Goal: Task Accomplishment & Management: Complete application form

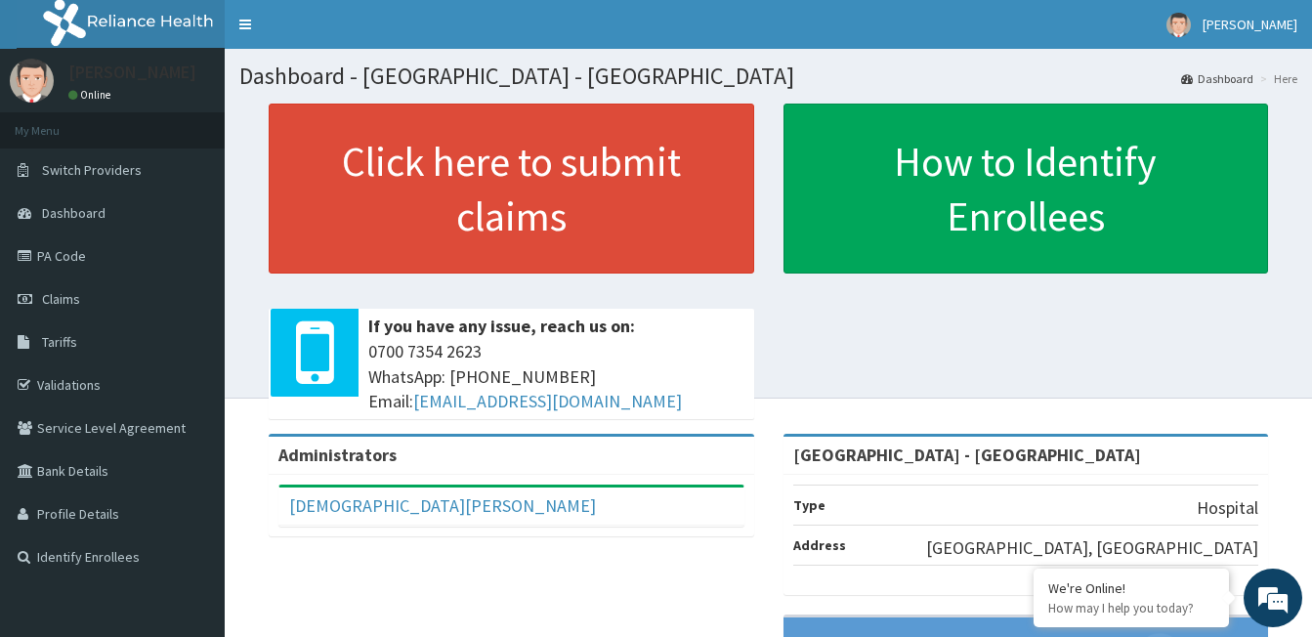
click at [65, 257] on link "PA Code" at bounding box center [112, 255] width 225 height 43
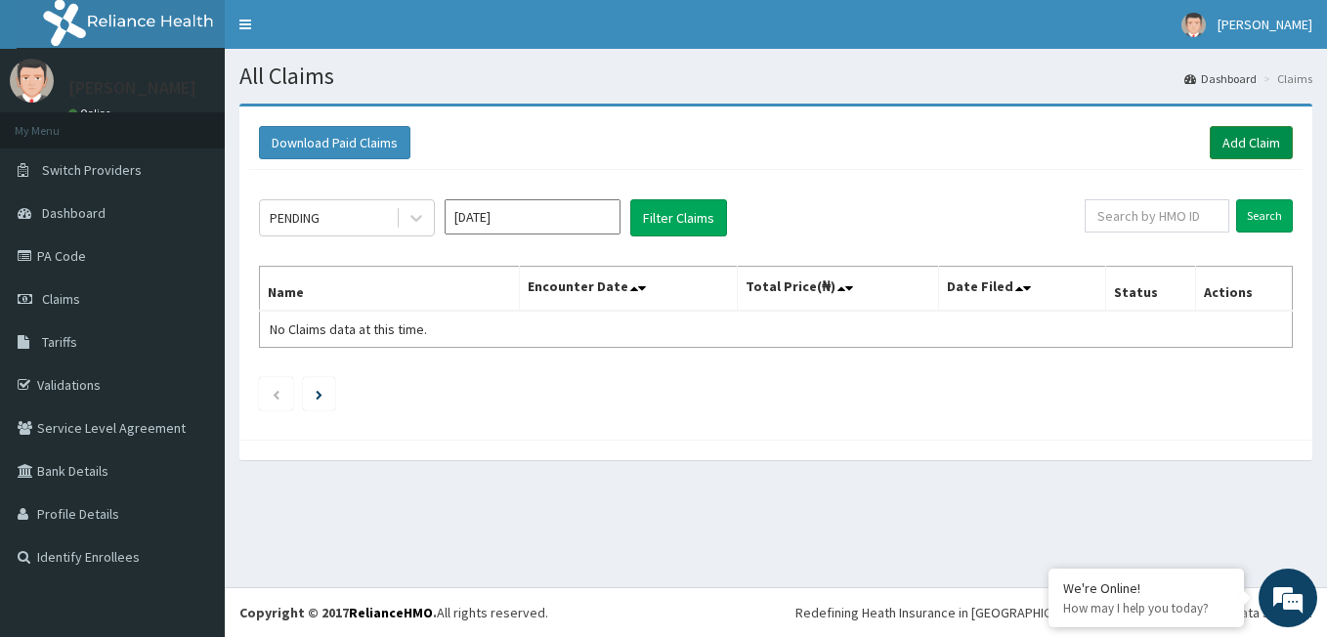
click at [1249, 134] on link "Add Claim" at bounding box center [1251, 142] width 83 height 33
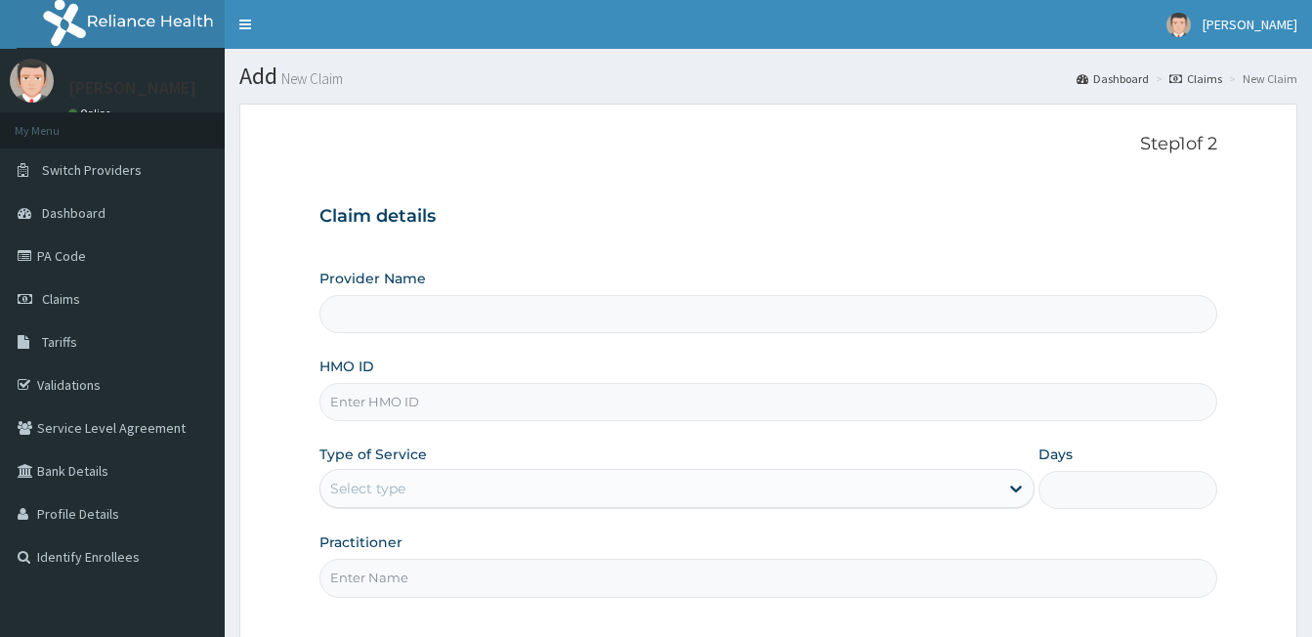
click at [432, 311] on input "Provider Name" at bounding box center [768, 314] width 898 height 38
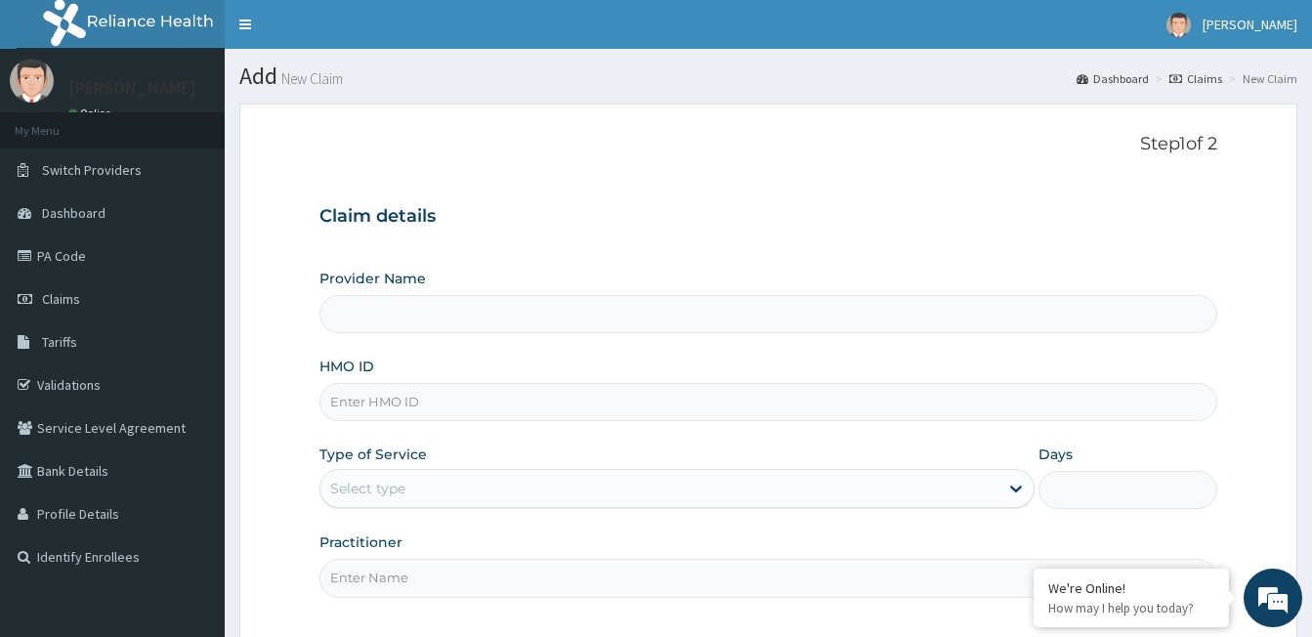
type input "Prince and Princess Hospital - Egbeda"
click at [447, 400] on input "HMO ID" at bounding box center [768, 402] width 898 height 38
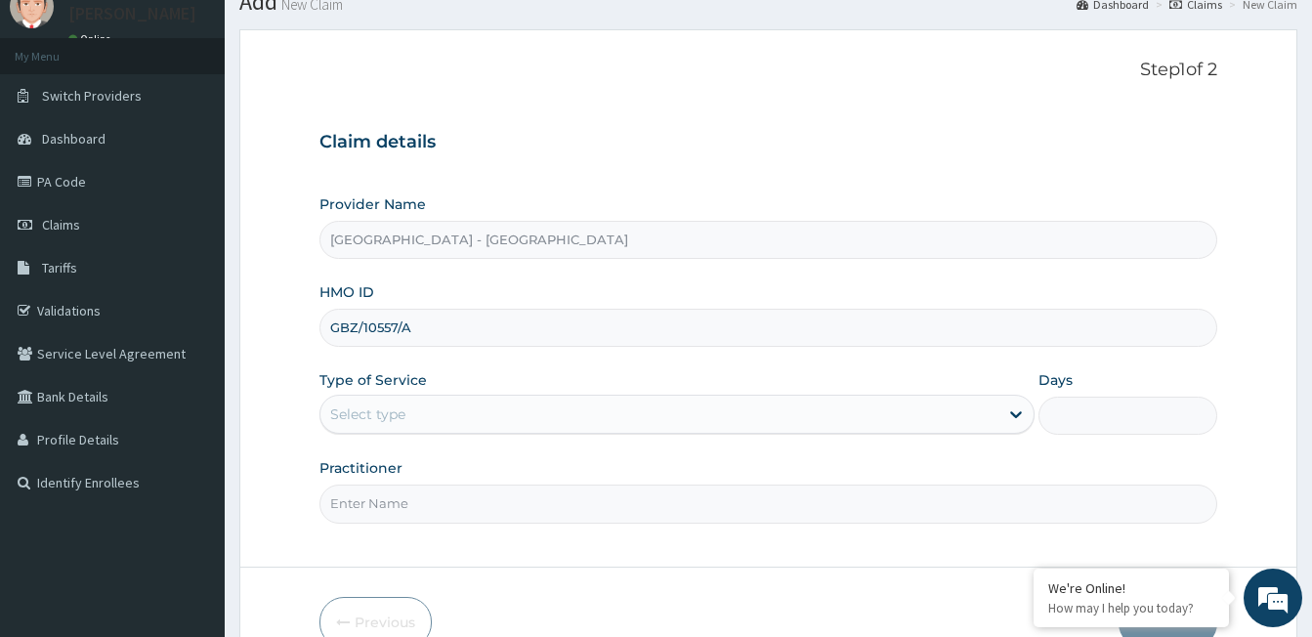
scroll to position [180, 0]
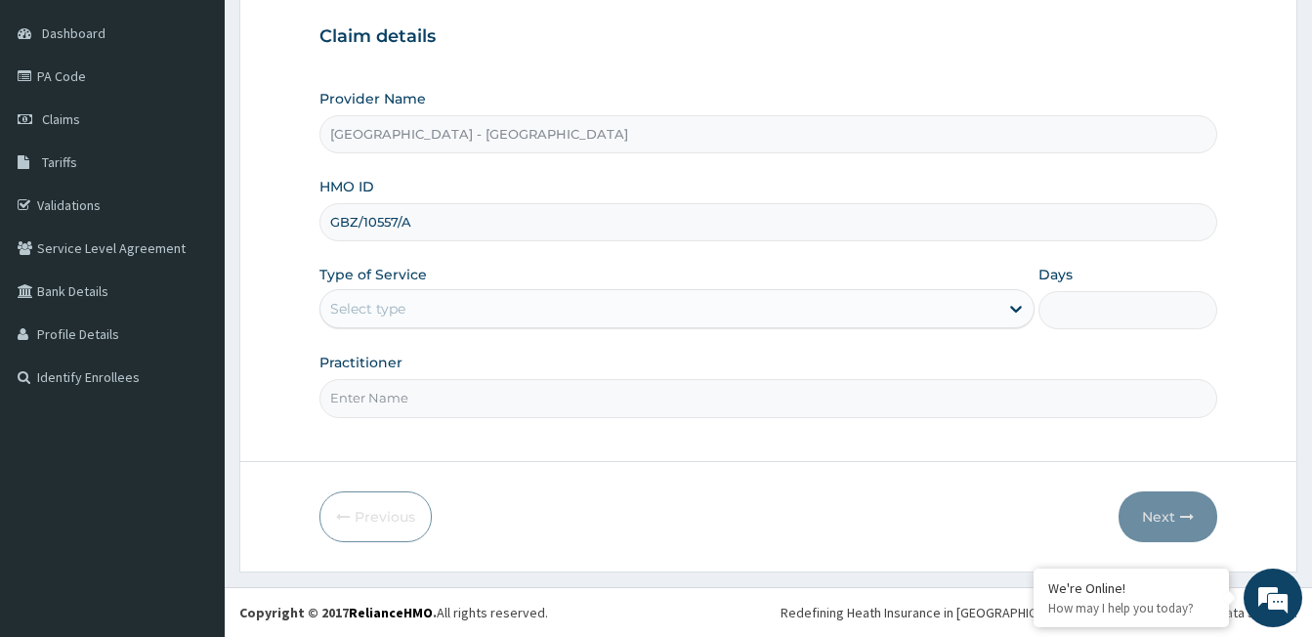
type input "GBZ/10557/A"
click at [383, 300] on div "Select type" at bounding box center [367, 309] width 75 height 20
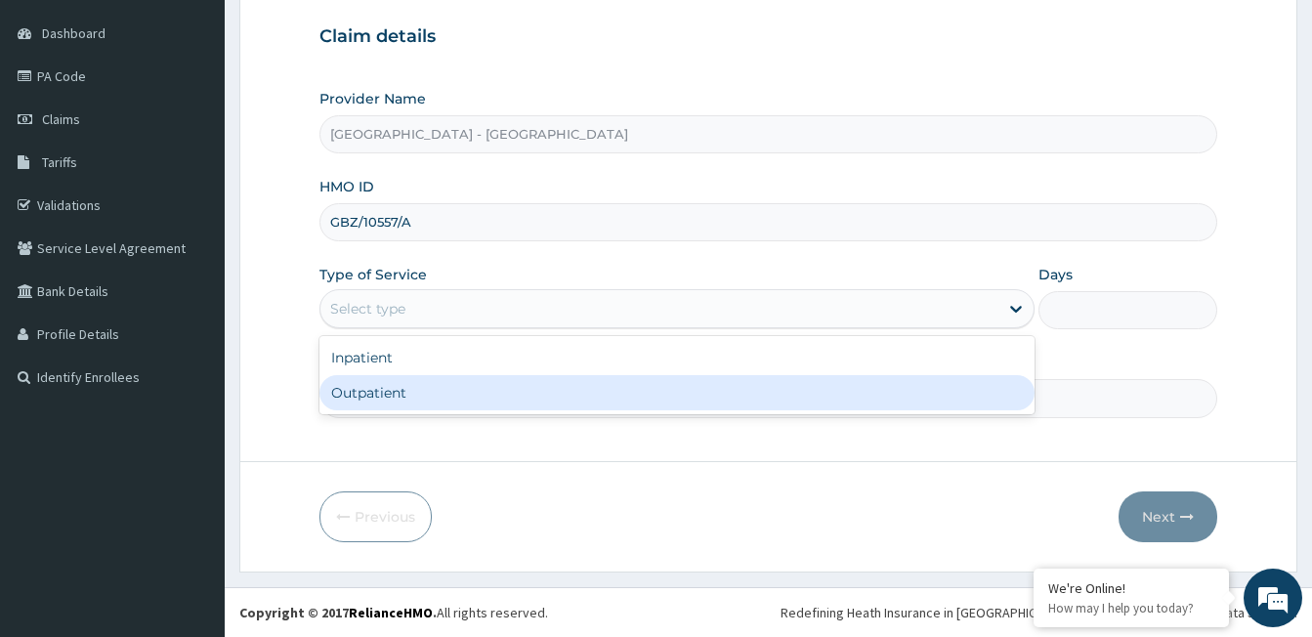
click at [418, 386] on div "Outpatient" at bounding box center [676, 392] width 715 height 35
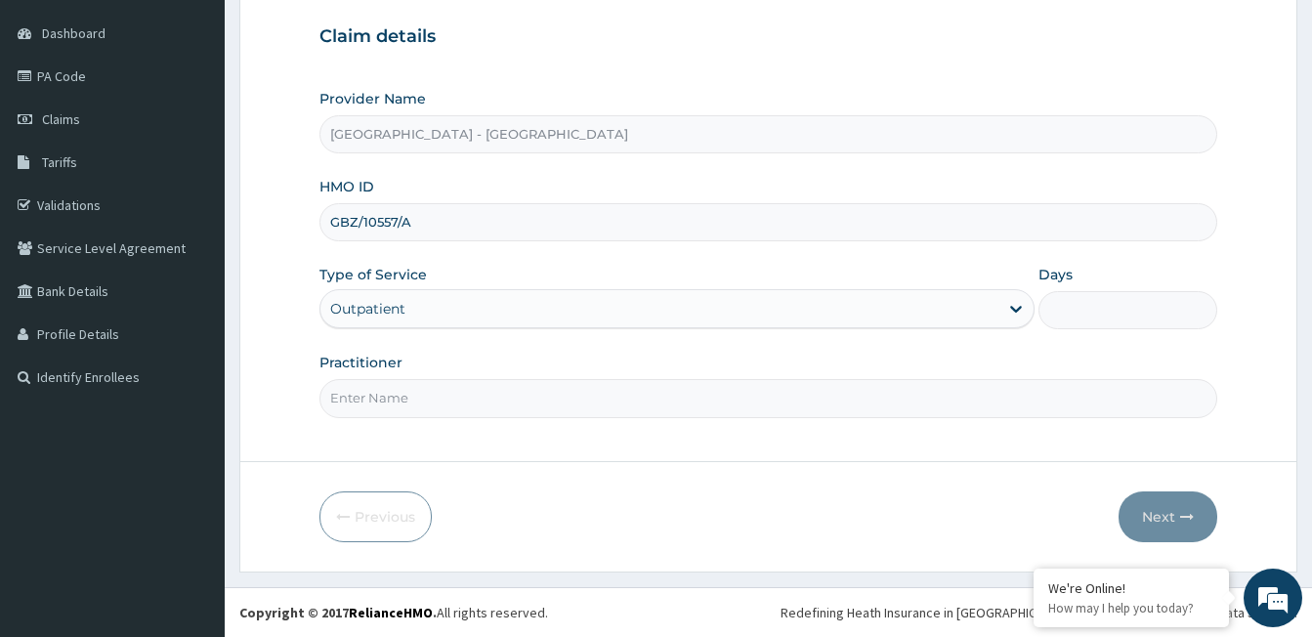
type input "1"
click at [415, 398] on input "Practitioner" at bounding box center [768, 398] width 898 height 38
type input "DR ALABI"
click at [1162, 515] on button "Next" at bounding box center [1168, 516] width 99 height 51
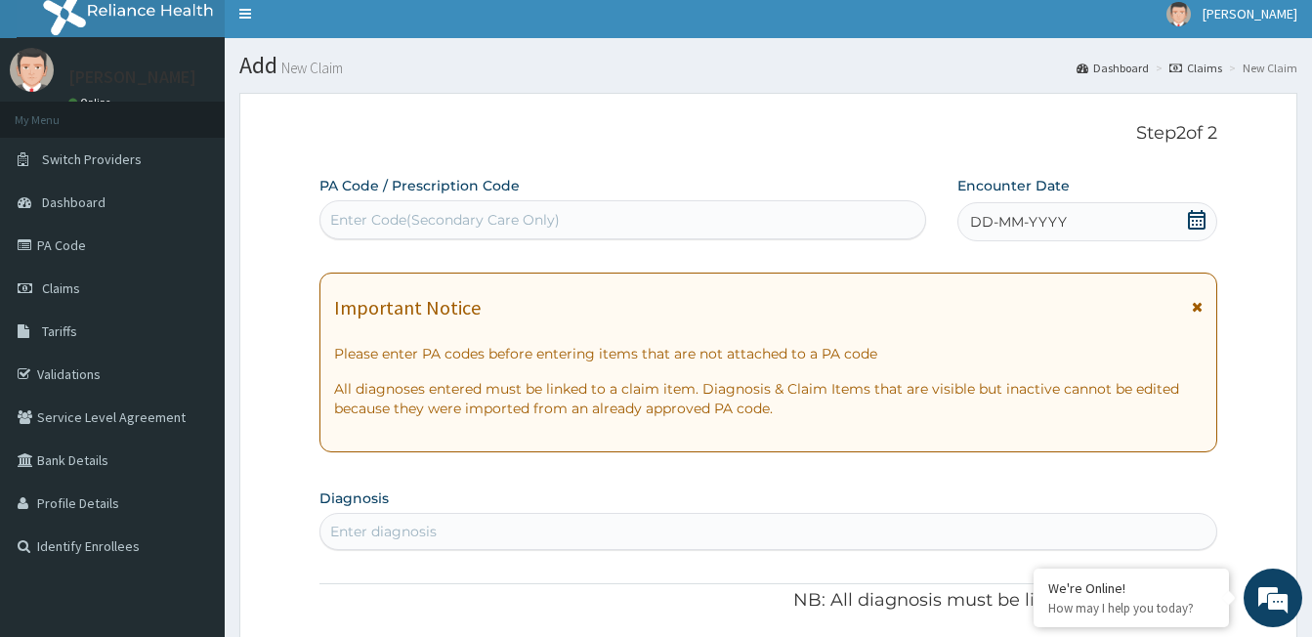
scroll to position [0, 0]
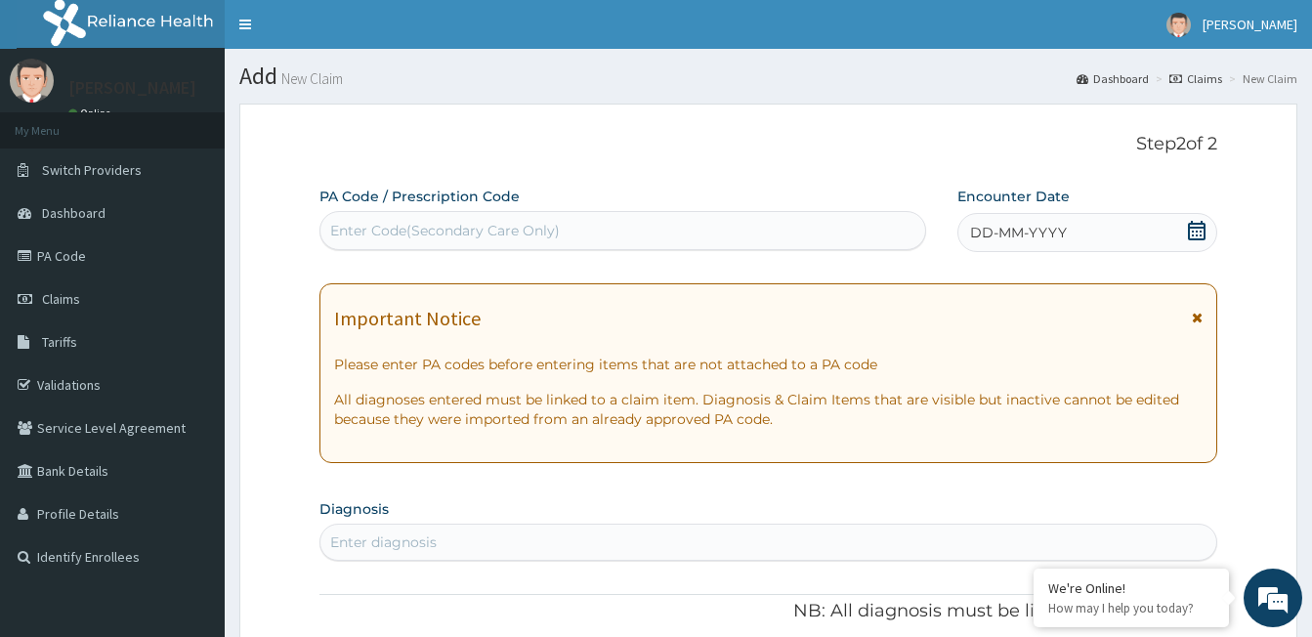
click at [1007, 229] on span "DD-MM-YYYY" at bounding box center [1018, 233] width 97 height 20
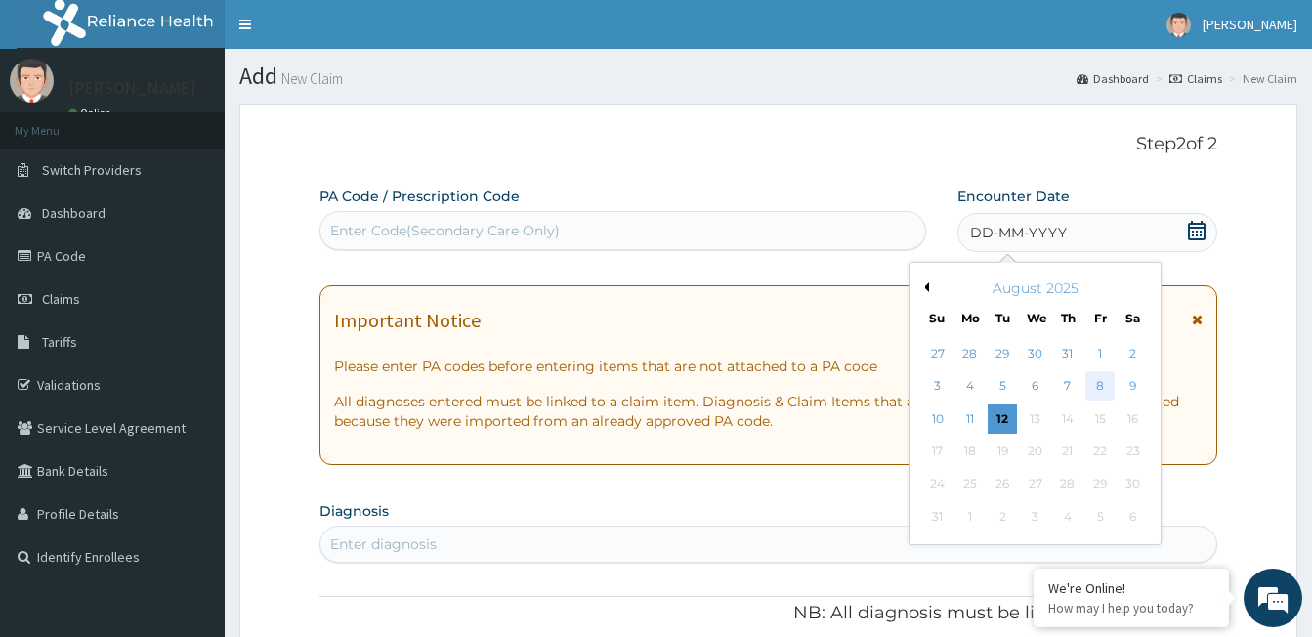
click at [1100, 391] on div "8" at bounding box center [1099, 386] width 29 height 29
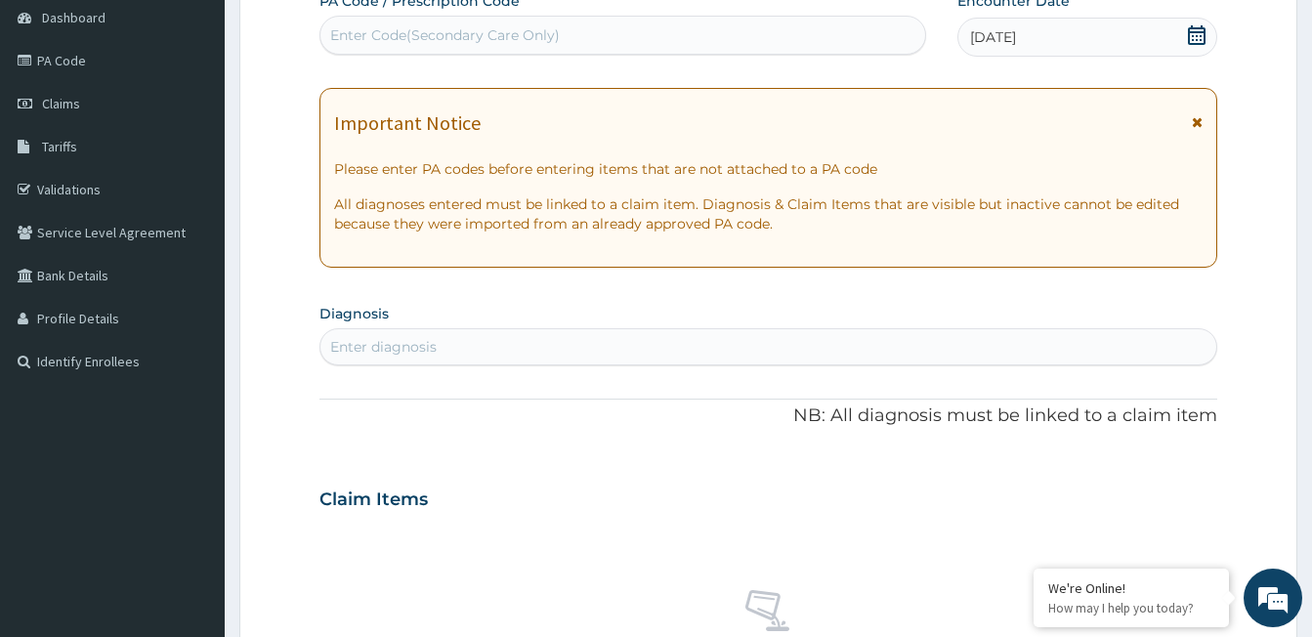
scroll to position [293, 0]
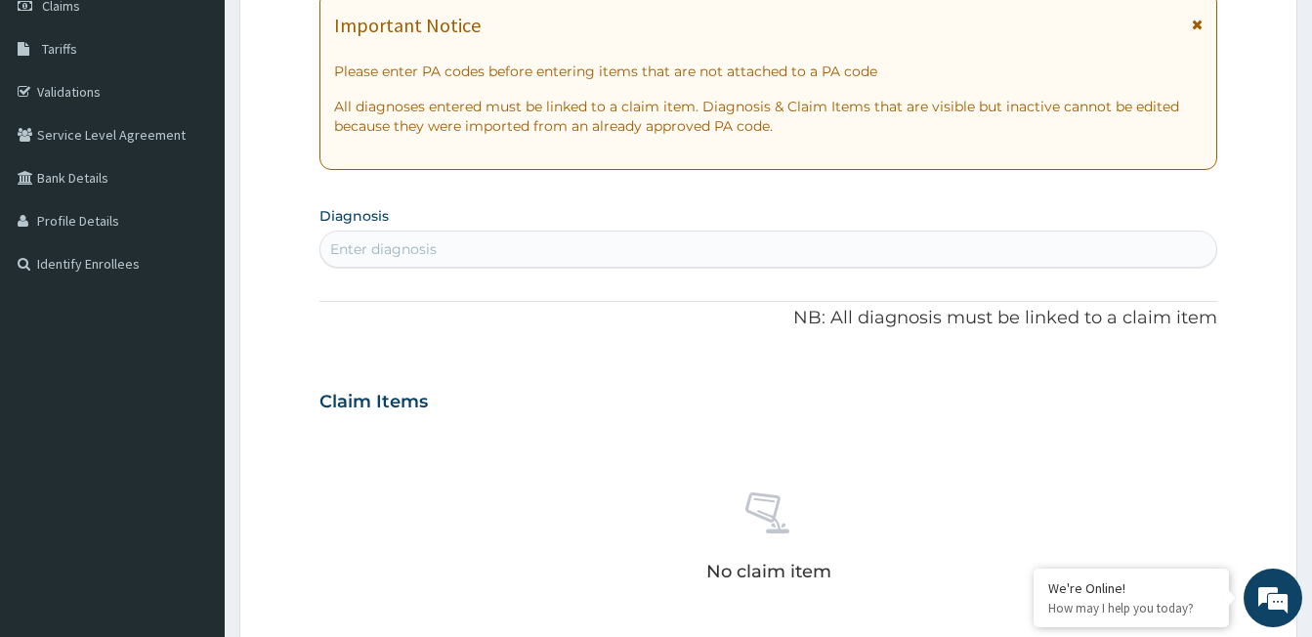
click at [430, 246] on div "Enter diagnosis" at bounding box center [383, 249] width 106 height 20
type input "I"
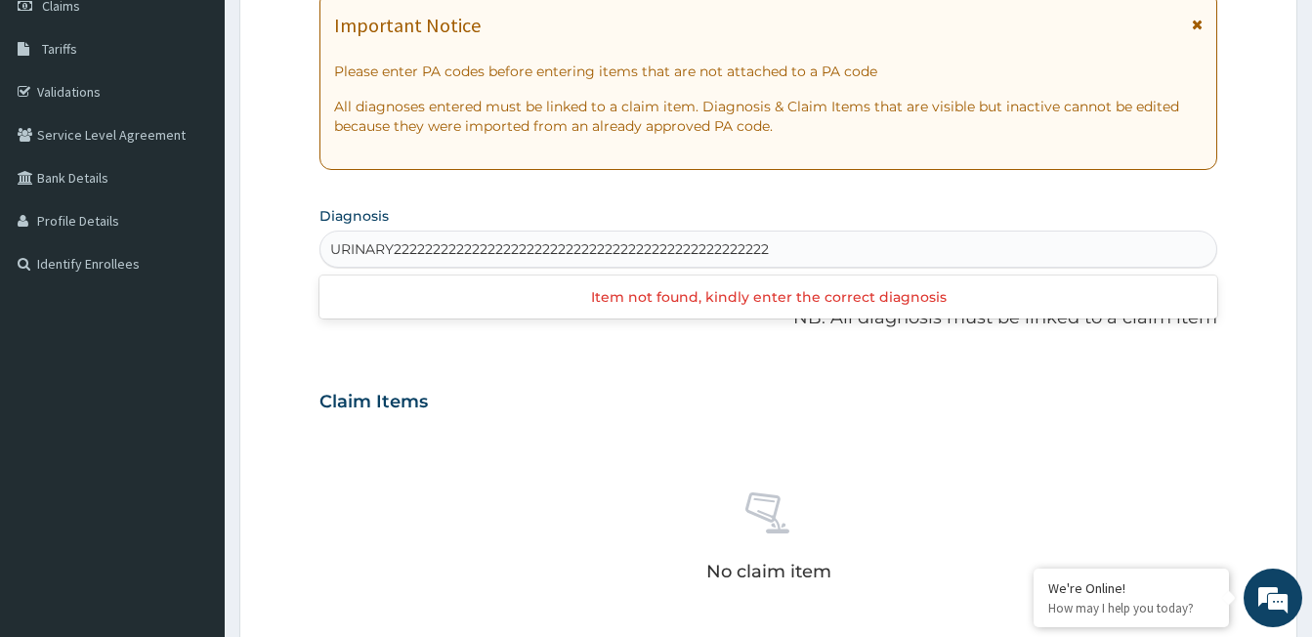
scroll to position [0, 0]
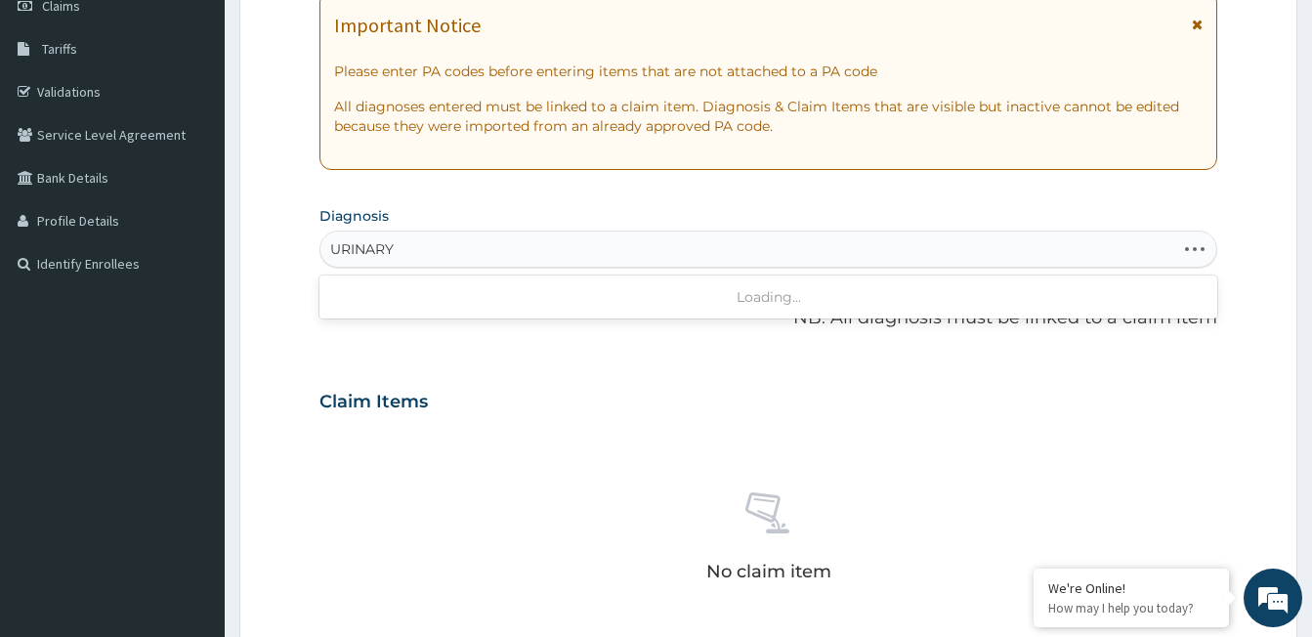
type input "URINAR"
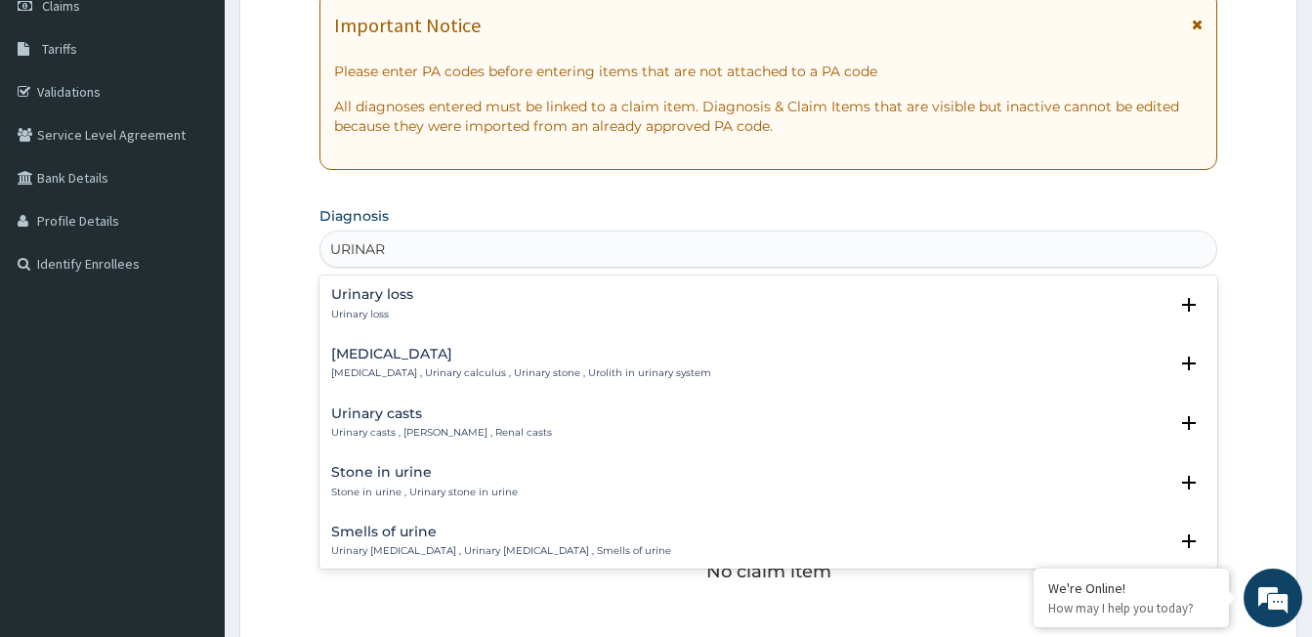
scroll to position [195, 0]
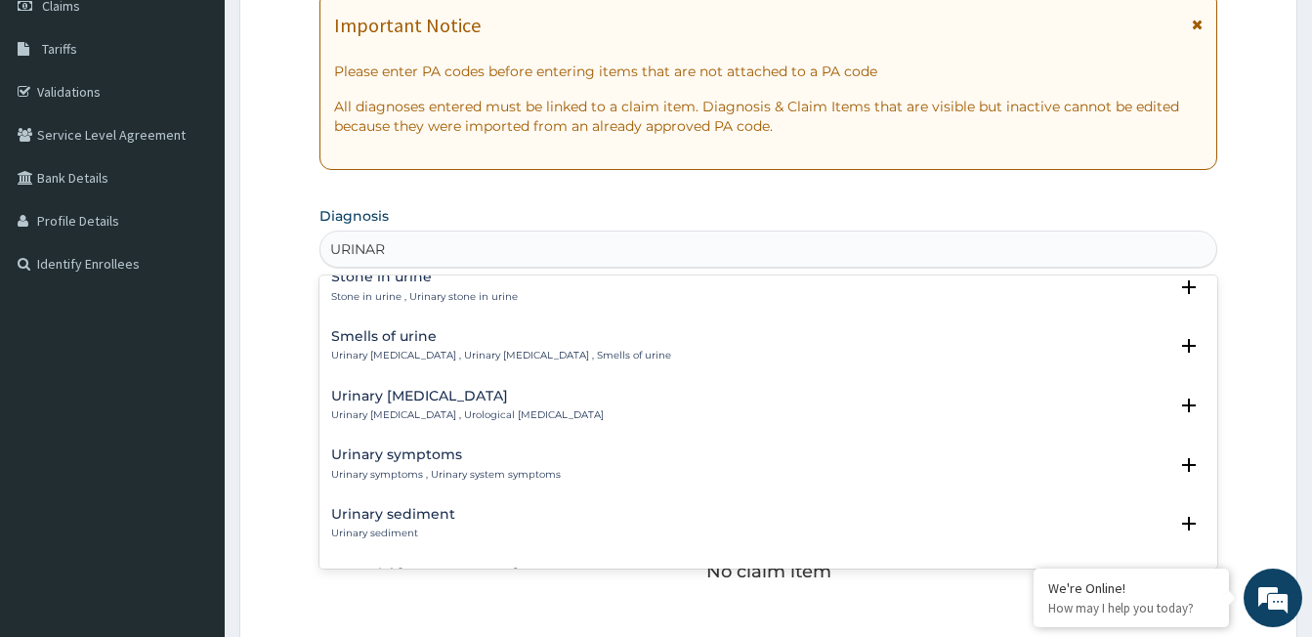
click at [421, 465] on div "Urinary symptoms Urinary symptoms , Urinary system symptoms" at bounding box center [446, 464] width 230 height 34
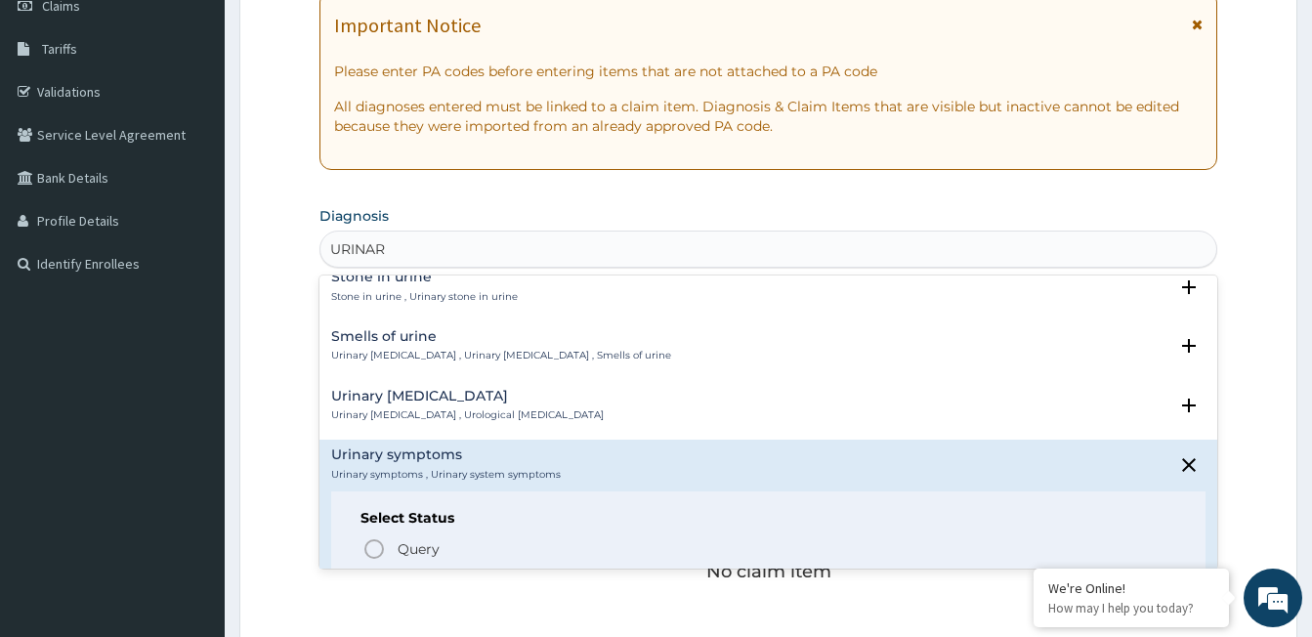
scroll to position [391, 0]
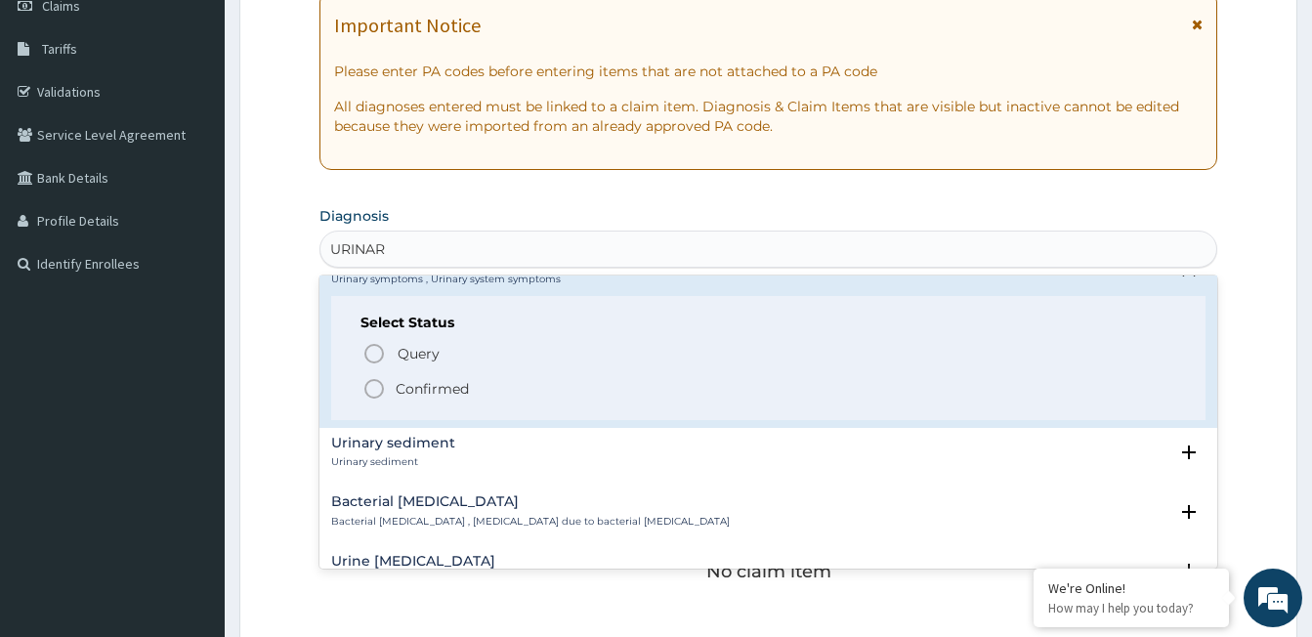
click at [373, 390] on icon "status option filled" at bounding box center [373, 388] width 23 height 23
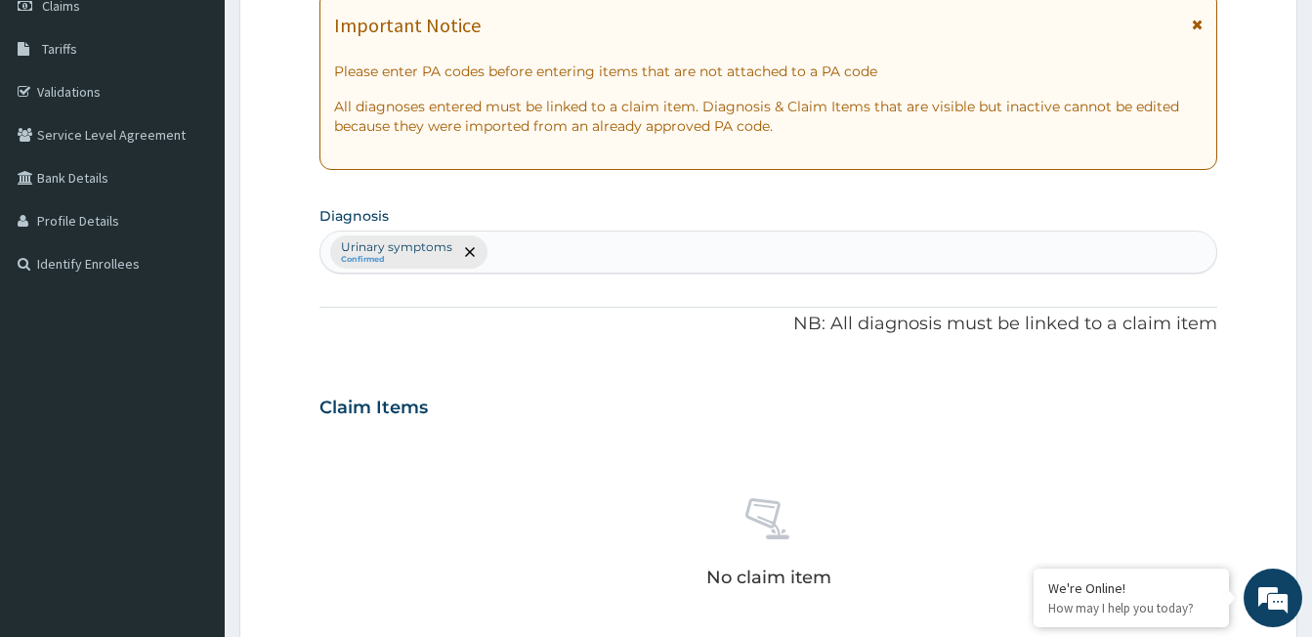
click at [552, 236] on div "Urinary symptoms Confirmed" at bounding box center [768, 252] width 896 height 41
type input "CAND"
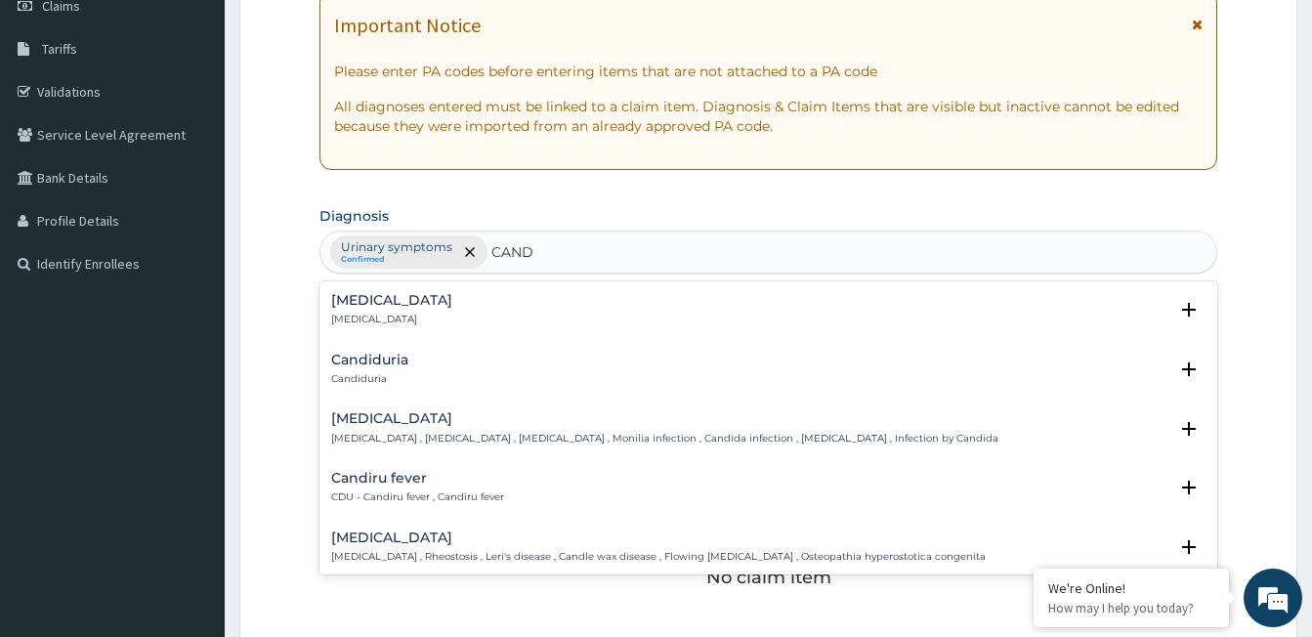
click at [396, 433] on p "Candidiasis , Moniliasis , Candidosis , Monilia infection , Candida infection ,…" at bounding box center [664, 439] width 667 height 14
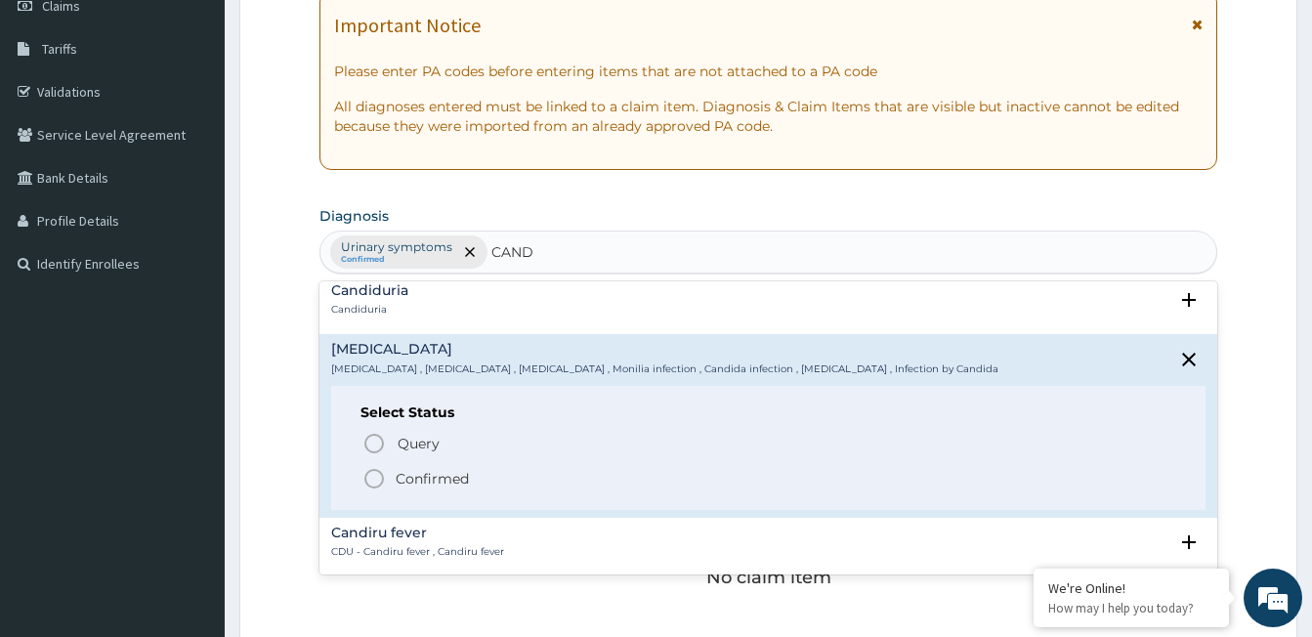
scroll to position [98, 0]
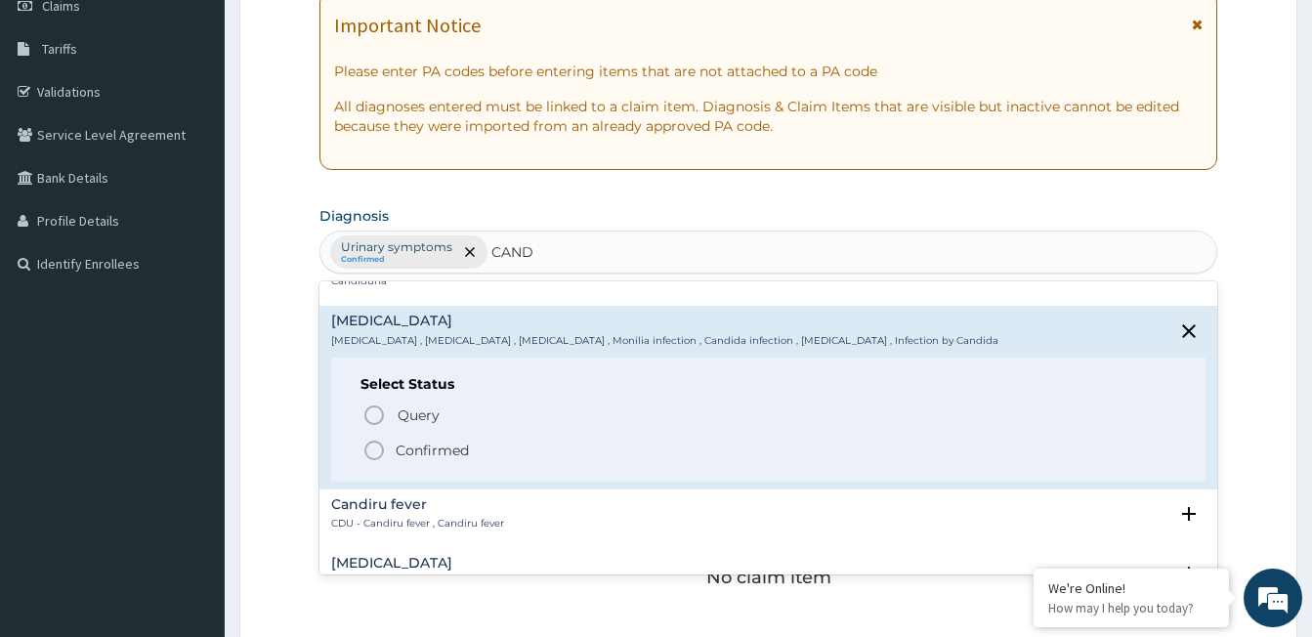
click at [375, 451] on icon "status option filled" at bounding box center [373, 450] width 23 height 23
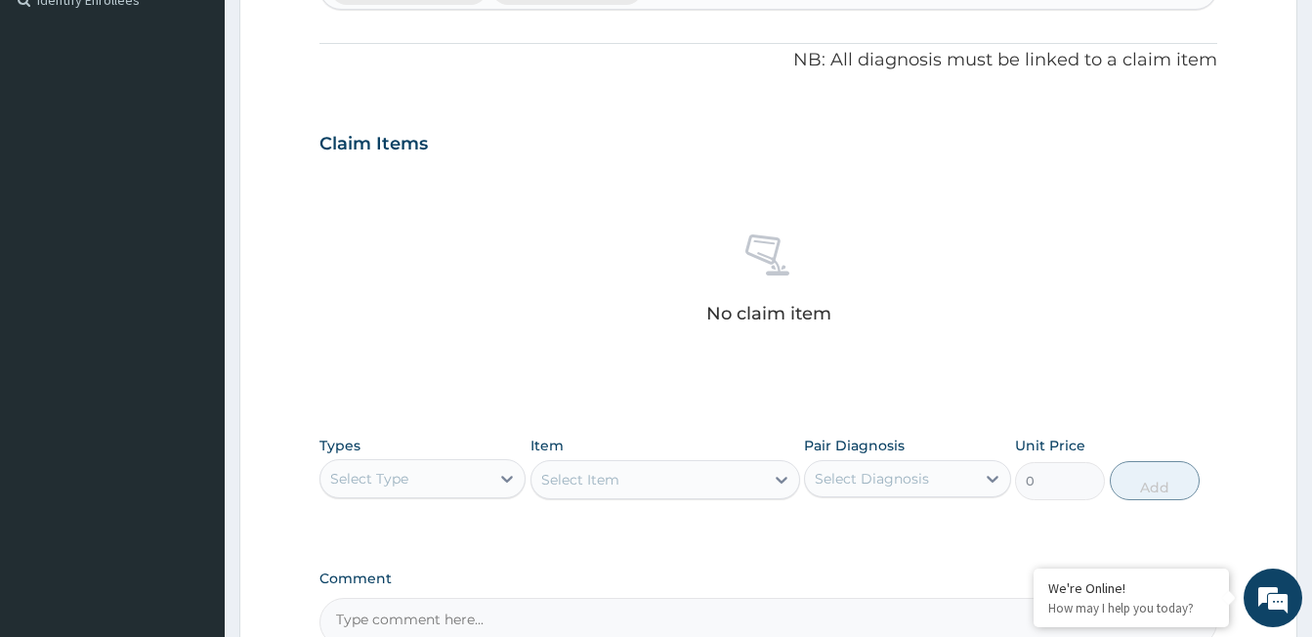
scroll to position [684, 0]
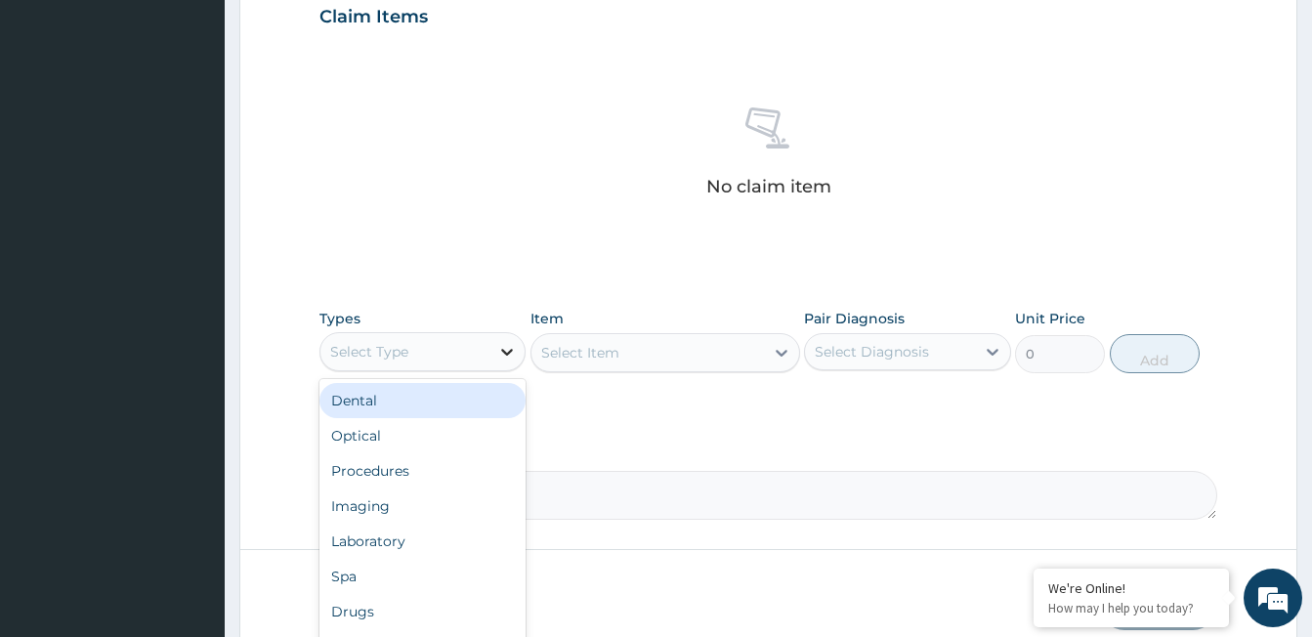
click at [510, 353] on icon at bounding box center [508, 352] width 12 height 7
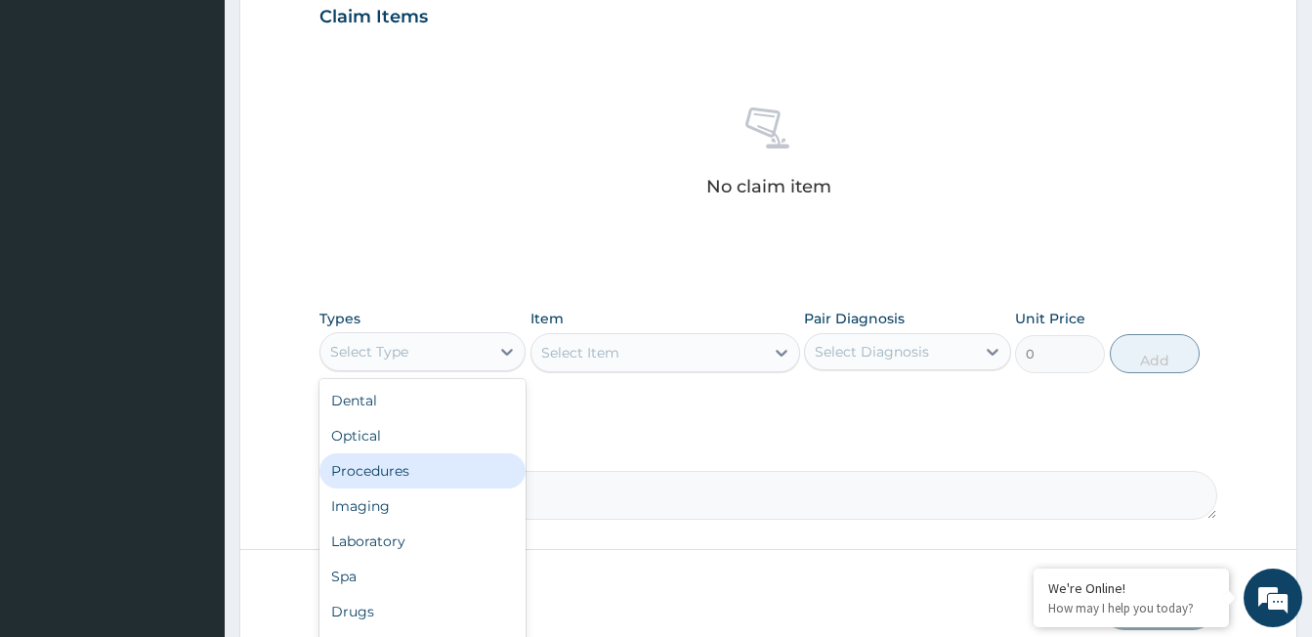
click at [420, 466] on div "Procedures" at bounding box center [422, 470] width 206 height 35
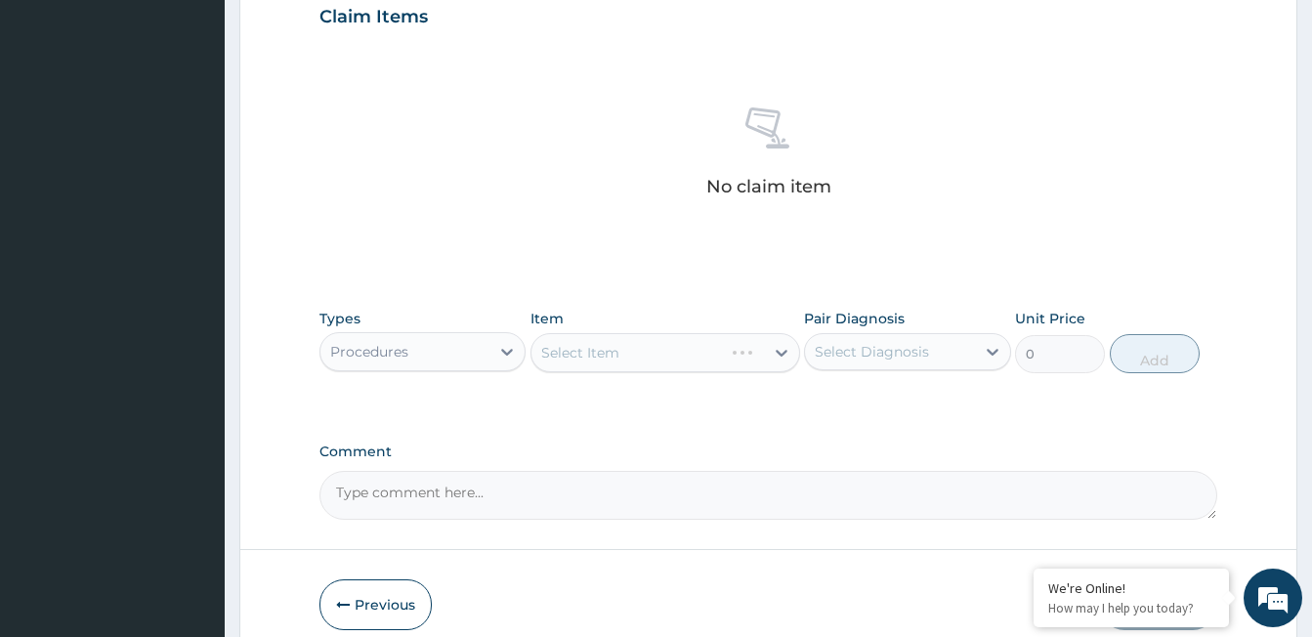
click at [615, 348] on div "Select Item" at bounding box center [666, 352] width 270 height 39
click at [616, 358] on div "Select Item" at bounding box center [580, 353] width 78 height 20
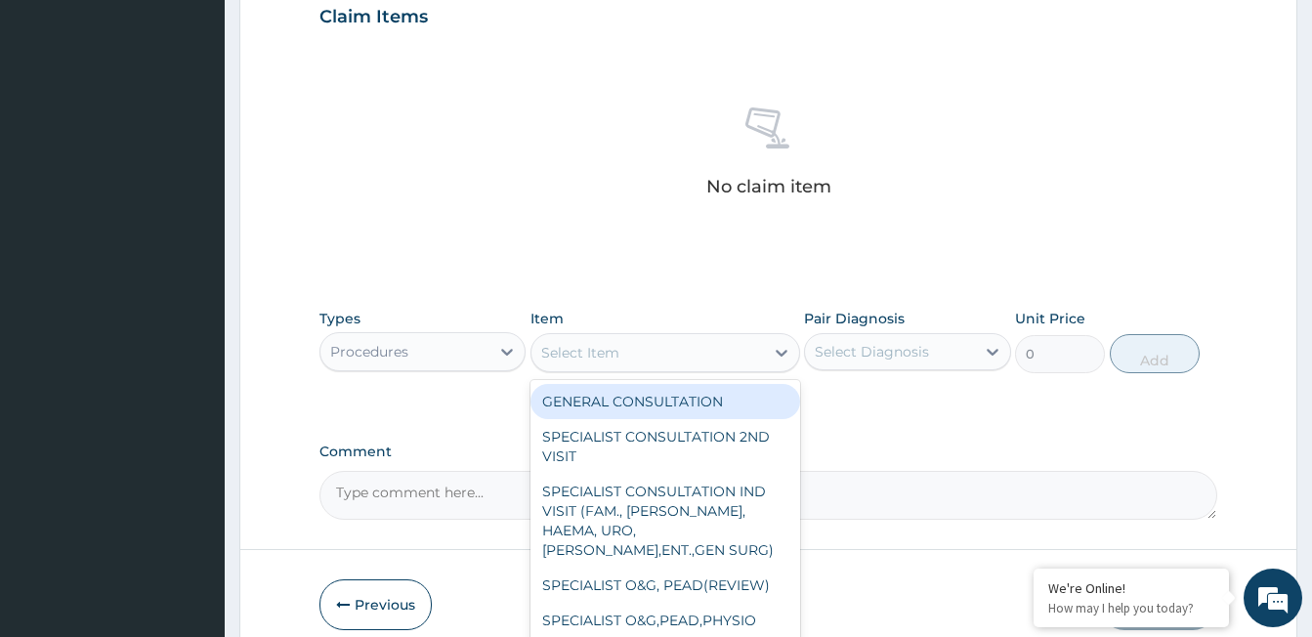
drag, startPoint x: 626, startPoint y: 402, endPoint x: 721, endPoint y: 365, distance: 101.4
click at [627, 402] on div "GENERAL CONSULTATION" at bounding box center [666, 401] width 270 height 35
type input "2000"
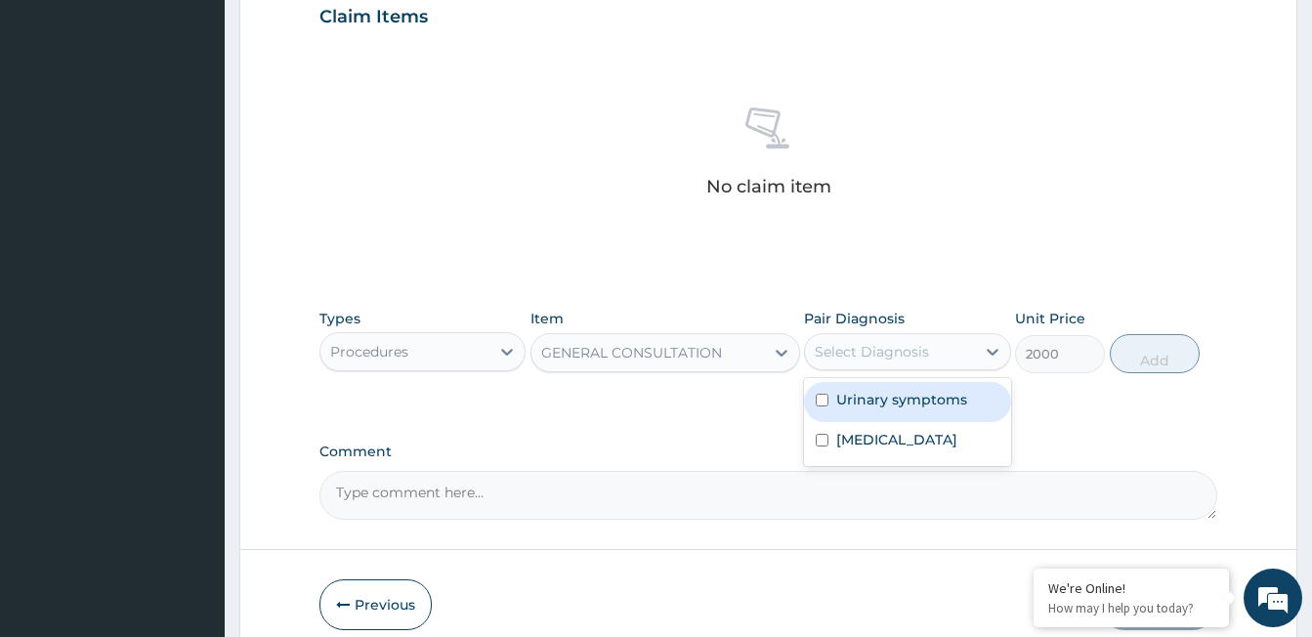
click at [887, 346] on div "Select Diagnosis" at bounding box center [872, 352] width 114 height 20
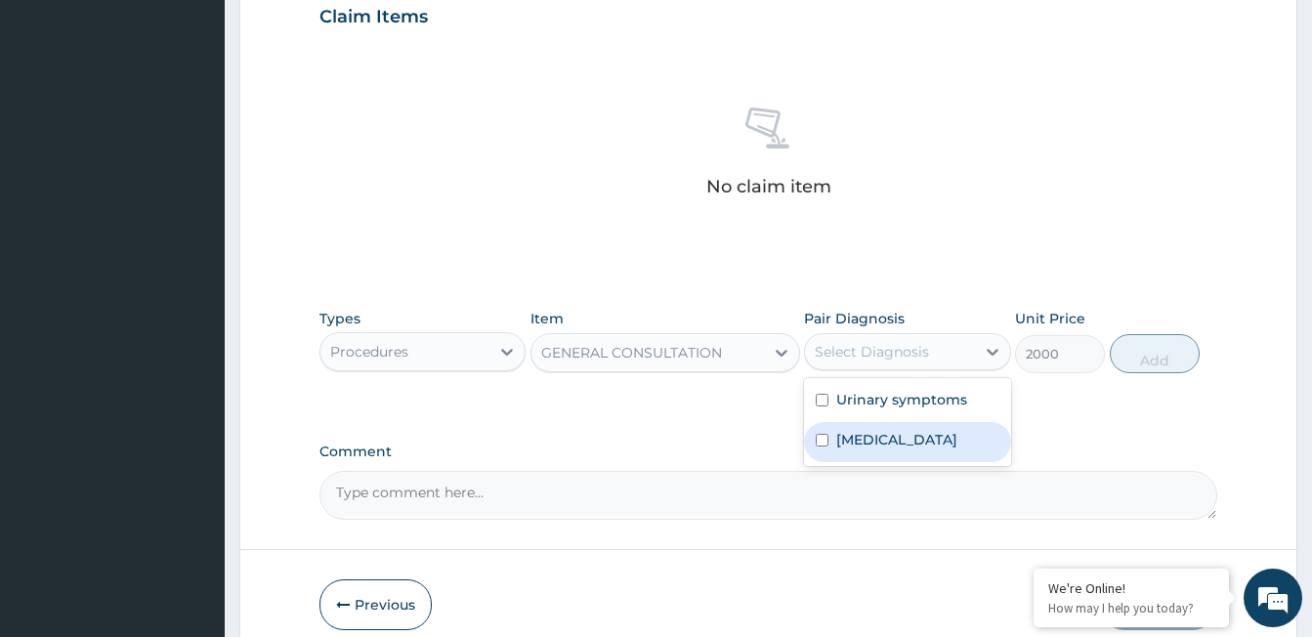
click at [910, 445] on label "Candidiasis" at bounding box center [896, 440] width 121 height 20
checkbox input "true"
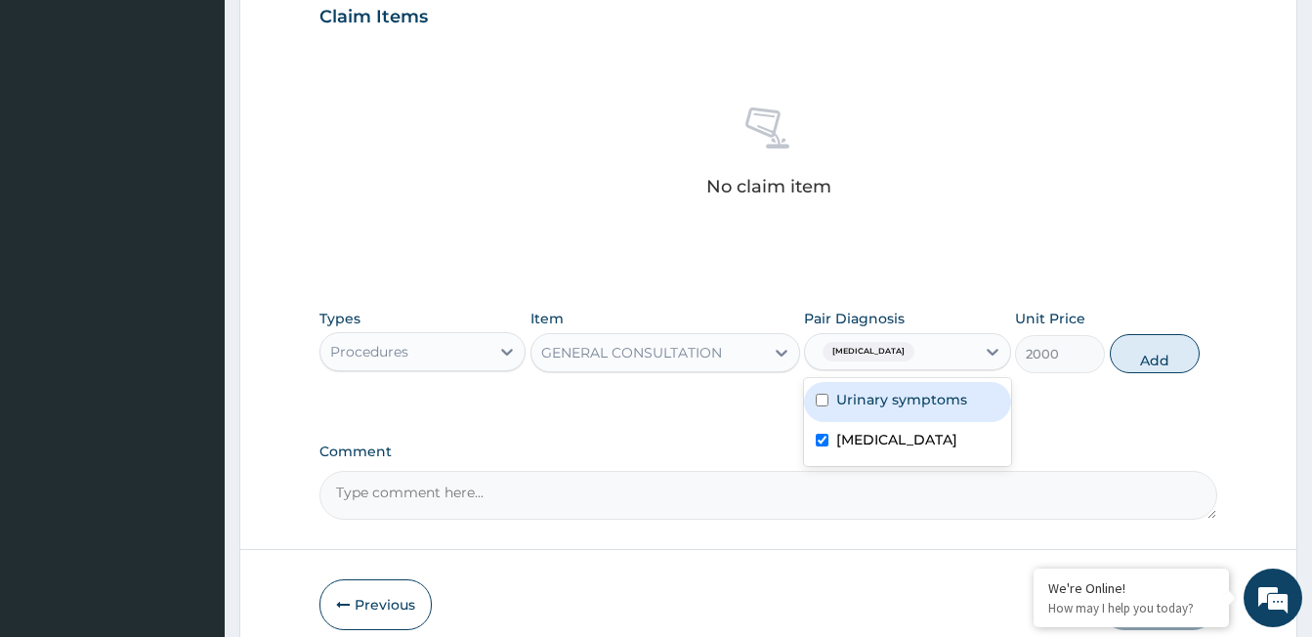
click at [896, 407] on label "Urinary symptoms" at bounding box center [901, 400] width 131 height 20
checkbox input "true"
drag, startPoint x: 1159, startPoint y: 353, endPoint x: 489, endPoint y: 339, distance: 669.4
click at [1158, 353] on button "Add" at bounding box center [1155, 353] width 90 height 39
type input "0"
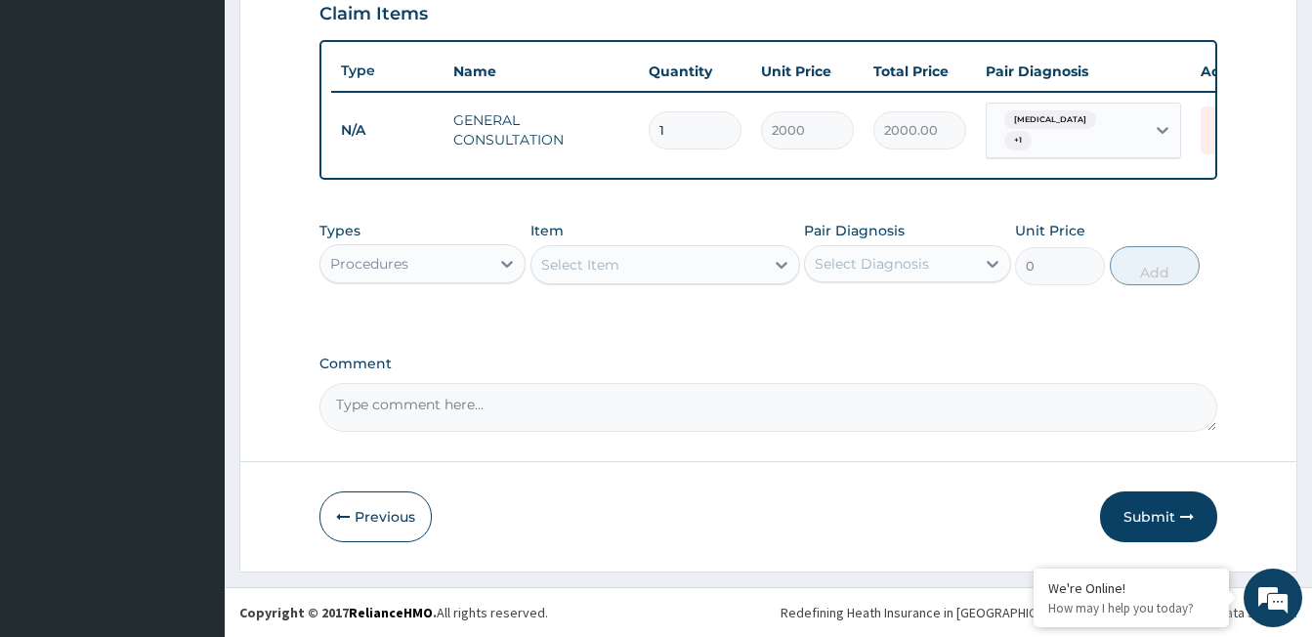
scroll to position [694, 0]
click at [502, 268] on icon at bounding box center [507, 264] width 20 height 20
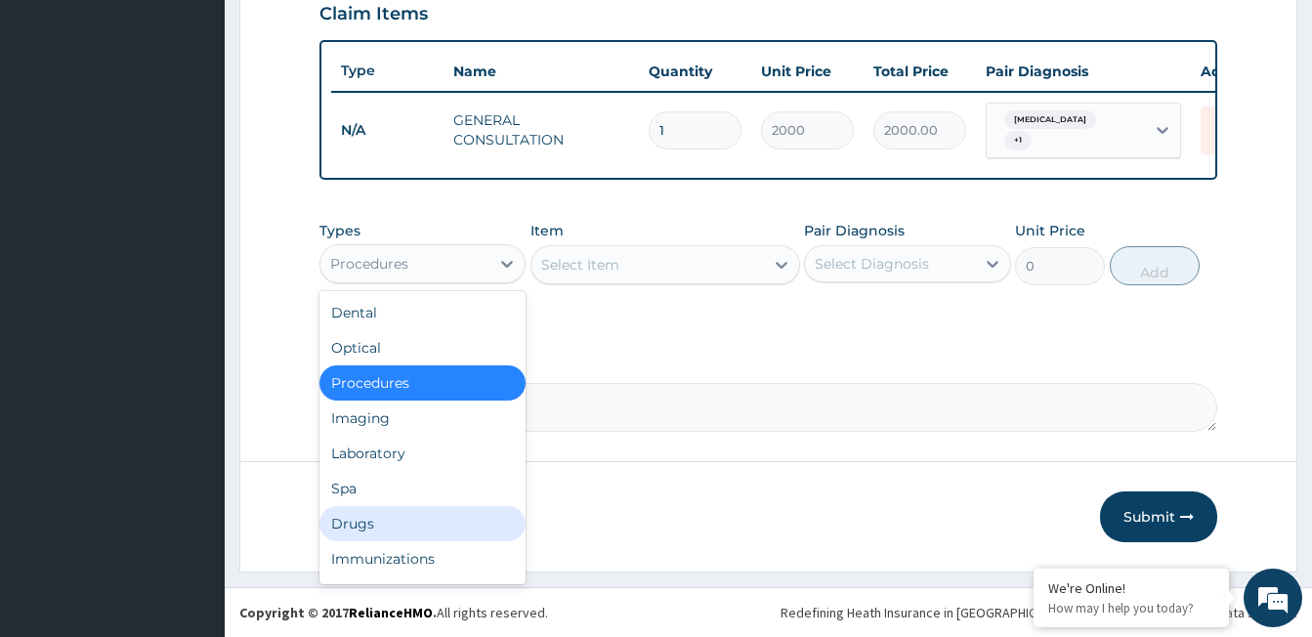
click at [373, 524] on div "Drugs" at bounding box center [422, 523] width 206 height 35
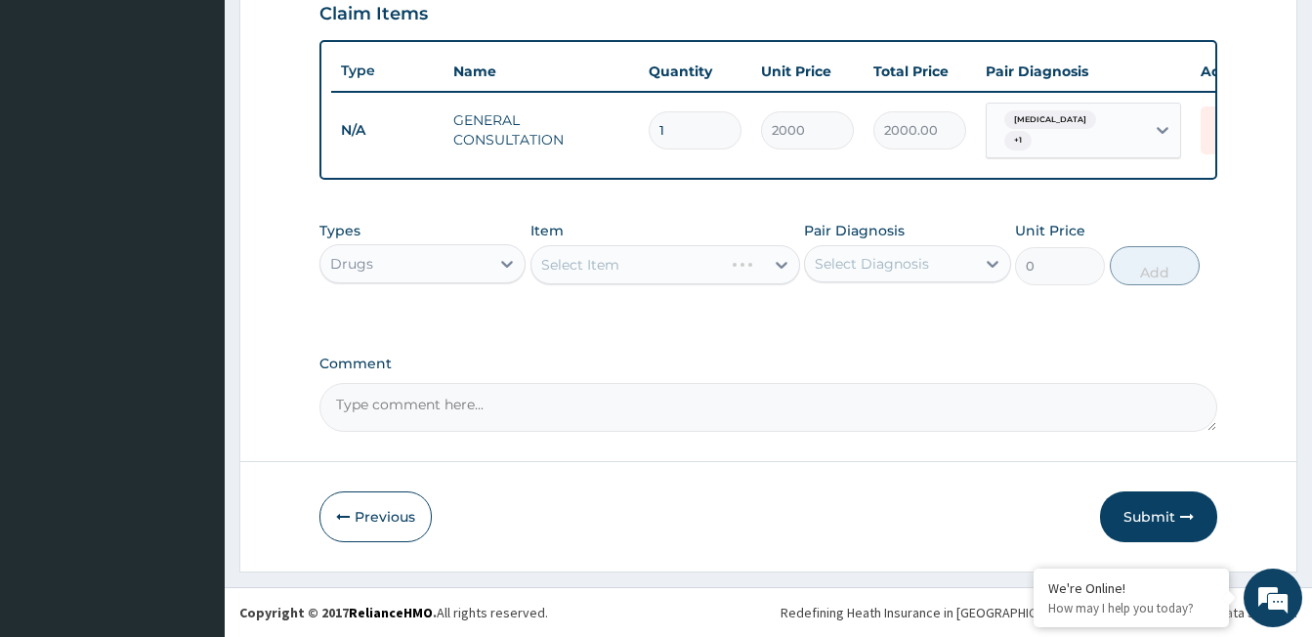
click at [597, 252] on div "Select Item" at bounding box center [666, 264] width 270 height 39
click at [597, 267] on div "Select Item" at bounding box center [580, 265] width 78 height 20
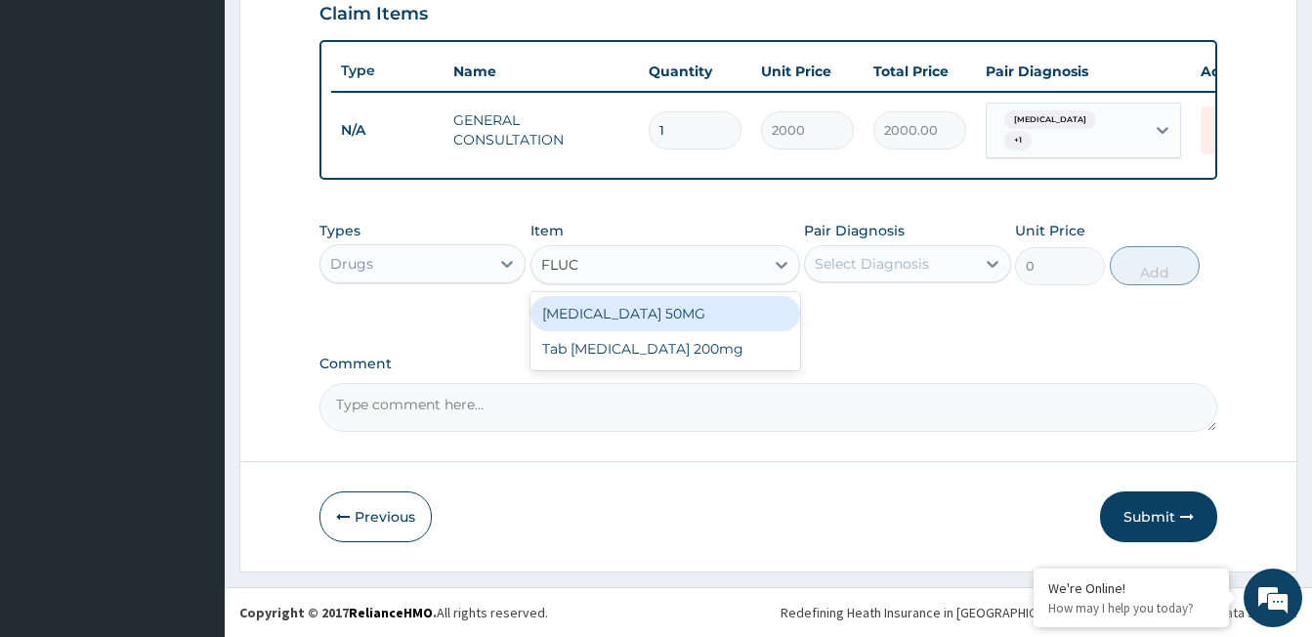
type input "FLUCO"
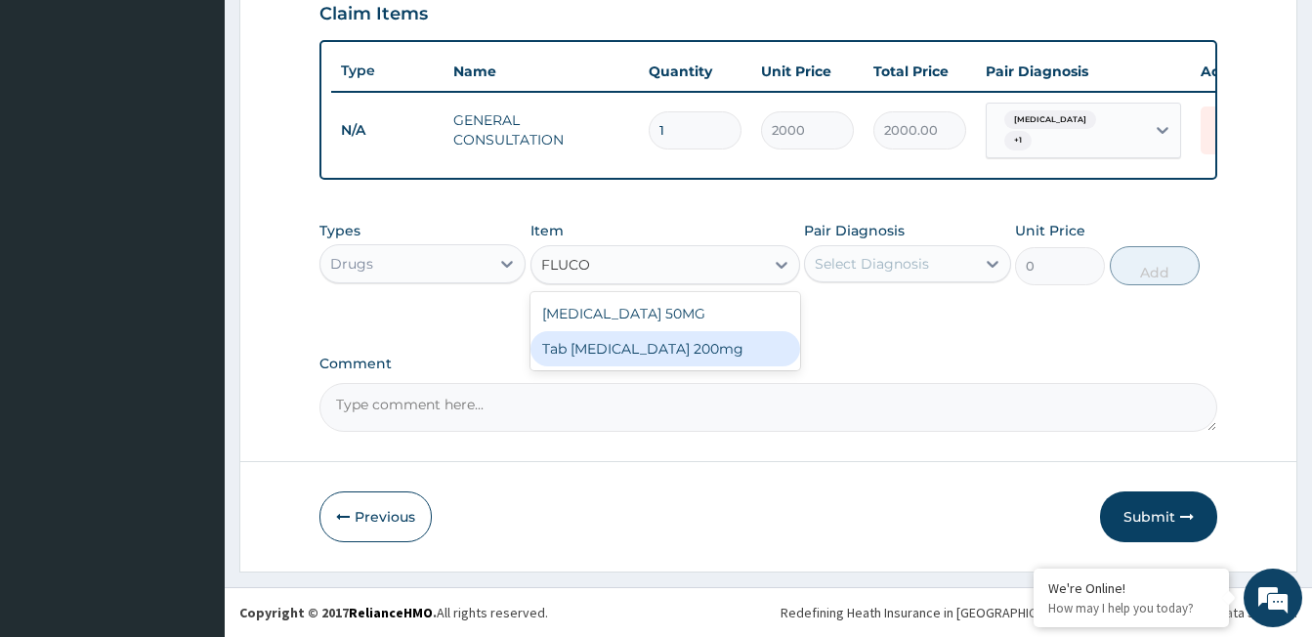
click at [632, 352] on div "Tab Fluconazole 200mg" at bounding box center [666, 348] width 270 height 35
type input "200"
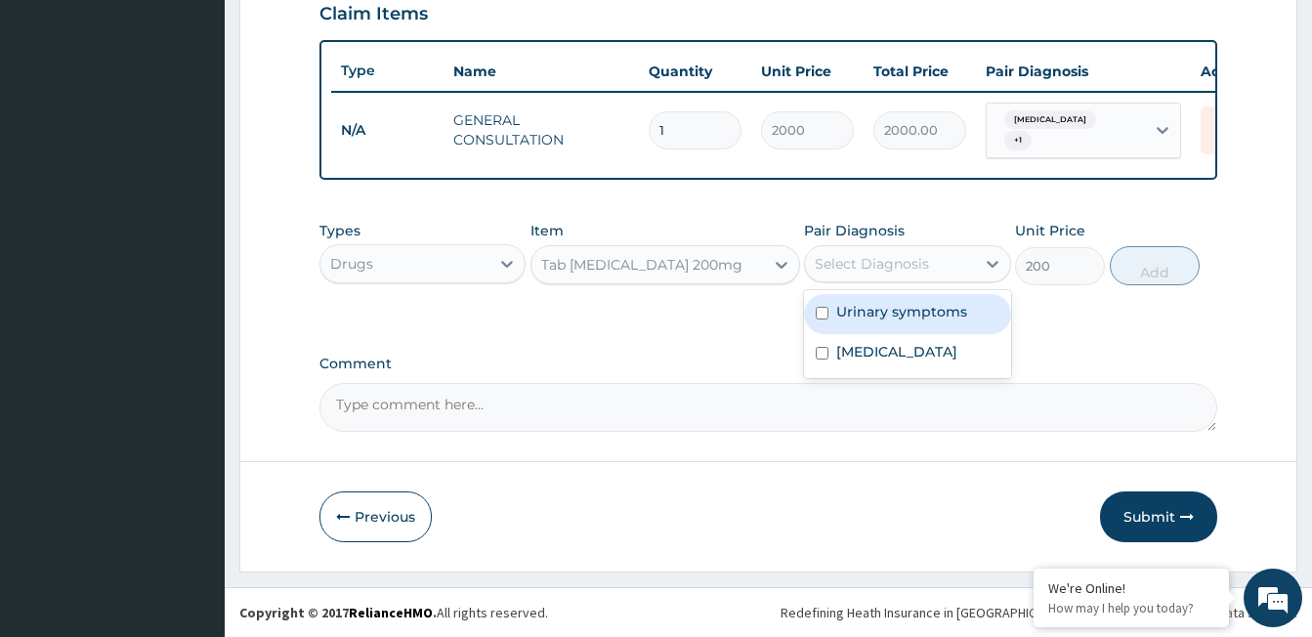
click at [858, 264] on div "Select Diagnosis" at bounding box center [872, 264] width 114 height 20
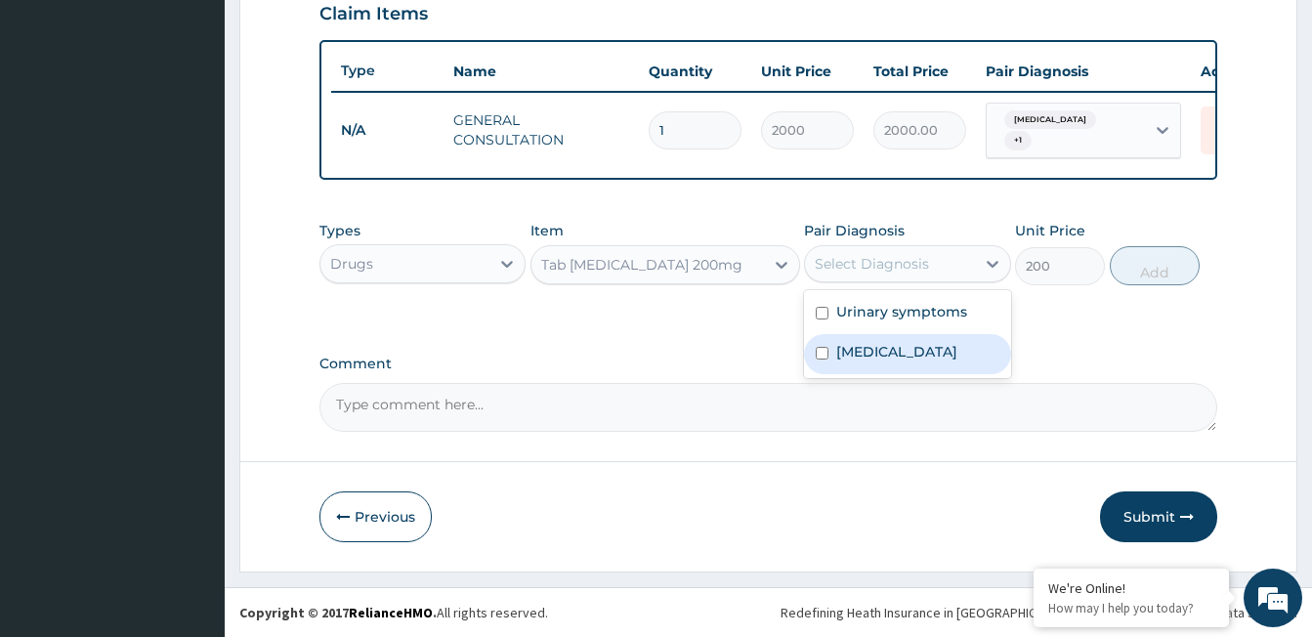
click at [876, 355] on label "Candidiasis" at bounding box center [896, 352] width 121 height 20
checkbox input "true"
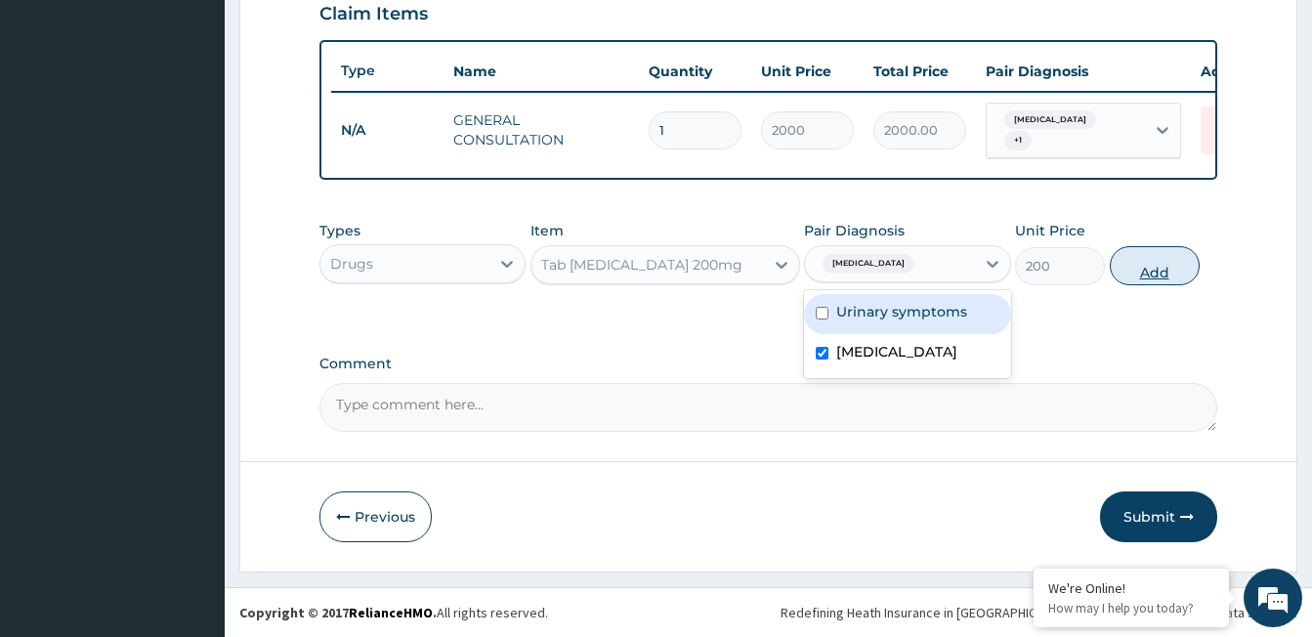
click at [1154, 268] on button "Add" at bounding box center [1155, 265] width 90 height 39
type input "0"
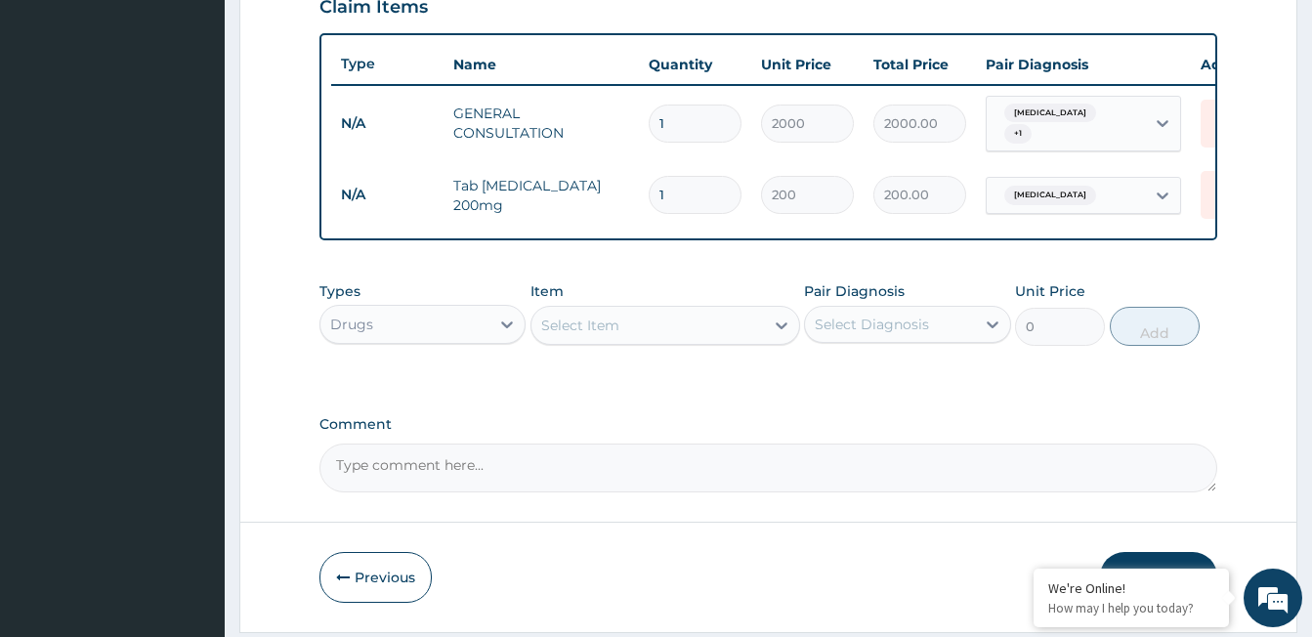
click at [610, 333] on div "Select Item" at bounding box center [580, 326] width 78 height 20
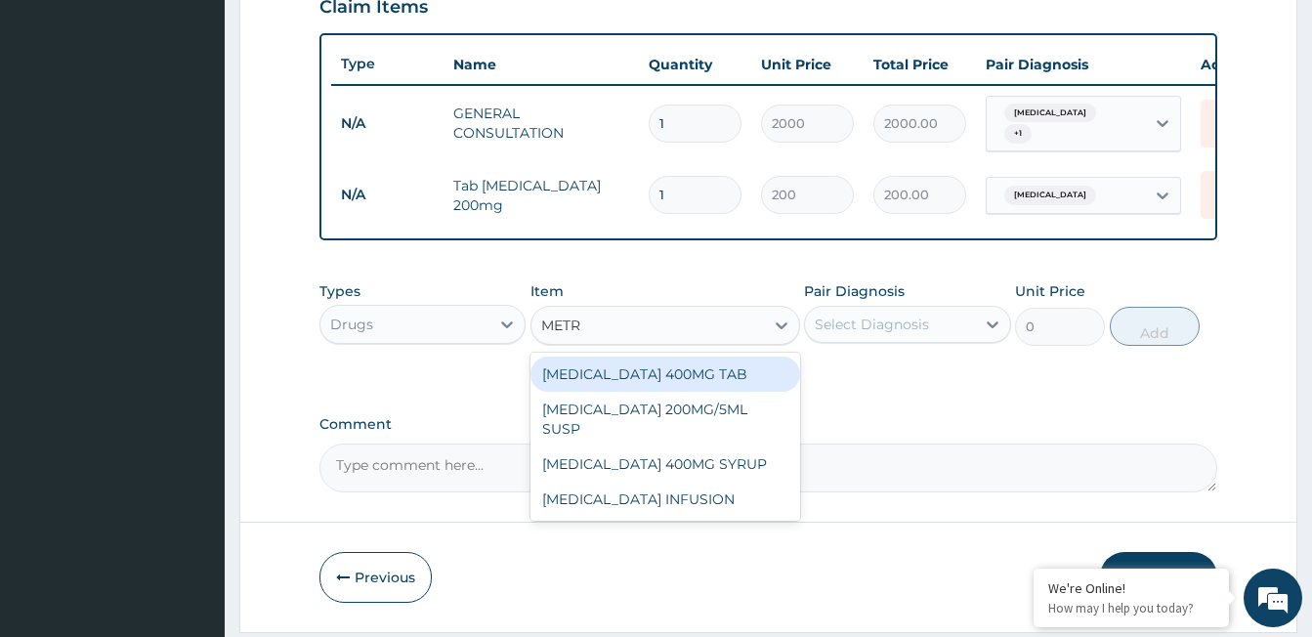
type input "METRO"
click at [640, 377] on div "METRONIDAZOLE 400MG TAB" at bounding box center [666, 374] width 270 height 35
type input "15"
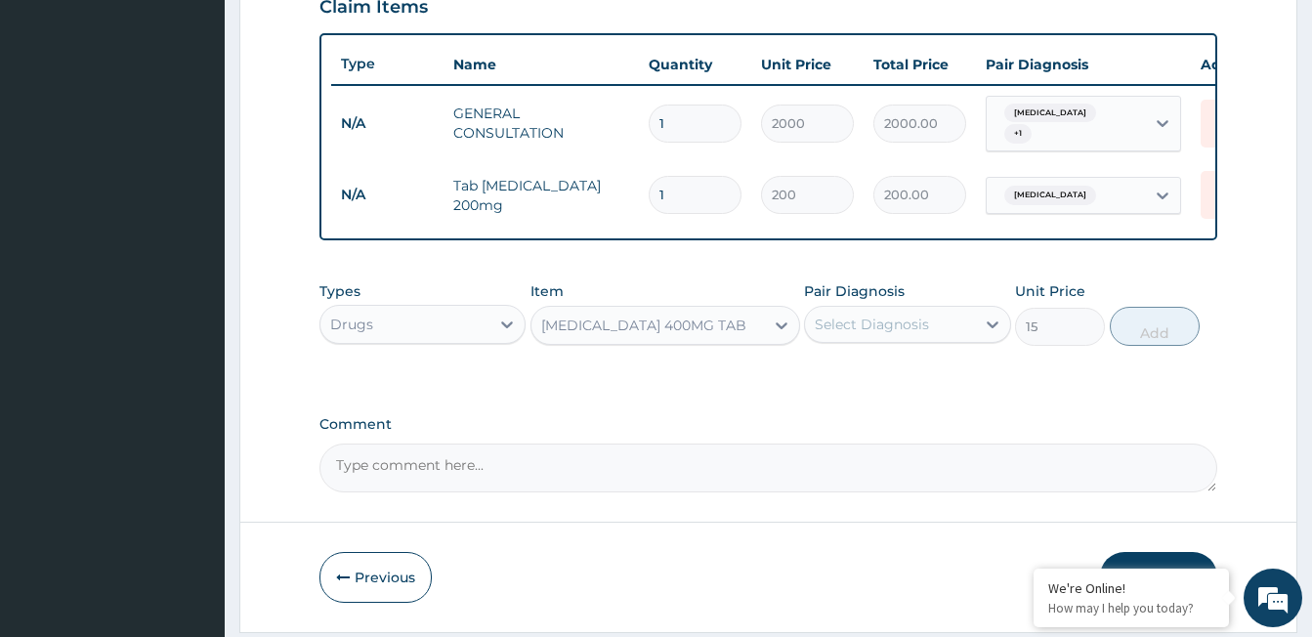
click at [890, 314] on div "Select Diagnosis" at bounding box center [907, 324] width 206 height 37
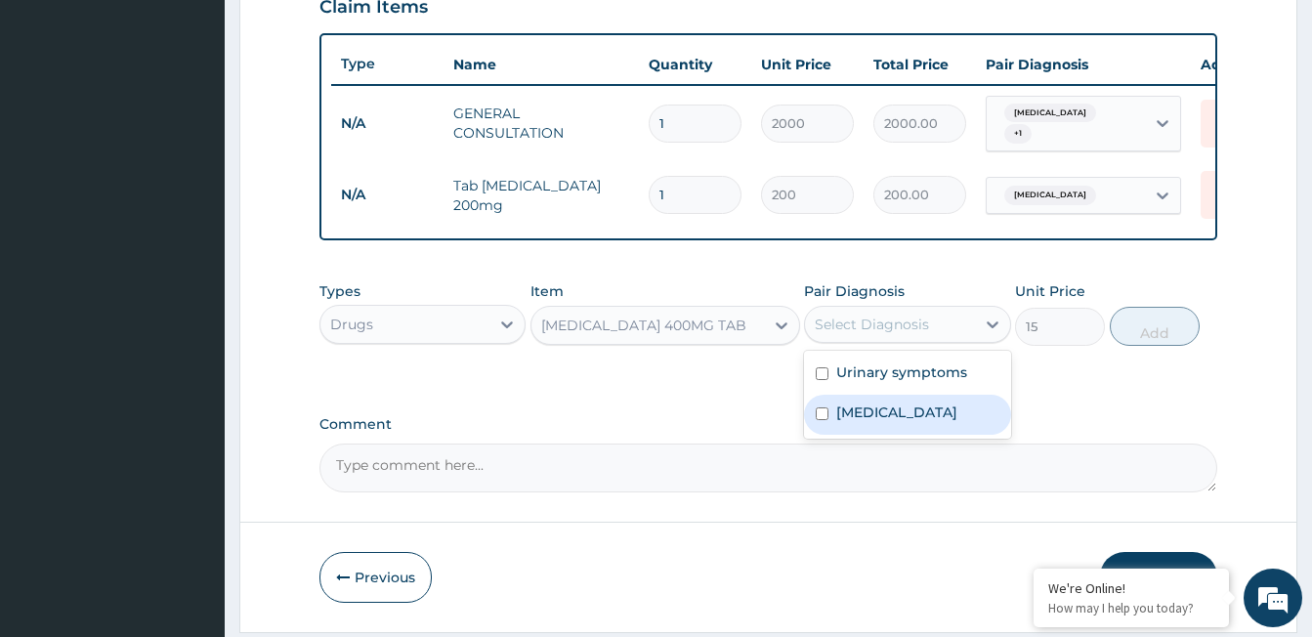
click at [900, 412] on label "Candidiasis" at bounding box center [896, 413] width 121 height 20
checkbox input "true"
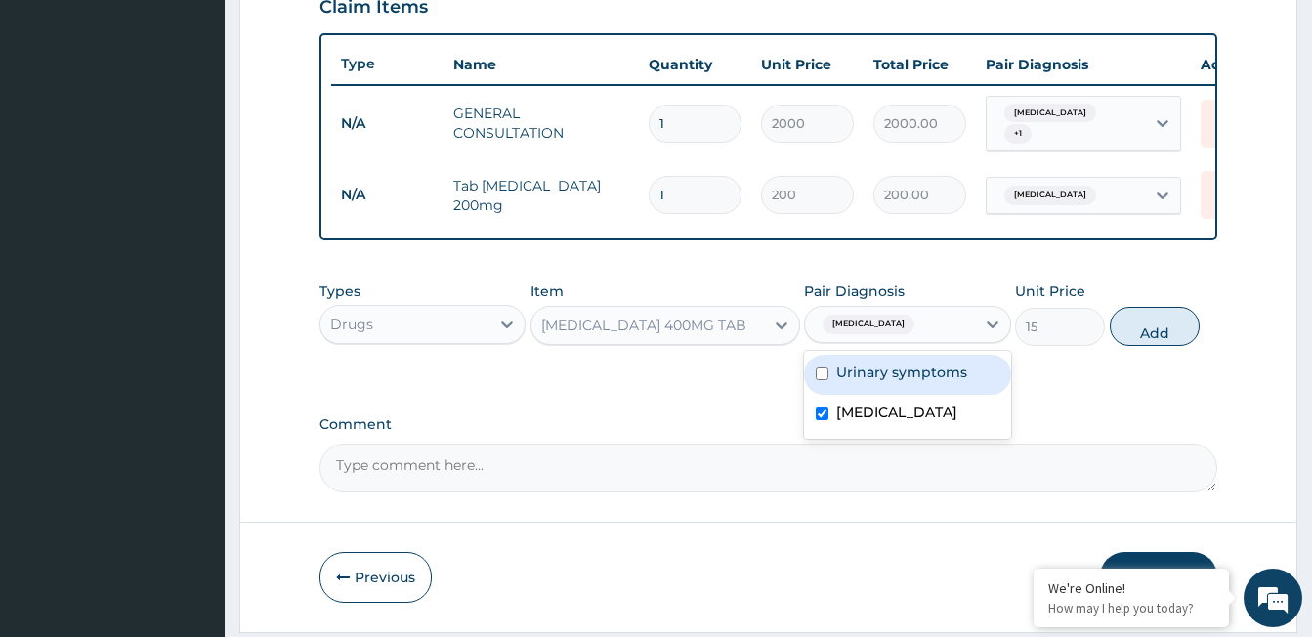
click at [897, 390] on div "Urinary symptoms" at bounding box center [907, 375] width 206 height 40
checkbox input "true"
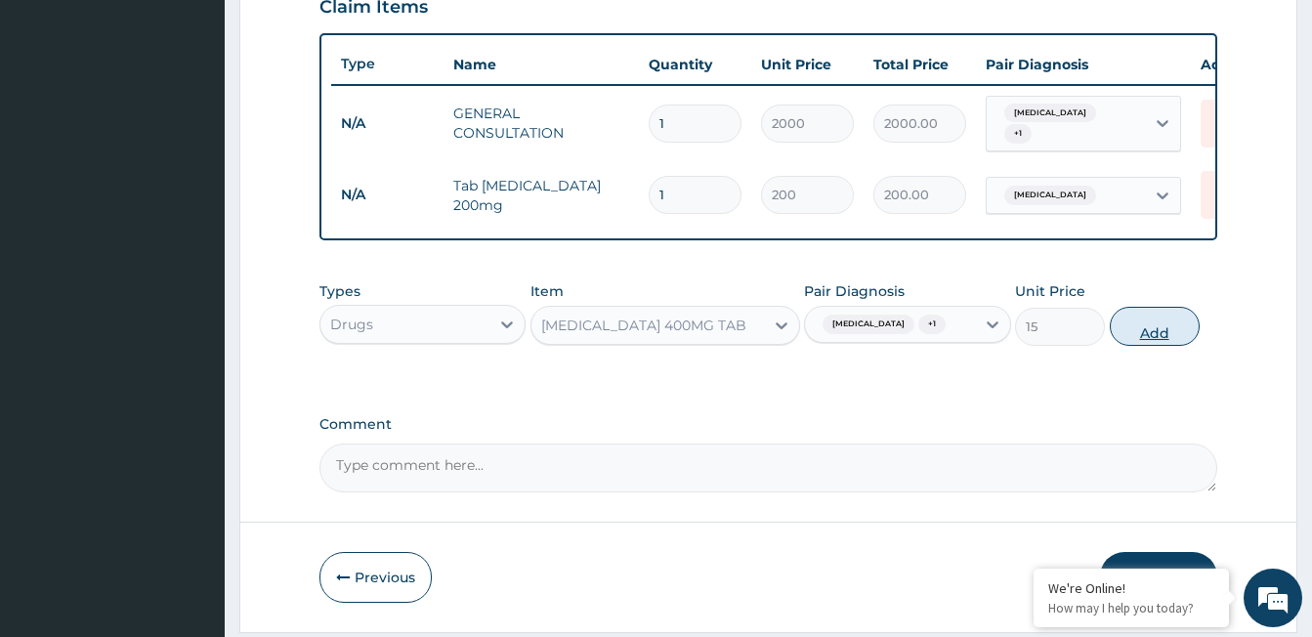
click at [1157, 323] on button "Add" at bounding box center [1155, 326] width 90 height 39
type input "0"
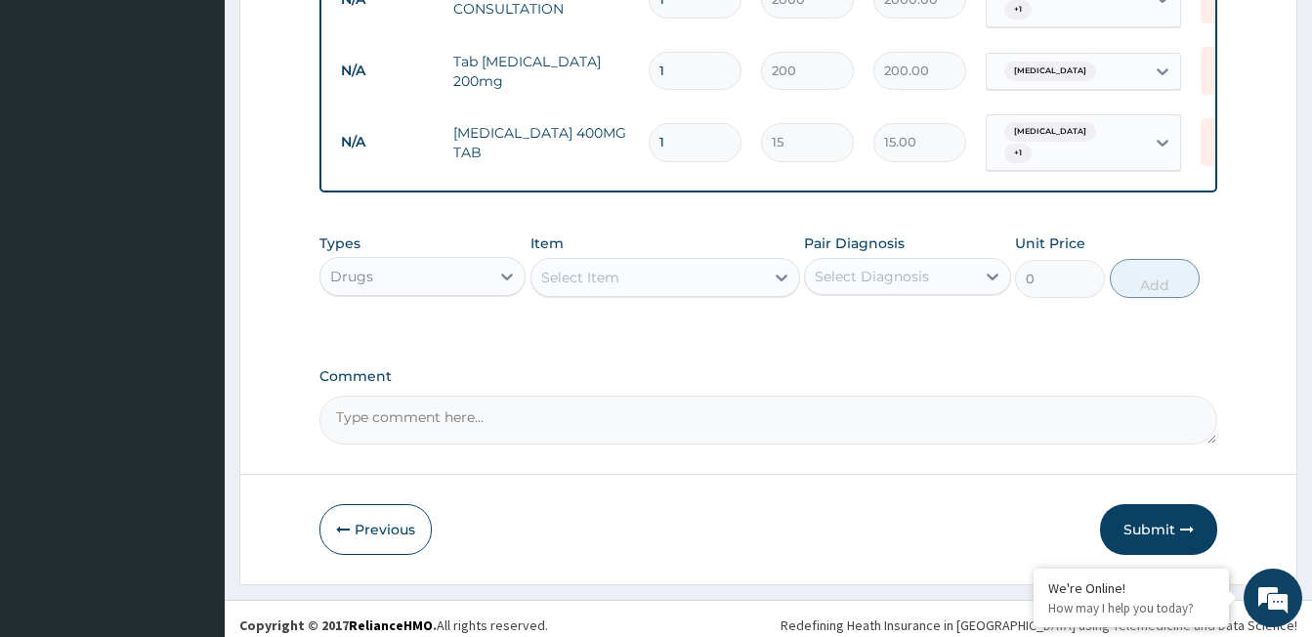
scroll to position [829, 0]
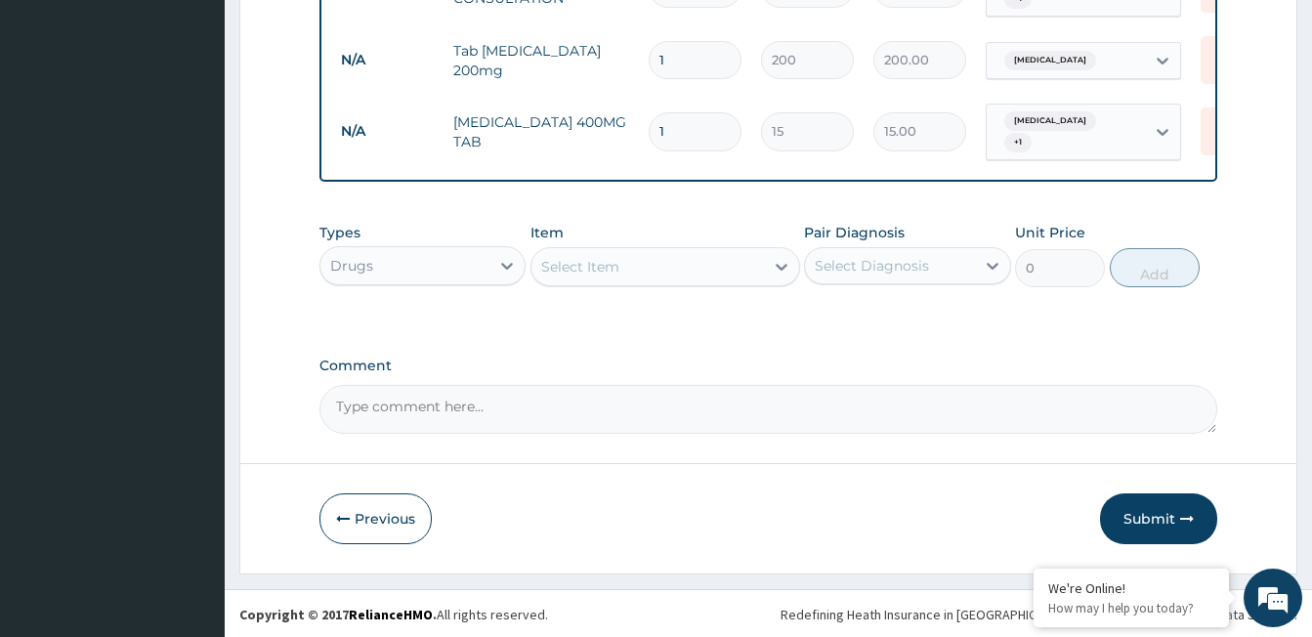
click at [561, 270] on div "Select Item" at bounding box center [580, 267] width 78 height 20
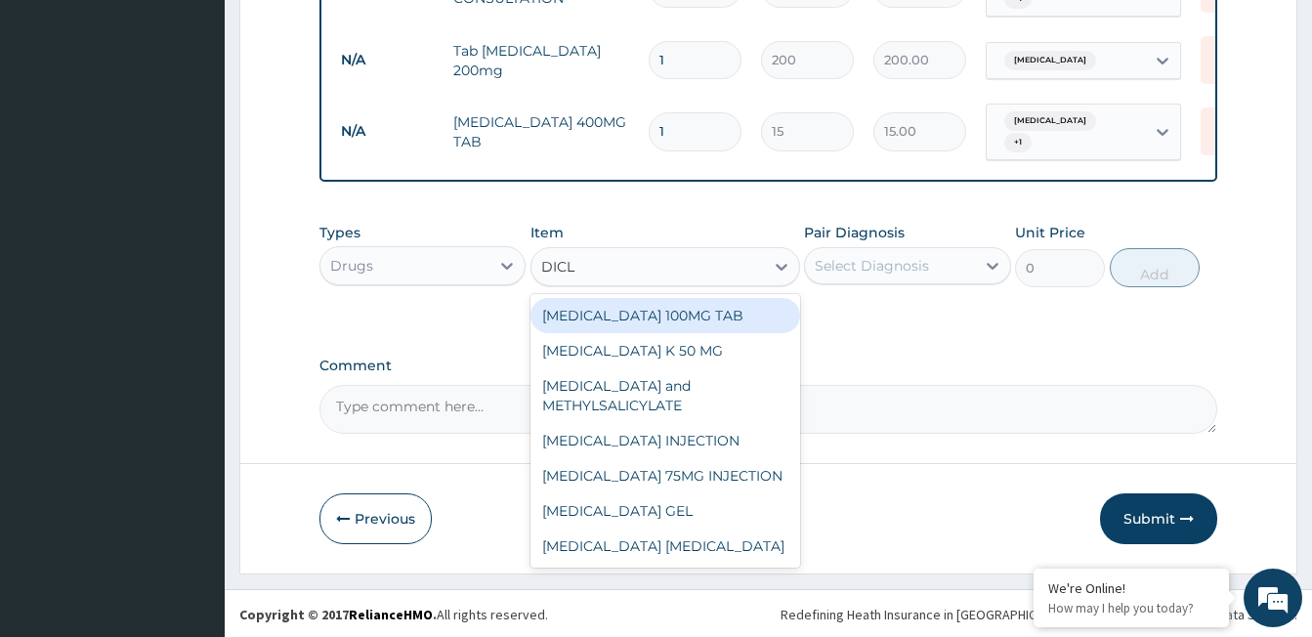
type input "DICLO"
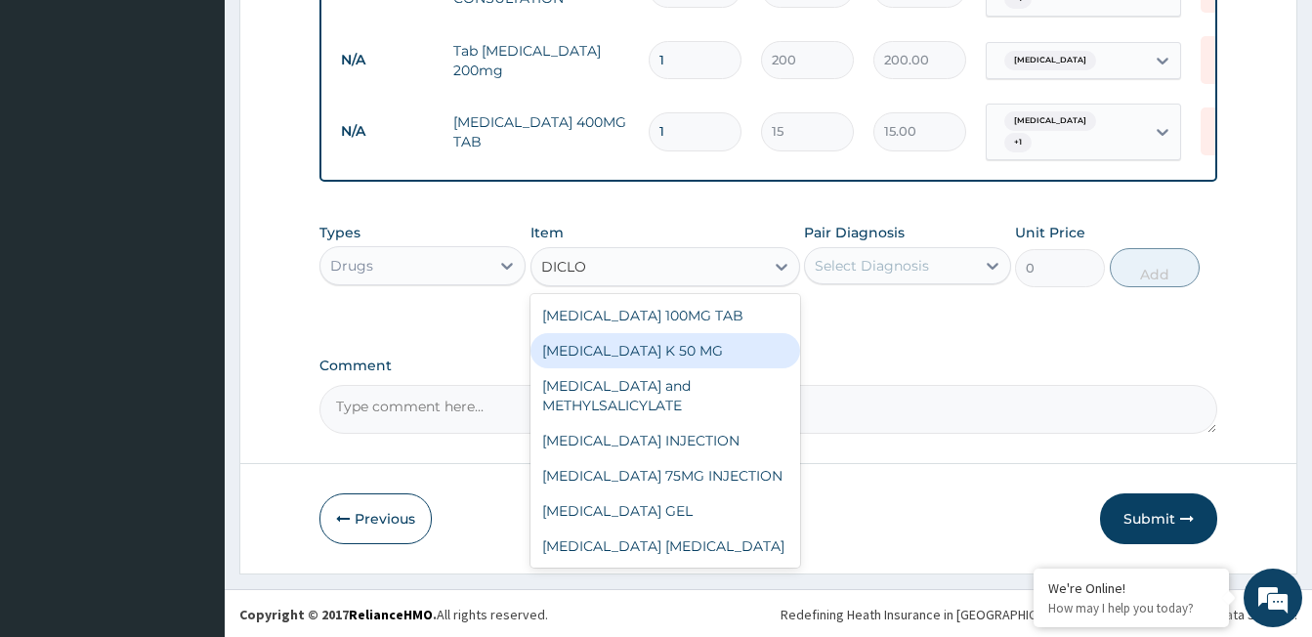
drag, startPoint x: 607, startPoint y: 353, endPoint x: 604, endPoint y: 287, distance: 65.5
click at [607, 352] on div "DICLOFENAC K 50 MG" at bounding box center [666, 350] width 270 height 35
type input "25.3"
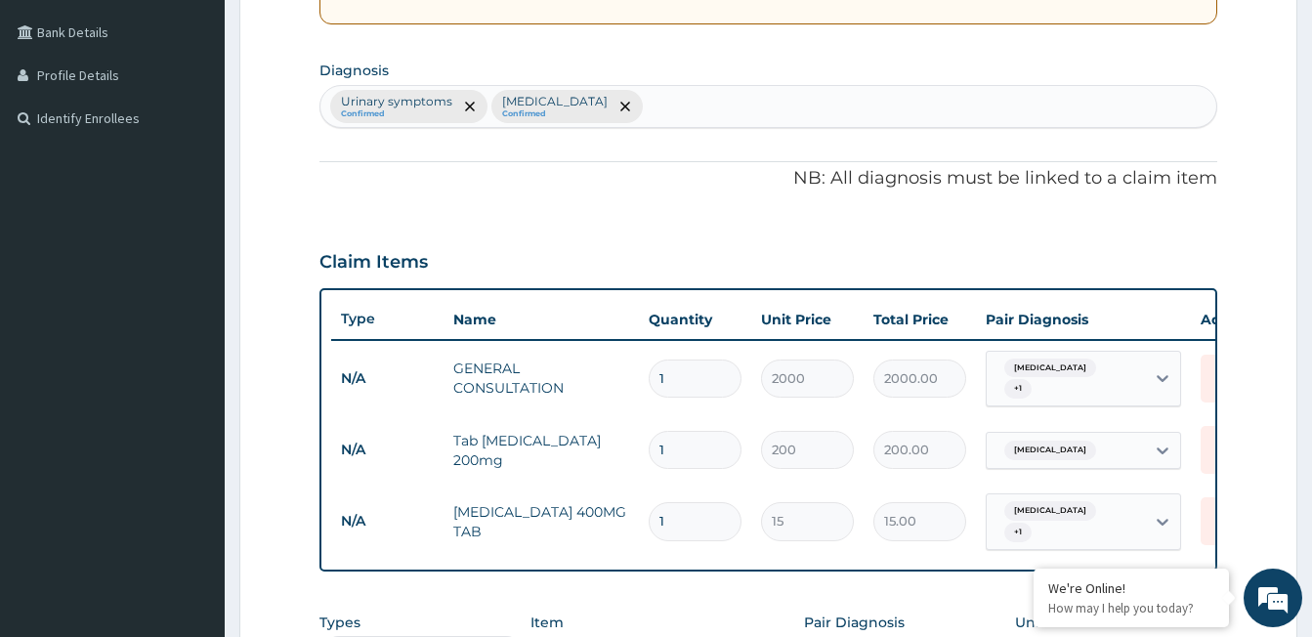
scroll to position [438, 0]
click at [674, 83] on section "Diagnosis Urinary symptoms Confirmed Candidiasis Confirmed" at bounding box center [768, 93] width 898 height 72
click at [659, 112] on div "Urinary symptoms Confirmed Candidiasis Confirmed" at bounding box center [768, 107] width 896 height 41
type input "MYAL"
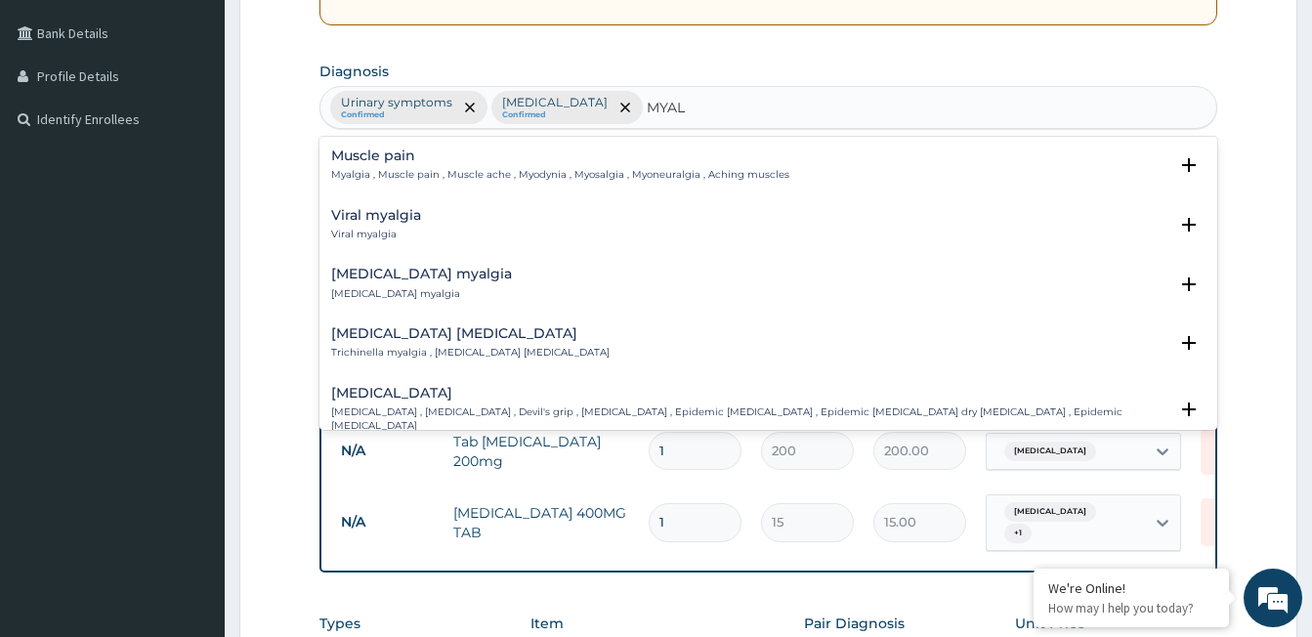
click at [365, 157] on h4 "Muscle pain" at bounding box center [560, 156] width 458 height 15
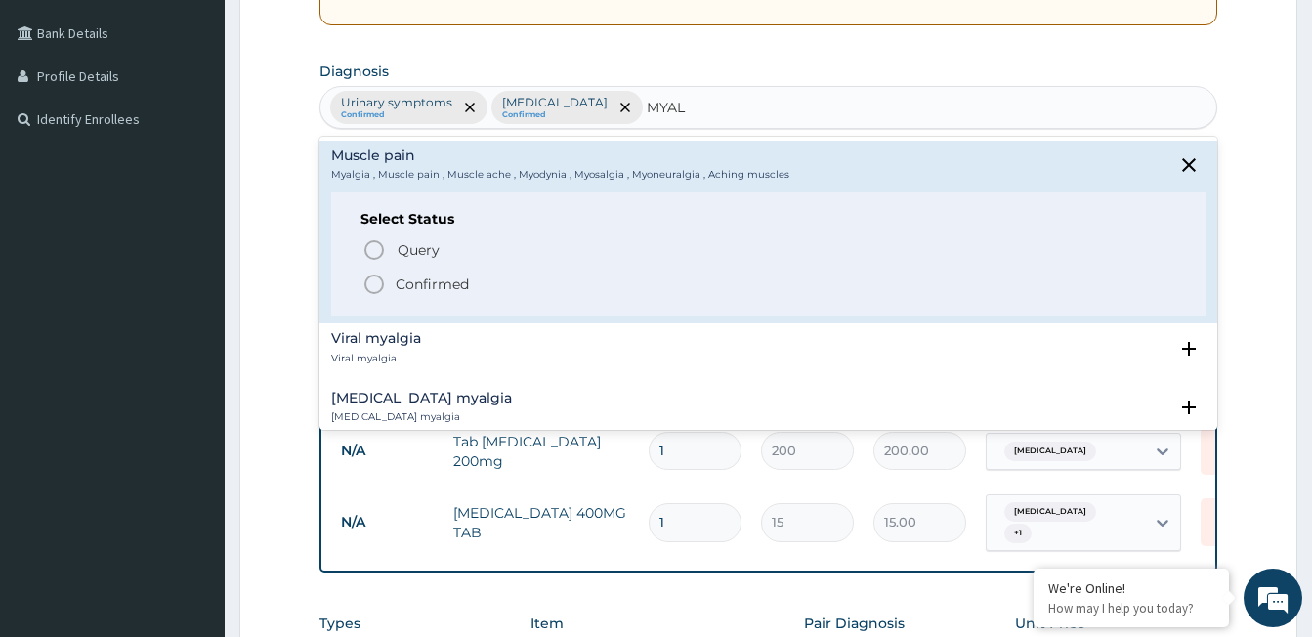
click at [377, 288] on icon "status option filled" at bounding box center [373, 284] width 23 height 23
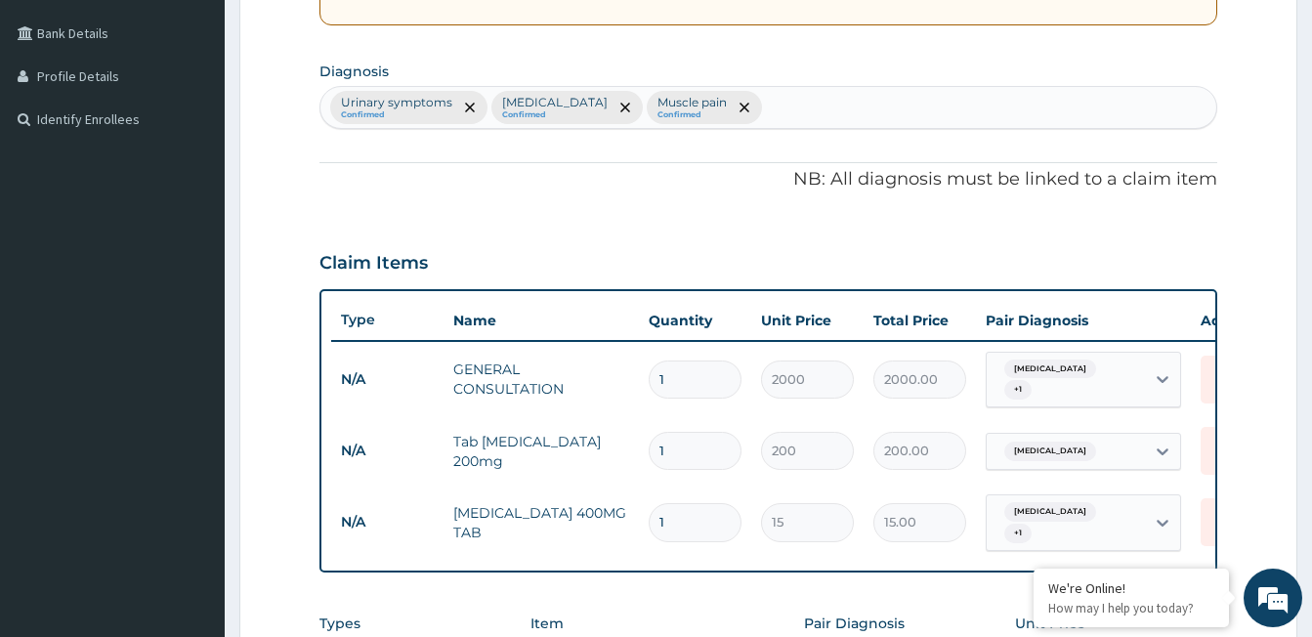
scroll to position [731, 0]
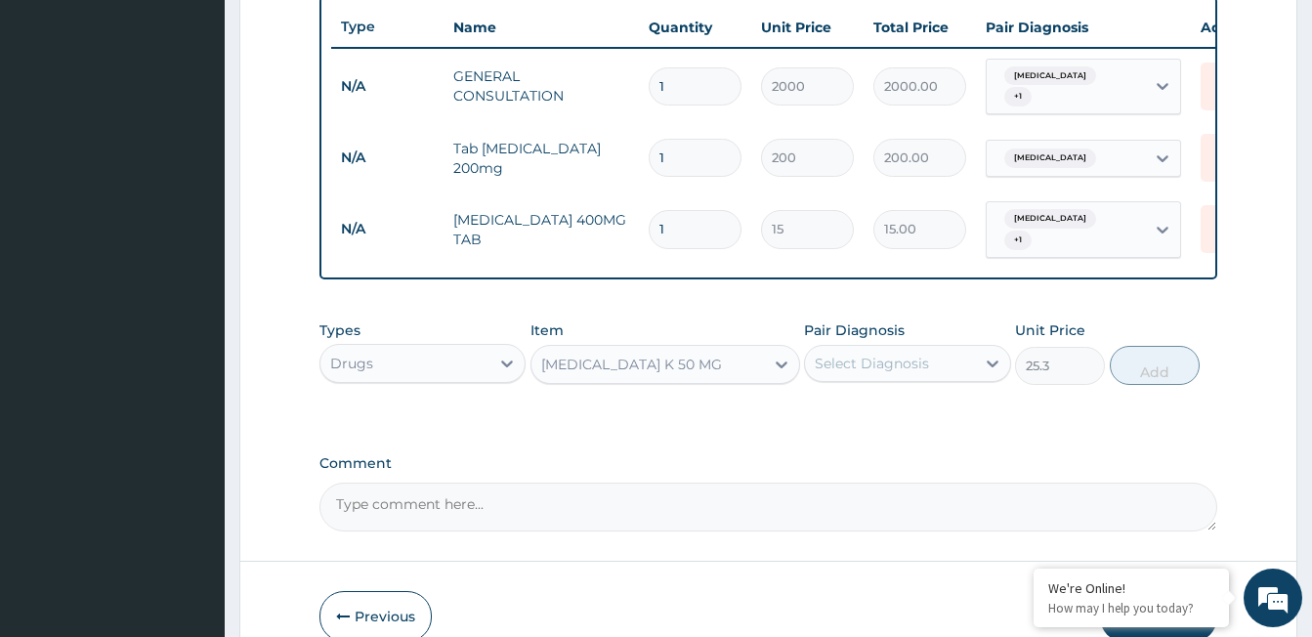
click at [862, 367] on div "Select Diagnosis" at bounding box center [872, 364] width 114 height 20
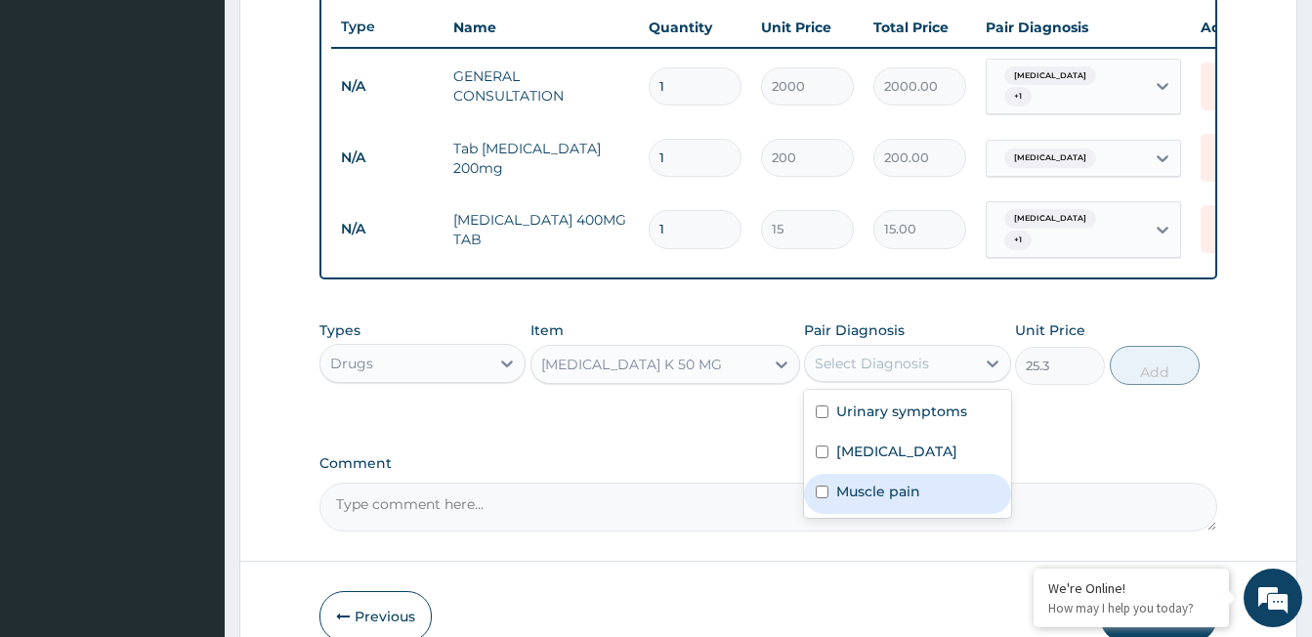
click at [887, 485] on label "Muscle pain" at bounding box center [878, 492] width 84 height 20
checkbox input "true"
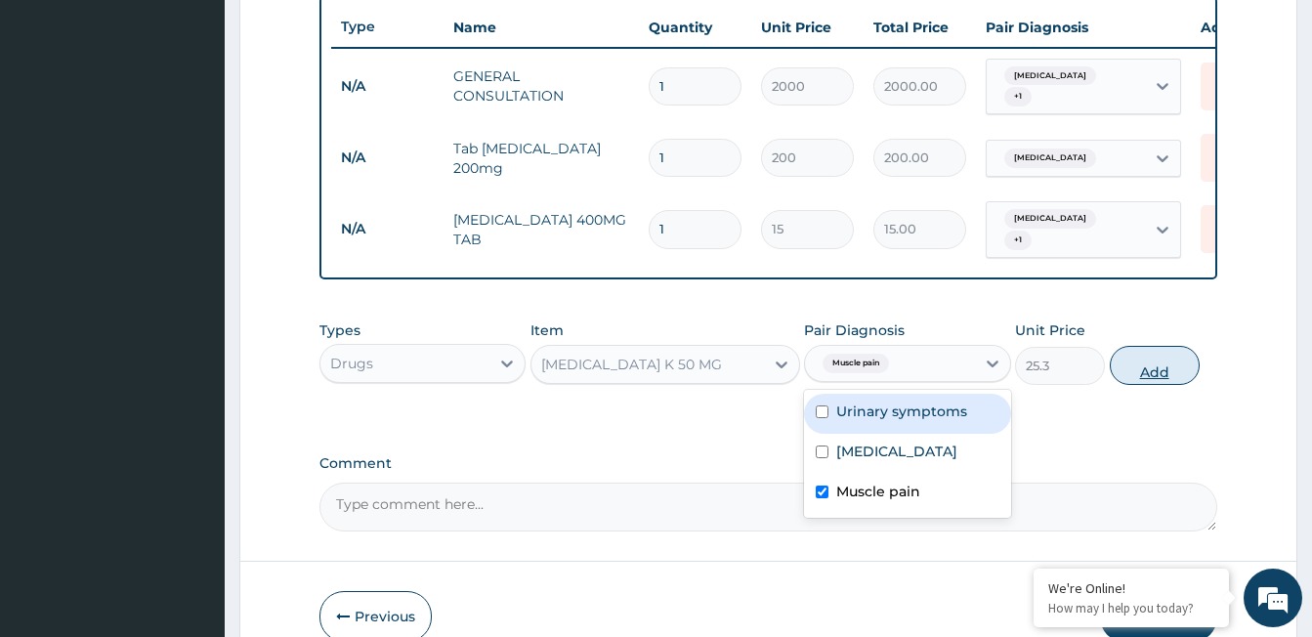
click at [1153, 368] on button "Add" at bounding box center [1155, 365] width 90 height 39
type input "0"
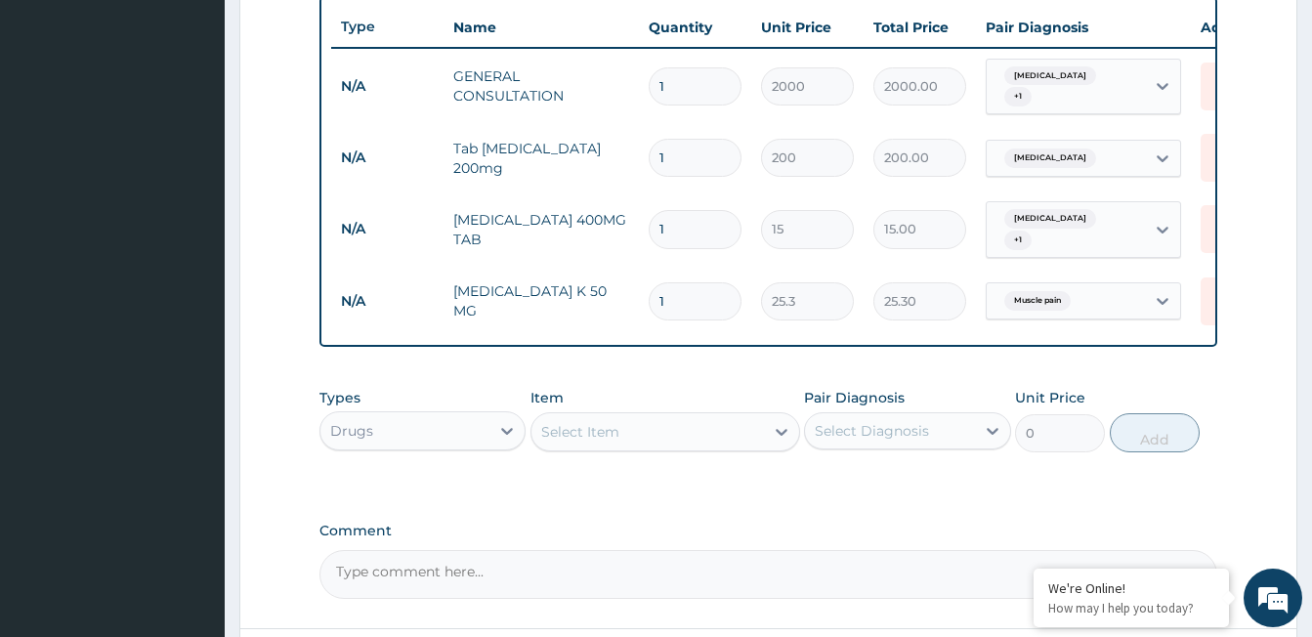
scroll to position [829, 0]
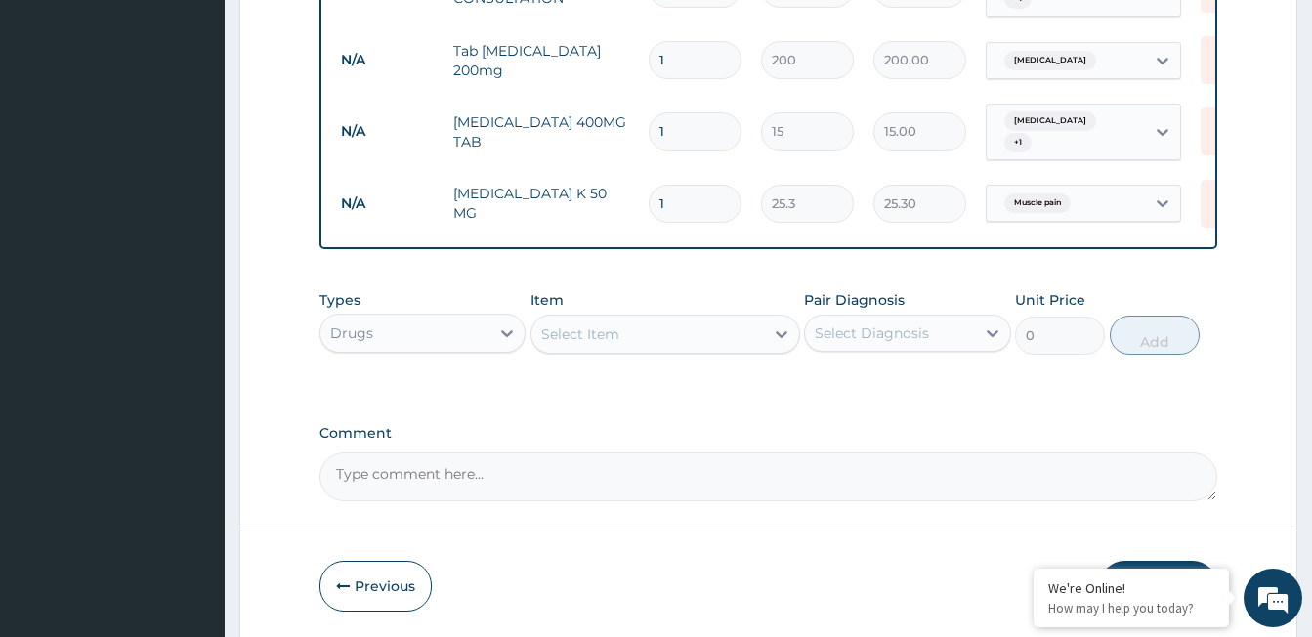
click at [700, 188] on input "1" at bounding box center [695, 204] width 93 height 38
type input "0.00"
type input "6"
type input "151.80"
type input "6"
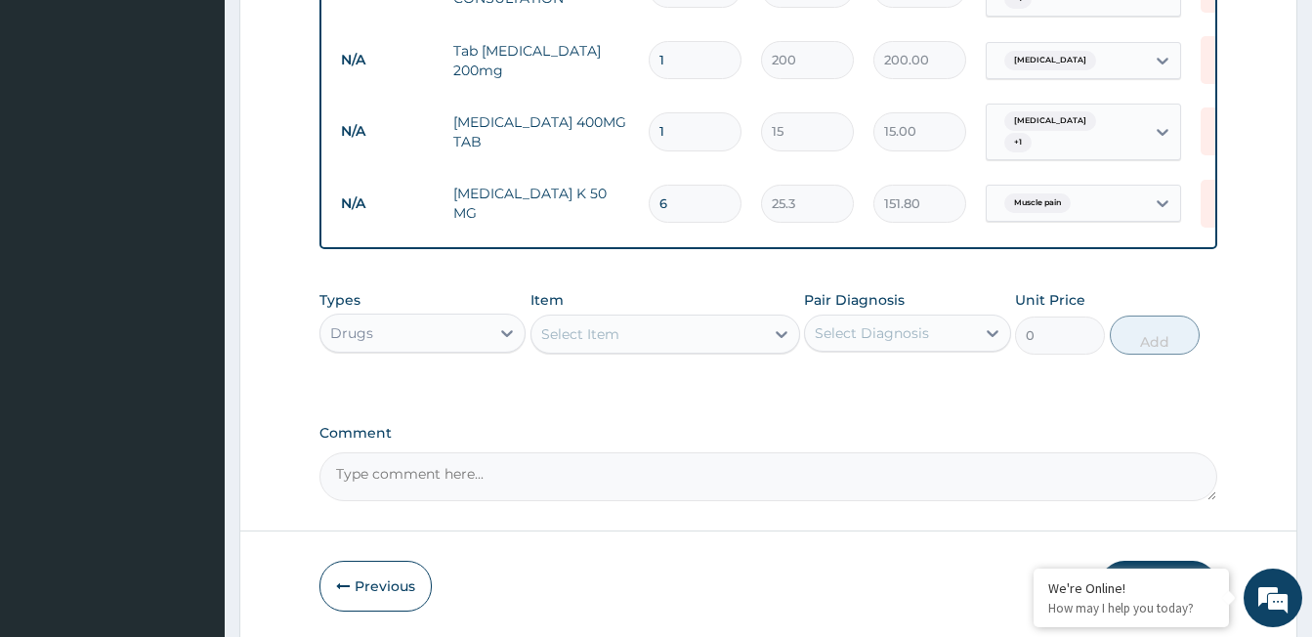
click at [698, 112] on input "1" at bounding box center [695, 131] width 93 height 38
type input "15"
type input "225.00"
type input "16"
type input "240.00"
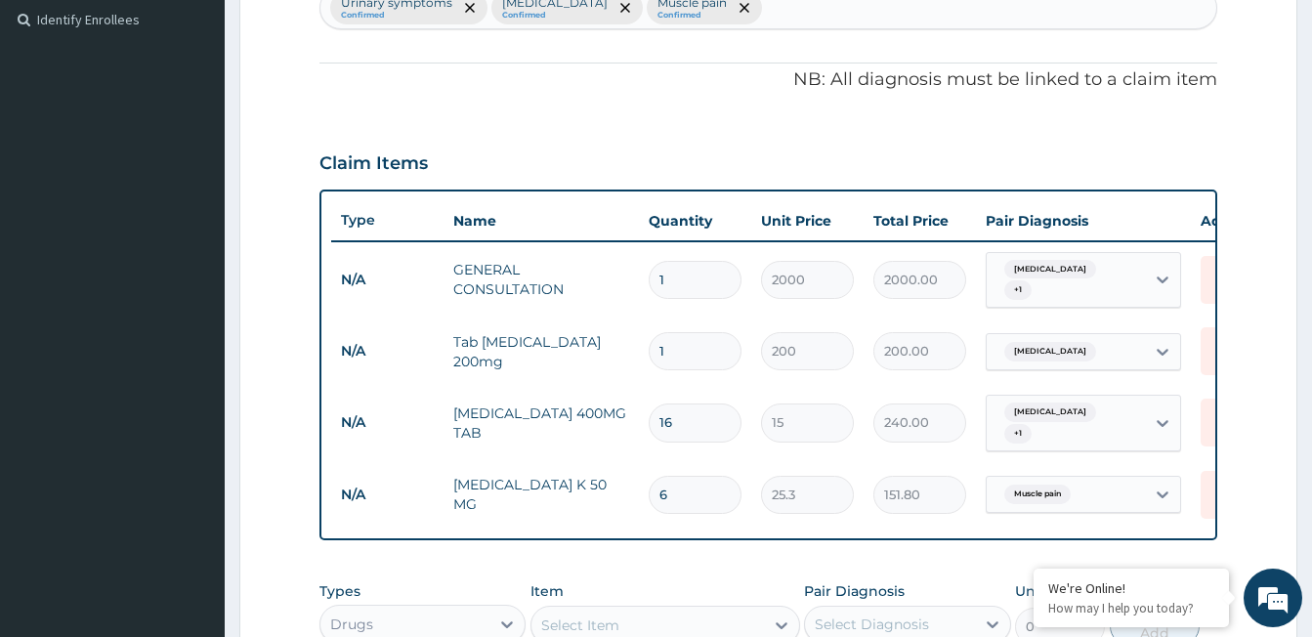
scroll to position [535, 0]
type input "16"
click at [697, 346] on input "1" at bounding box center [695, 353] width 93 height 38
type input "0.00"
type input "5"
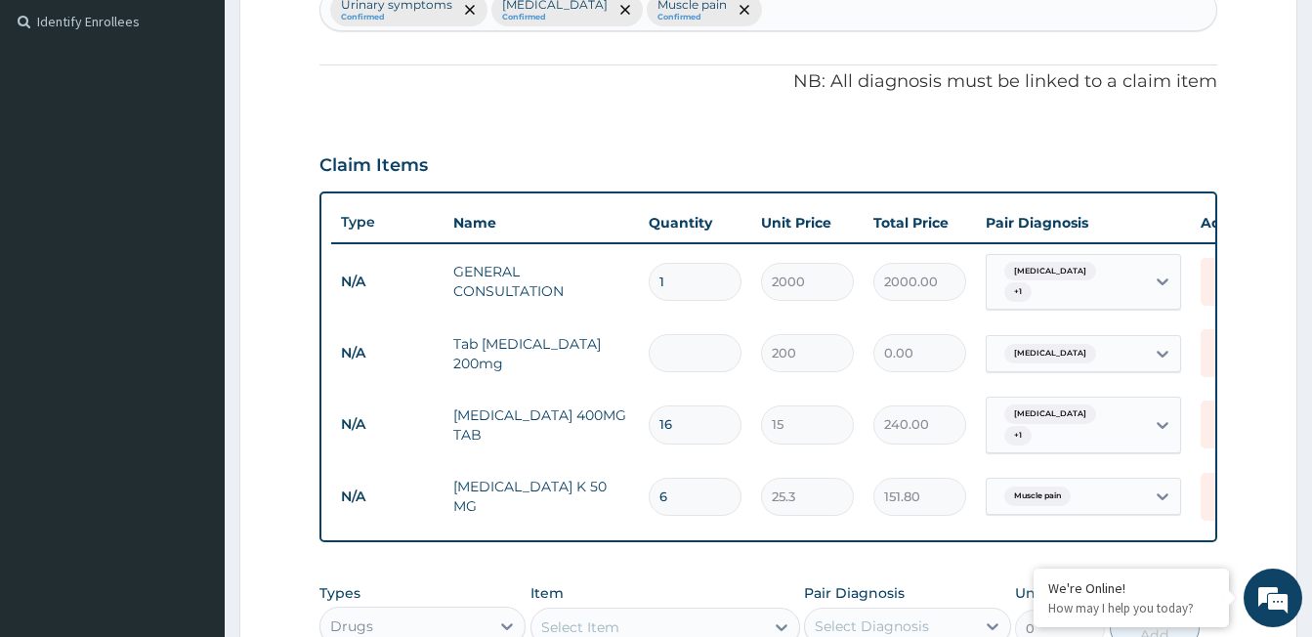
type input "1000.00"
type input "5"
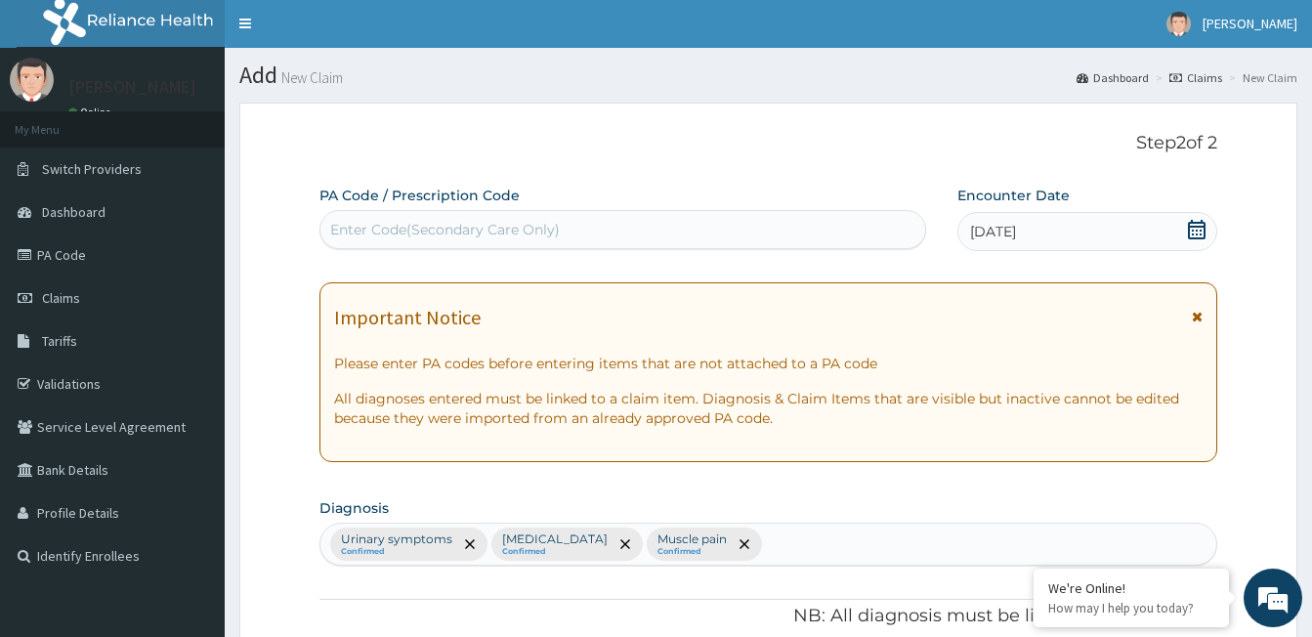
scroll to position [0, 0]
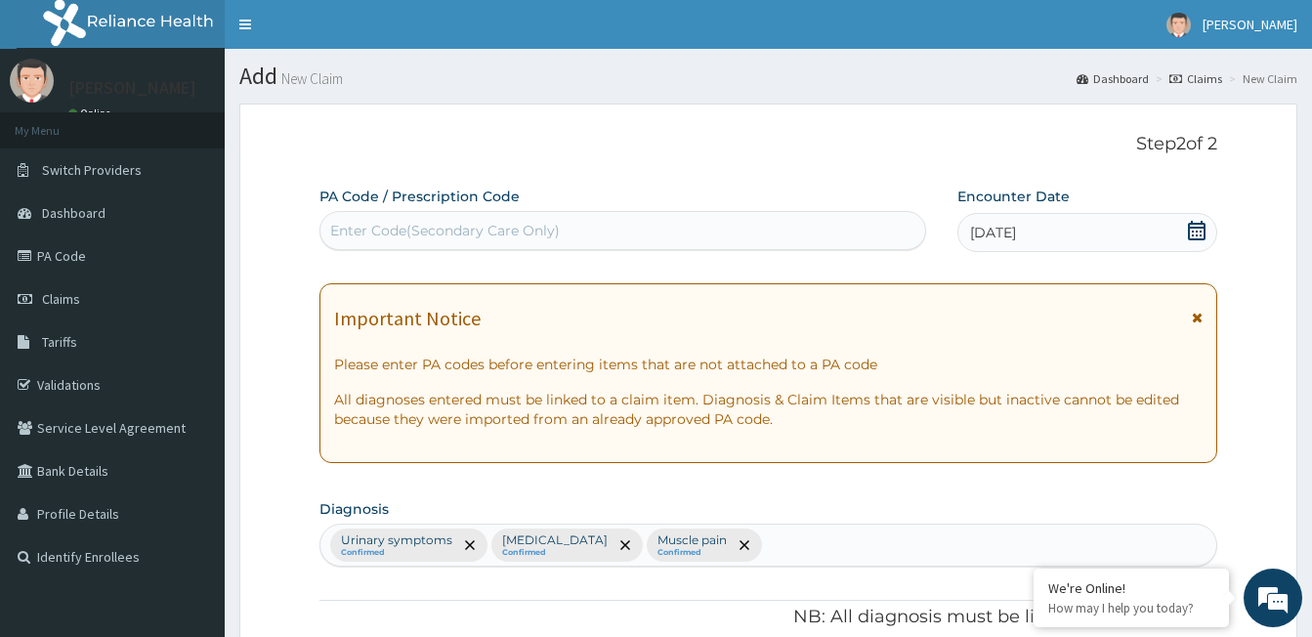
click at [621, 221] on div "Enter Code(Secondary Care Only)" at bounding box center [622, 230] width 605 height 31
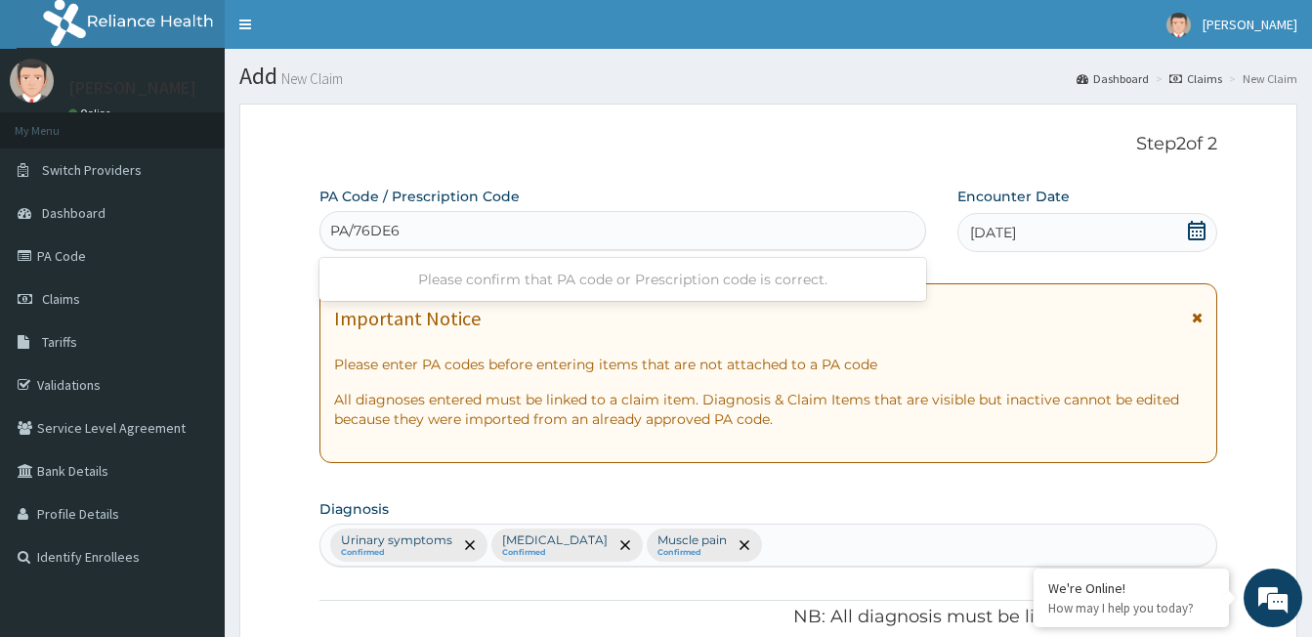
type input "PA/76DE6"
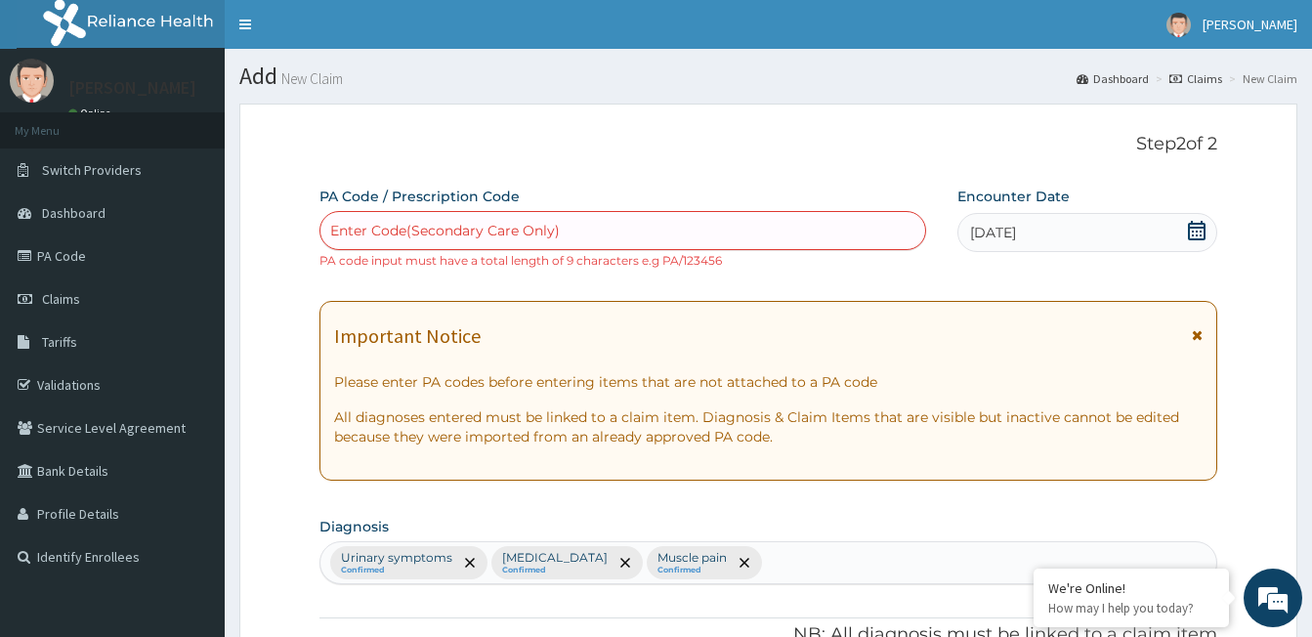
click at [565, 231] on div "Enter Code(Secondary Care Only)" at bounding box center [622, 230] width 605 height 31
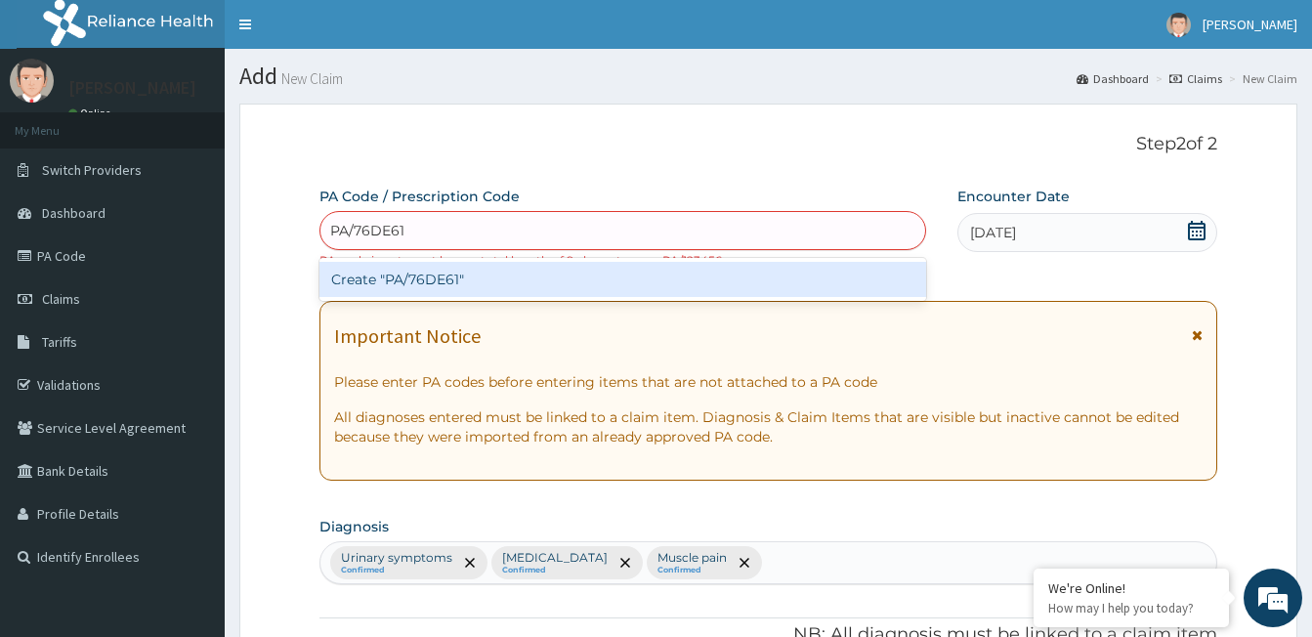
type input "PA/76DE61"
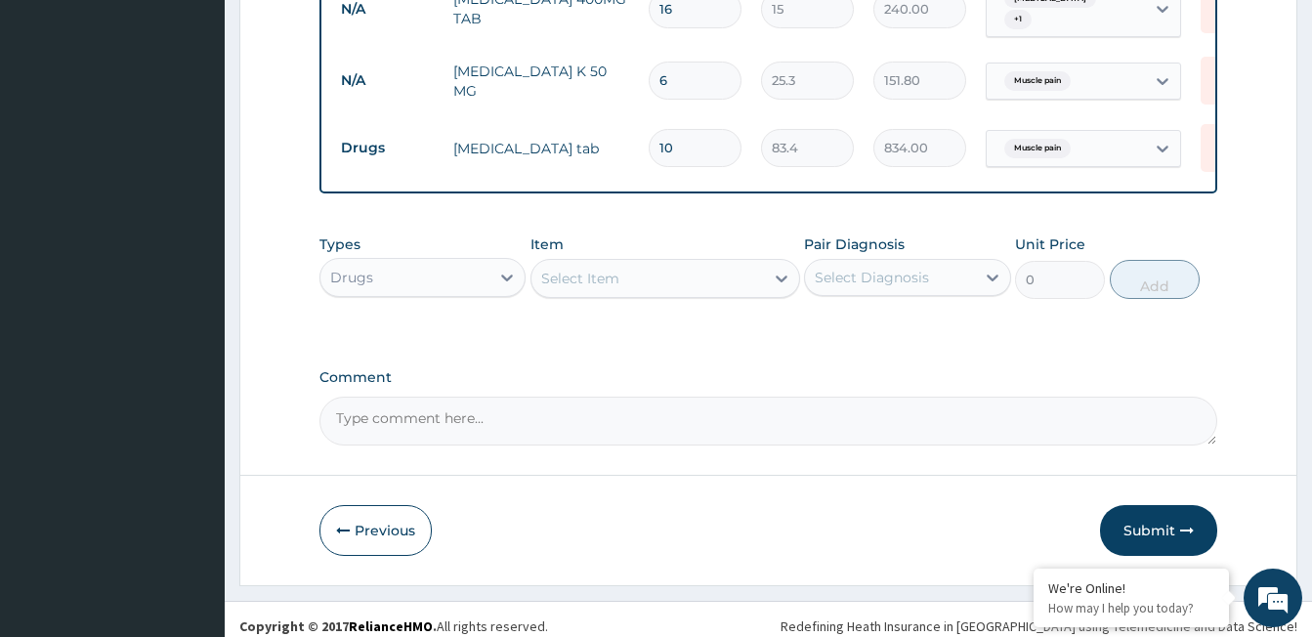
scroll to position [963, 0]
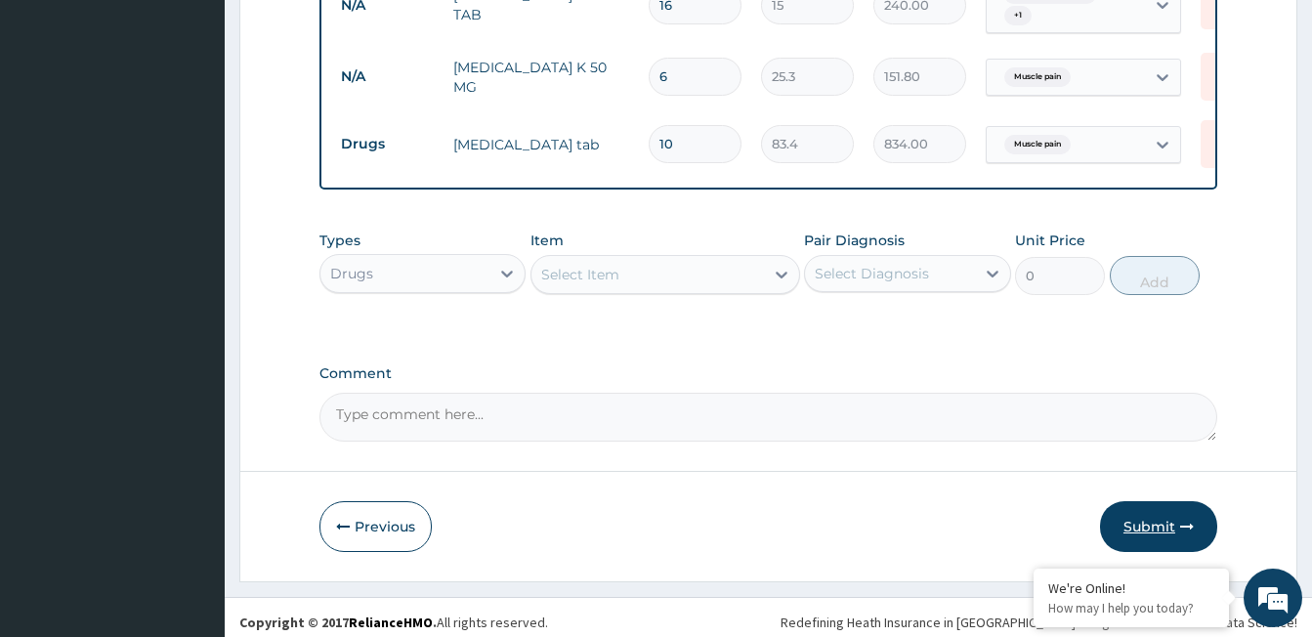
click at [1160, 515] on button "Submit" at bounding box center [1158, 526] width 117 height 51
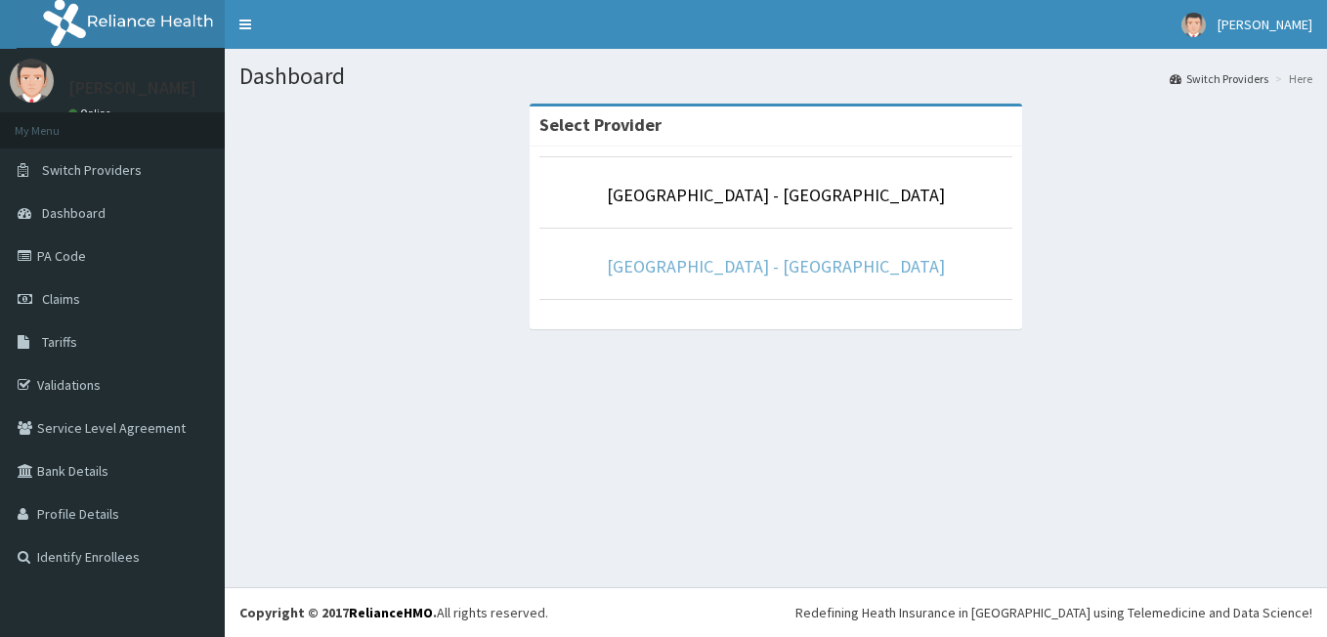
click at [879, 264] on link "[GEOGRAPHIC_DATA] - [GEOGRAPHIC_DATA]" at bounding box center [776, 266] width 338 height 22
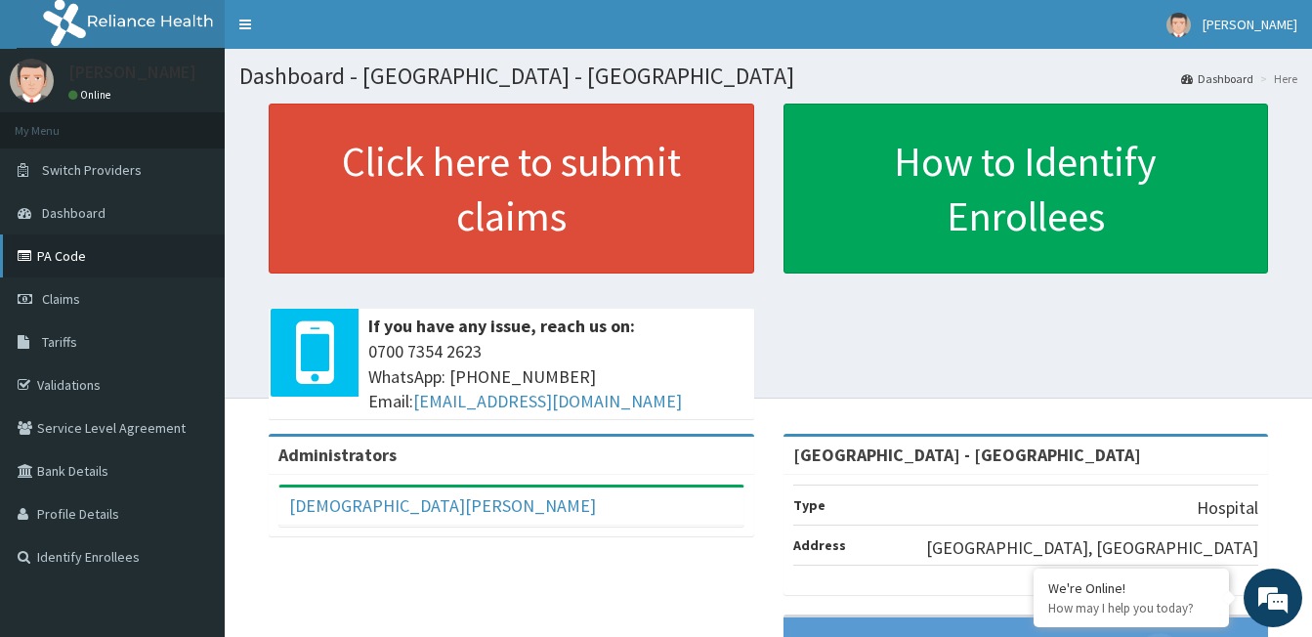
click at [59, 258] on link "PA Code" at bounding box center [112, 255] width 225 height 43
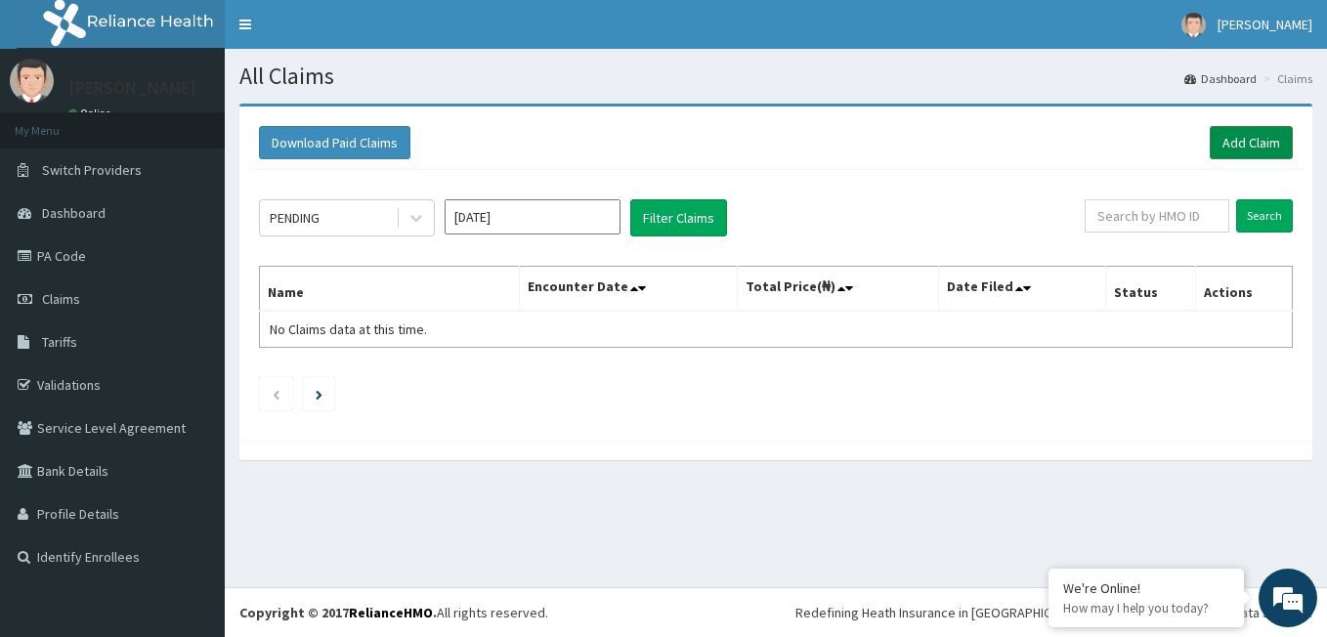
click at [1247, 131] on link "Add Claim" at bounding box center [1251, 142] width 83 height 33
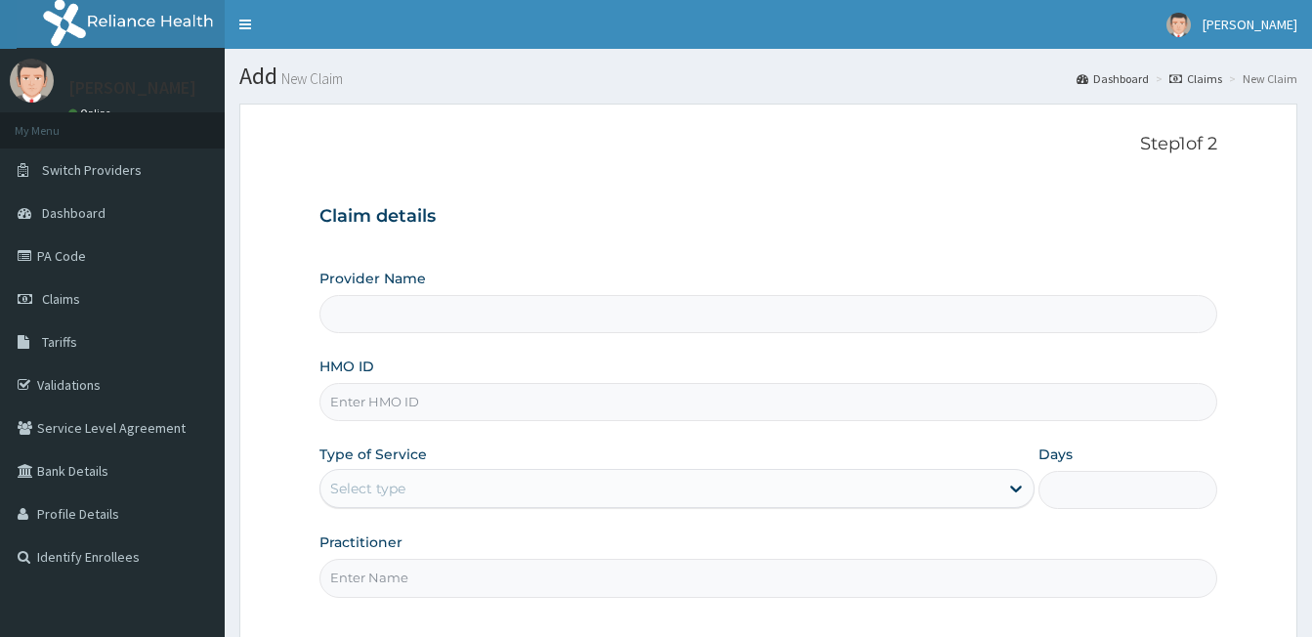
click at [411, 319] on input "Provider Name" at bounding box center [768, 314] width 898 height 38
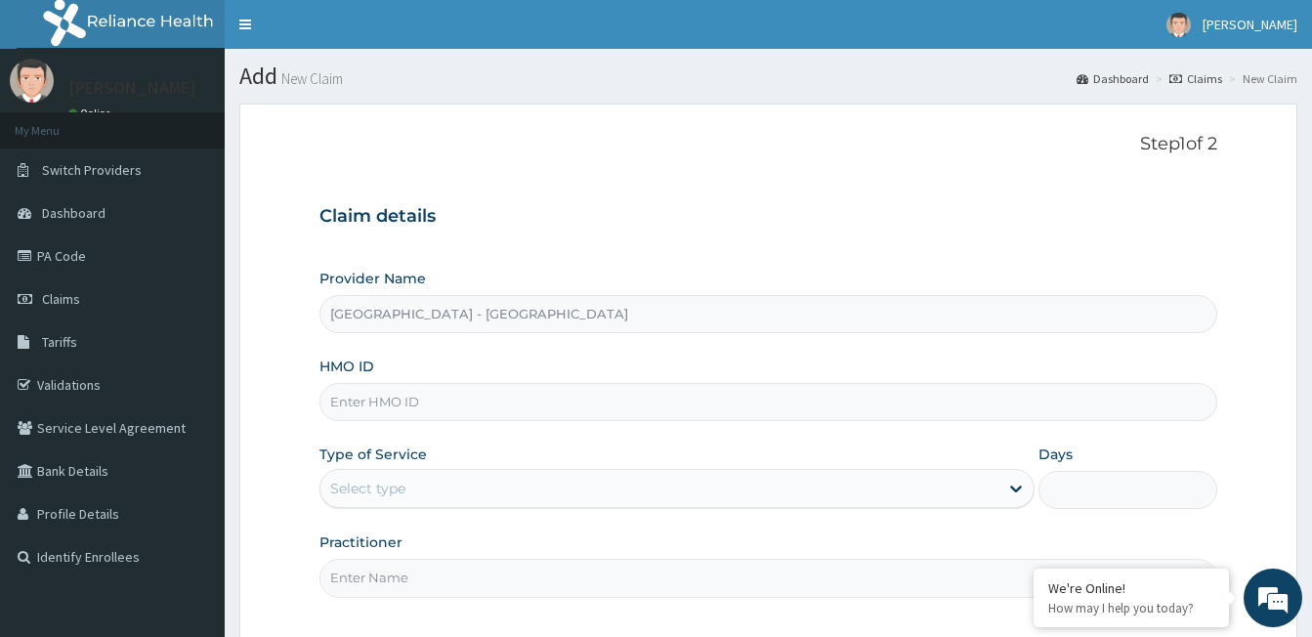
type input "[GEOGRAPHIC_DATA] - [GEOGRAPHIC_DATA]"
click at [404, 393] on input "HMO ID" at bounding box center [768, 402] width 898 height 38
type input "HHZ/10002/A"
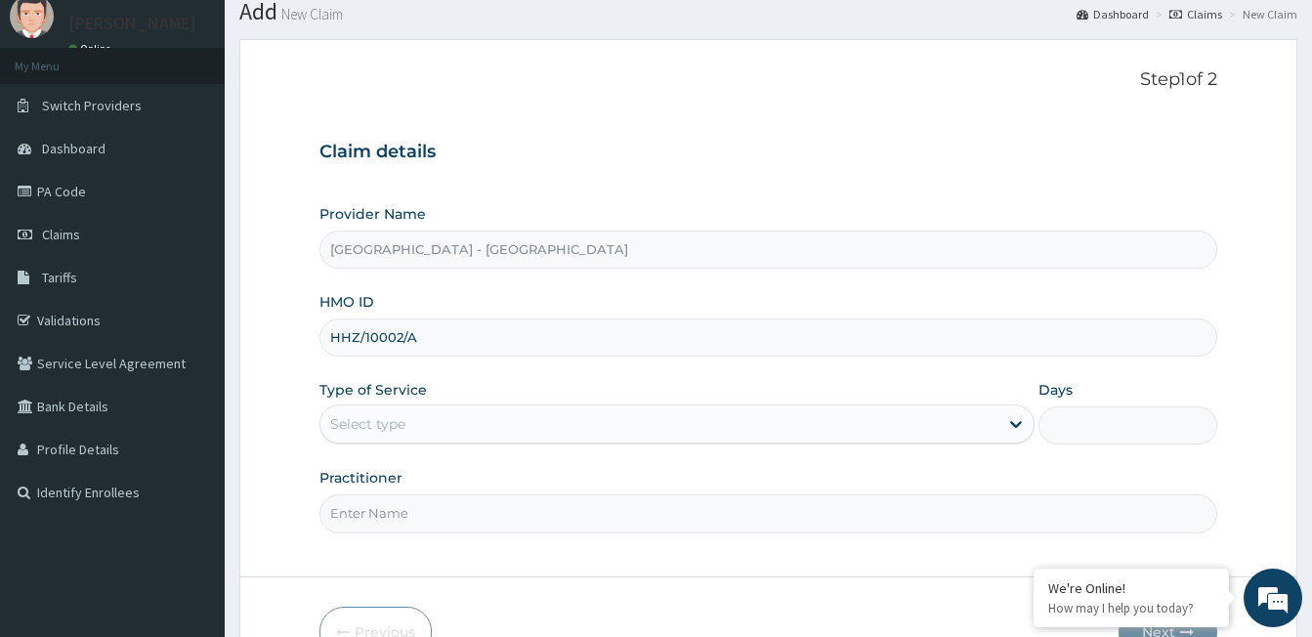
scroll to position [98, 0]
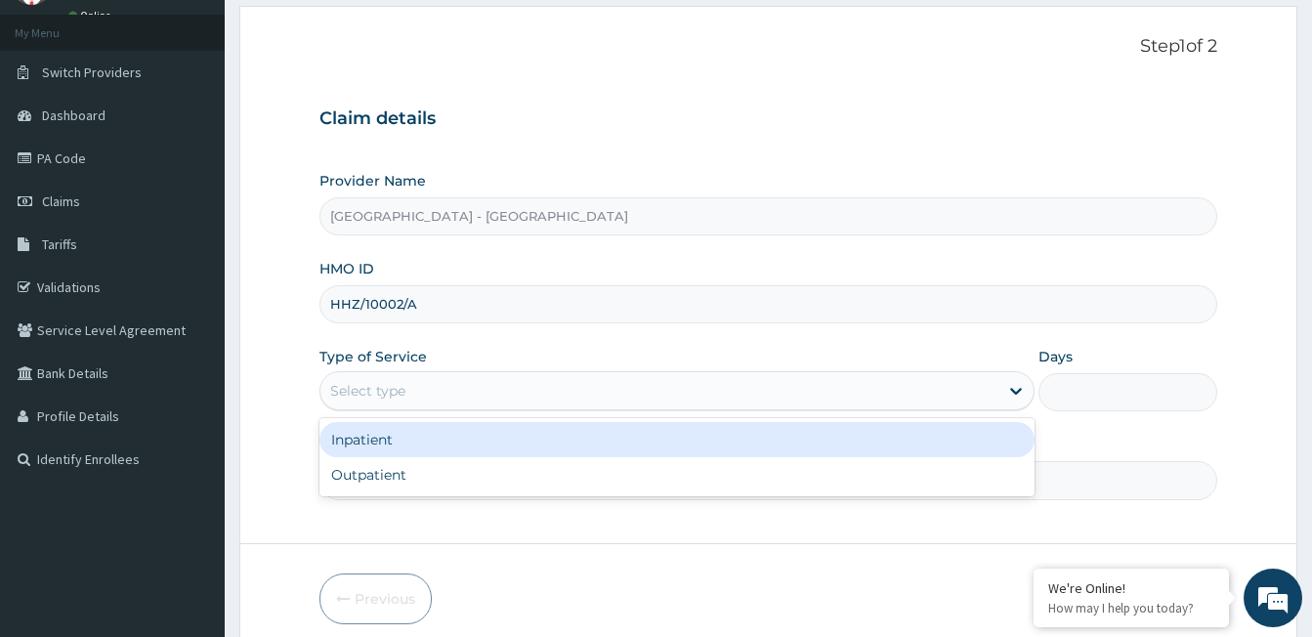
click at [359, 378] on div "Select type" at bounding box center [659, 390] width 678 height 31
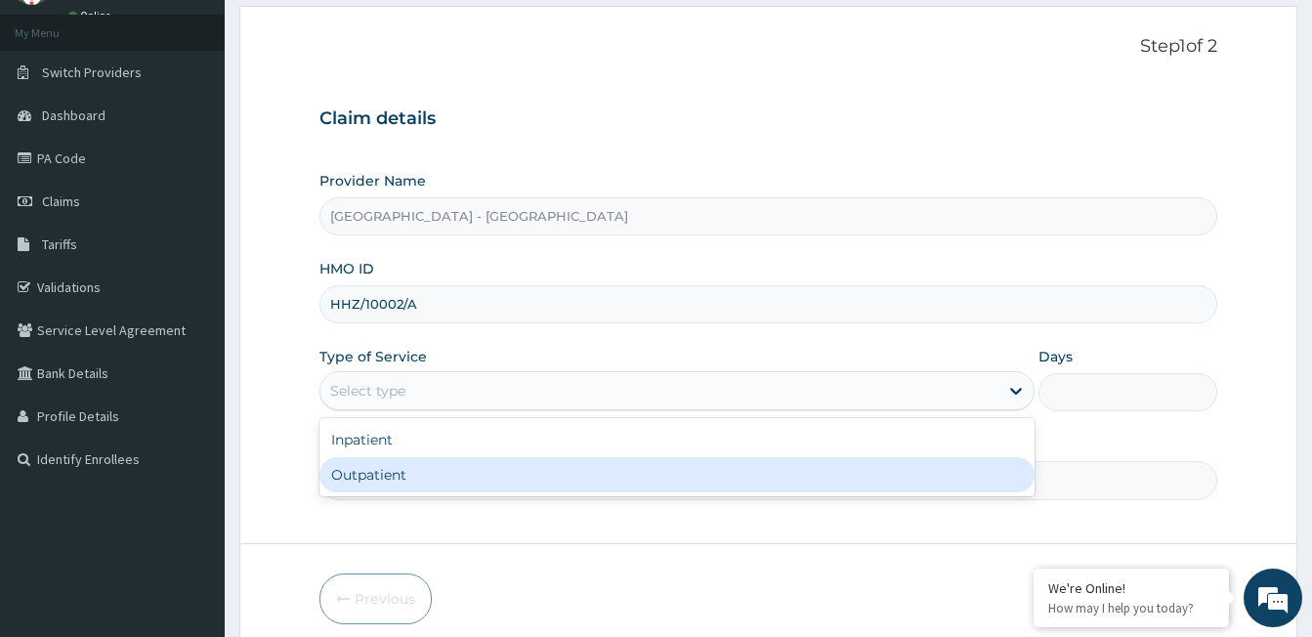
click at [392, 476] on div "Outpatient" at bounding box center [676, 474] width 715 height 35
type input "1"
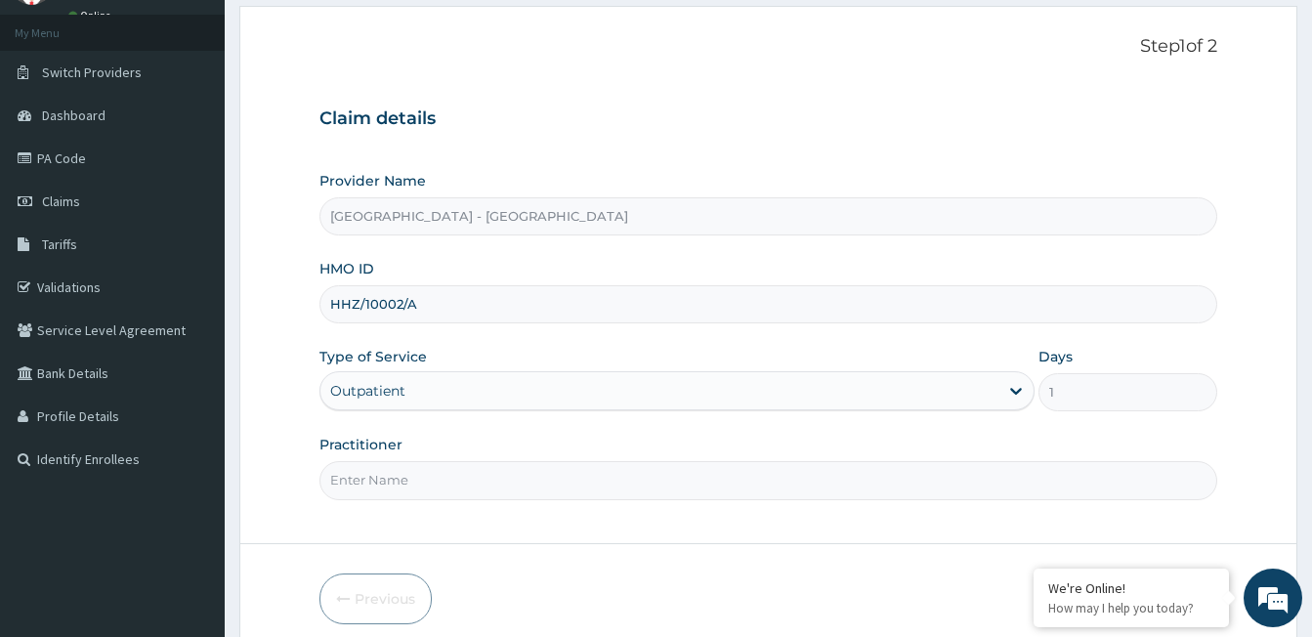
scroll to position [0, 0]
click at [386, 478] on input "Practitioner" at bounding box center [768, 480] width 898 height 38
type input "DR ALABI"
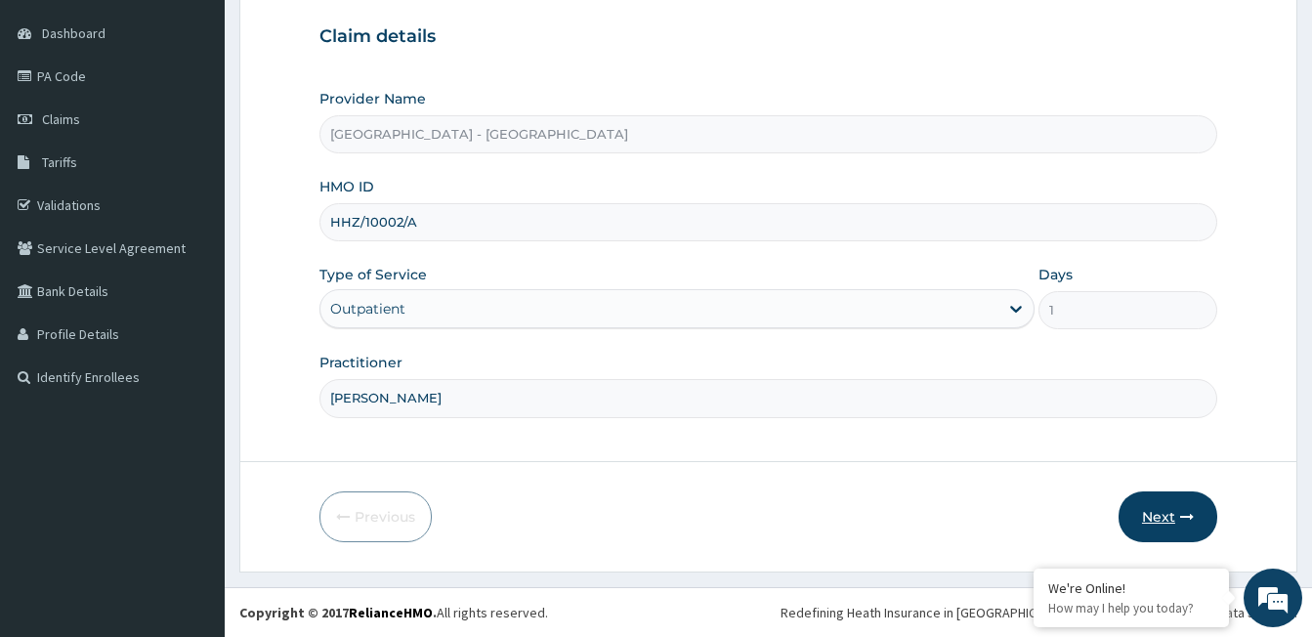
click at [1154, 513] on button "Next" at bounding box center [1168, 516] width 99 height 51
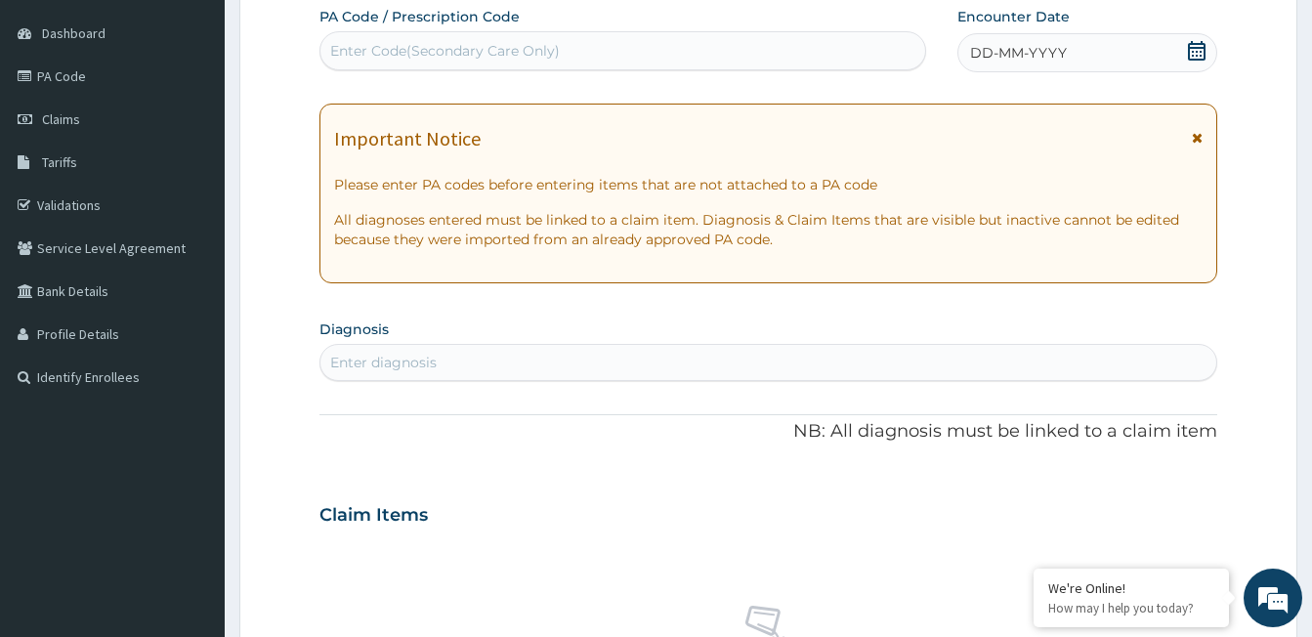
click at [457, 53] on div "Enter Code(Secondary Care Only)" at bounding box center [445, 51] width 230 height 20
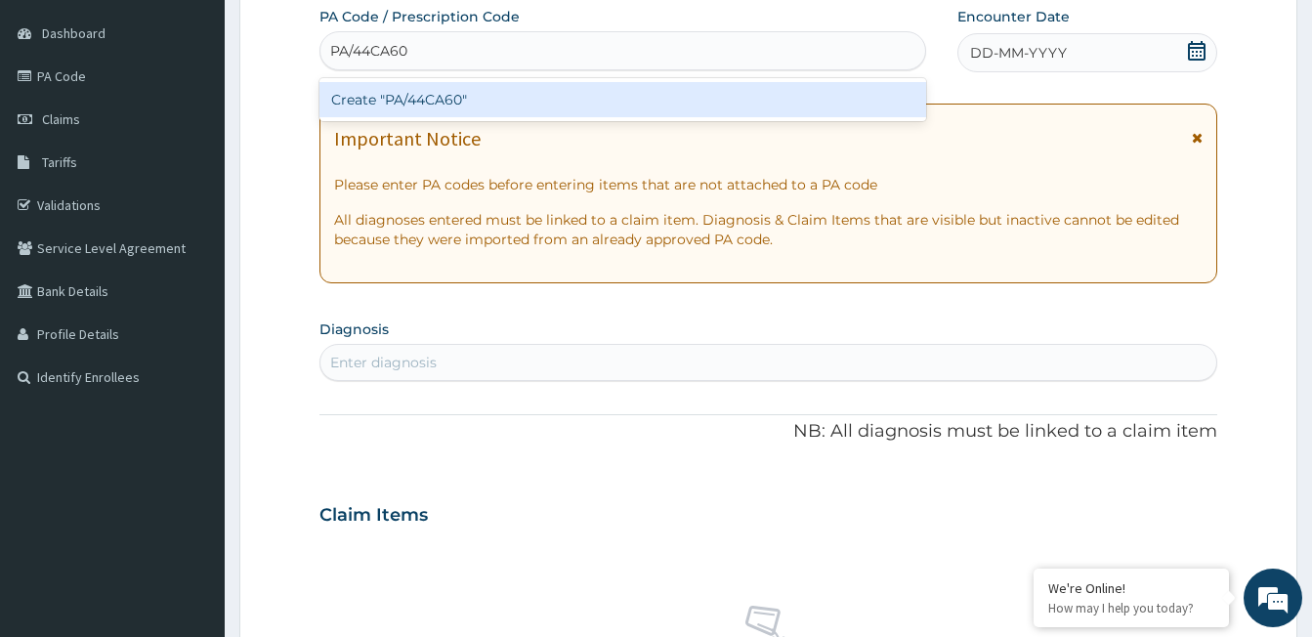
type input "PA/44CA60"
click at [602, 155] on div "PA Code / Prescription Code option Create "PA/44CA60" focused, 1 of 1. 1 result…" at bounding box center [768, 512] width 898 height 1011
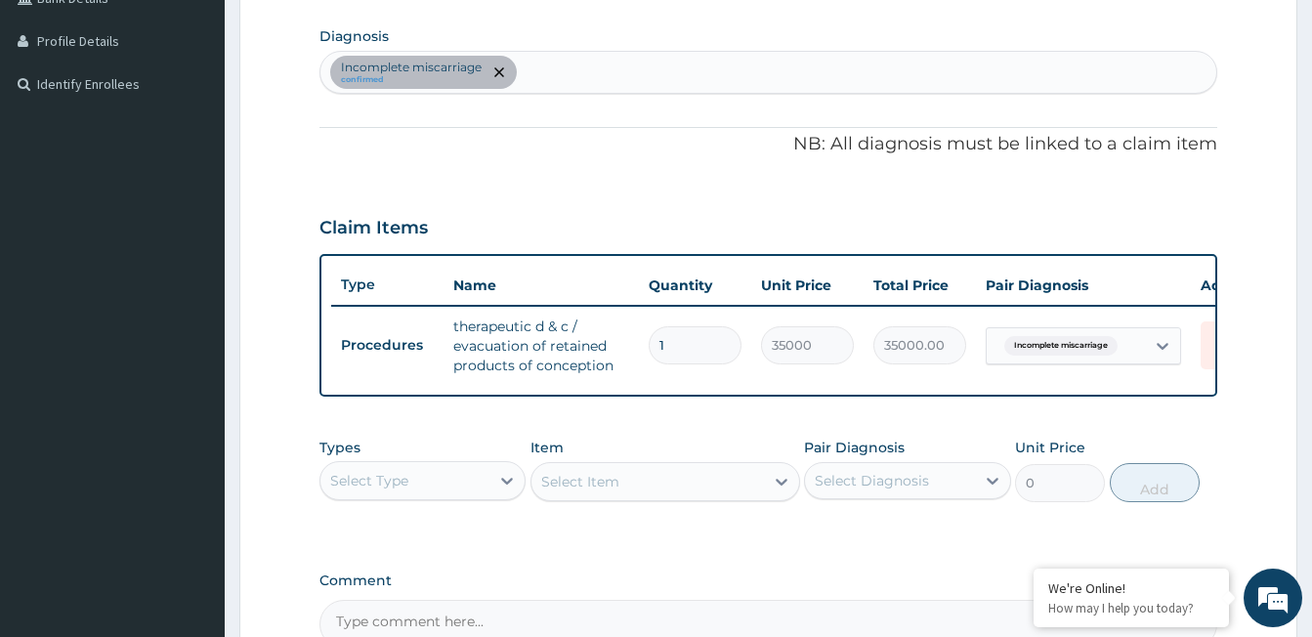
scroll to position [591, 0]
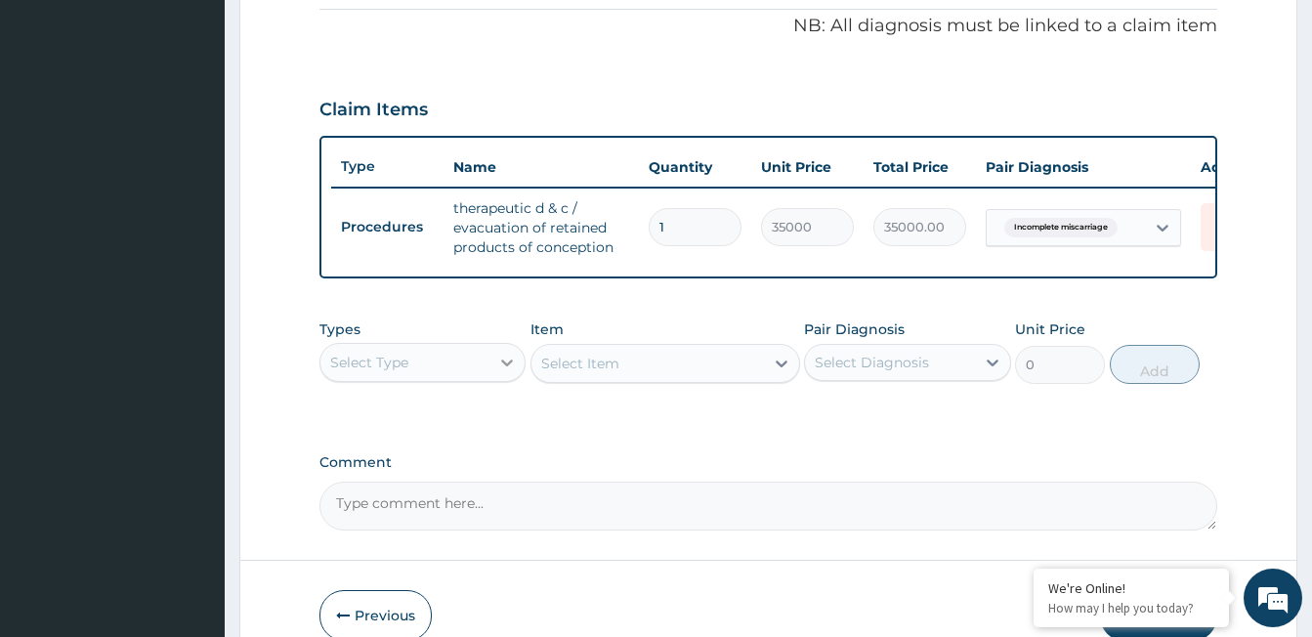
click at [508, 366] on icon at bounding box center [508, 363] width 12 height 7
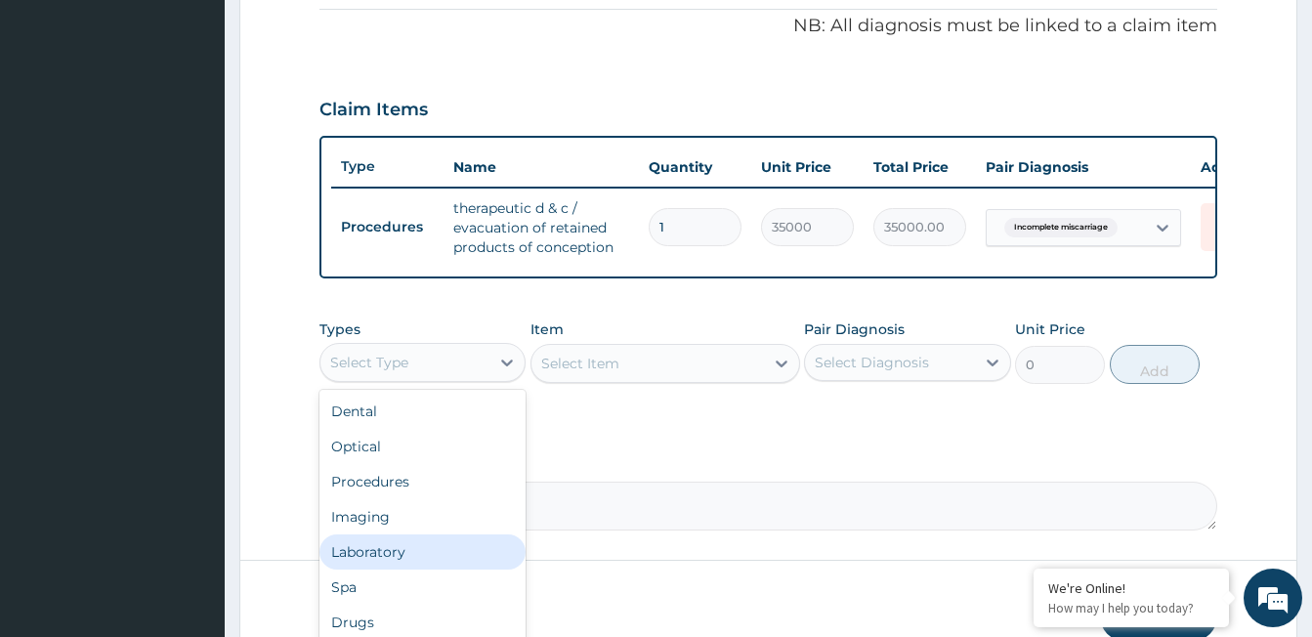
scroll to position [66, 0]
click at [377, 574] on div "Drugs" at bounding box center [422, 555] width 206 height 35
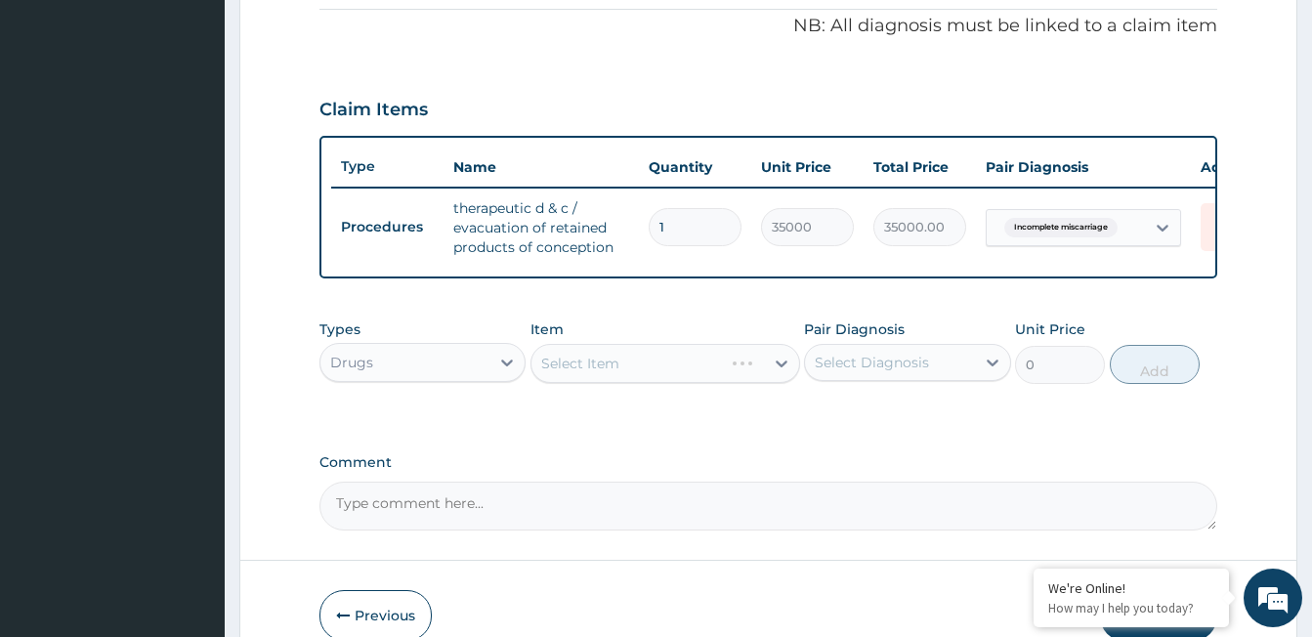
click at [568, 377] on div "Select Item" at bounding box center [666, 363] width 270 height 39
click at [587, 373] on div "Select Item" at bounding box center [580, 364] width 78 height 20
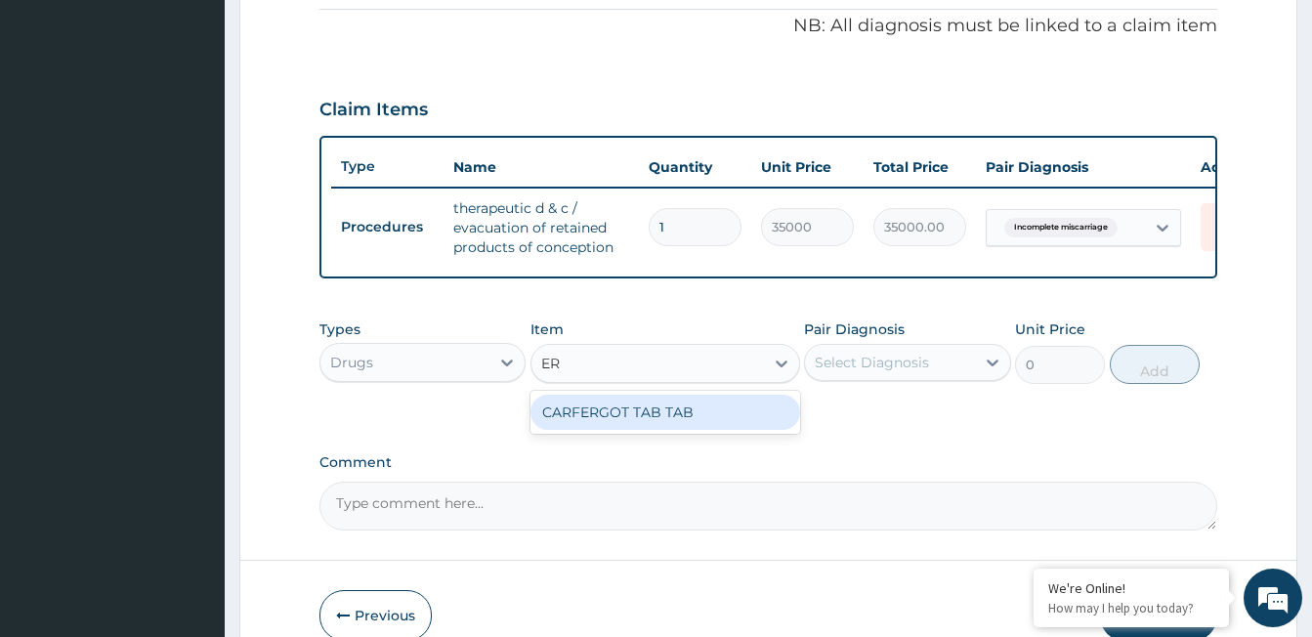
type input "E"
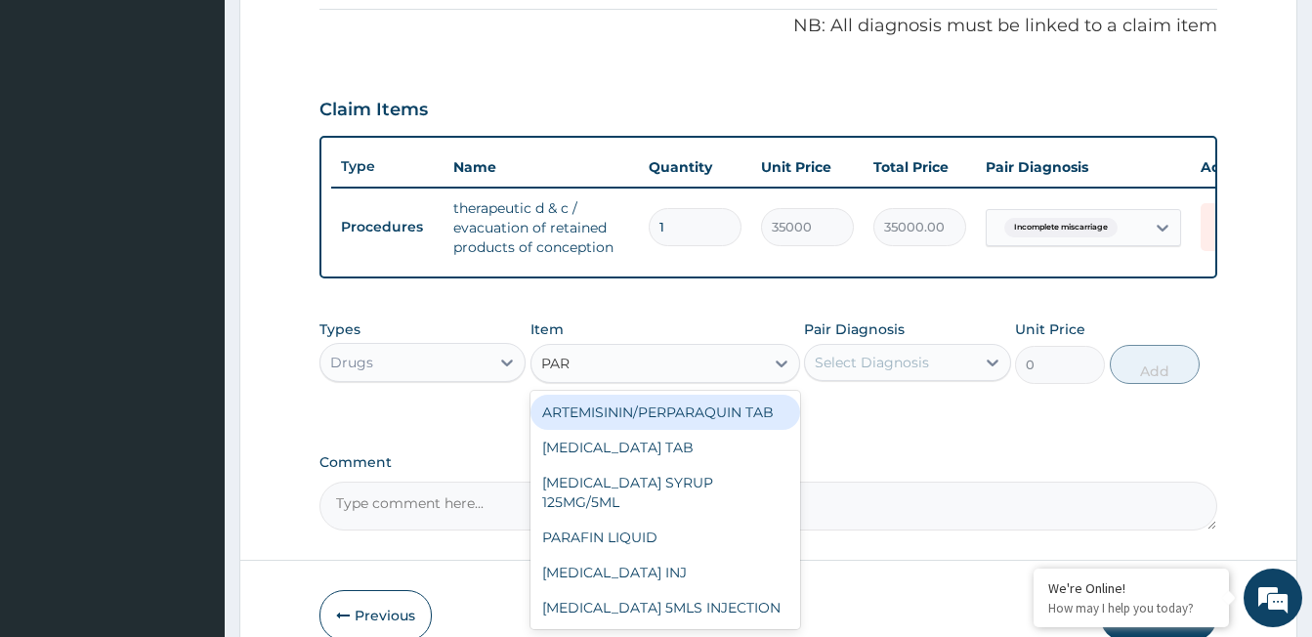
type input "PARA"
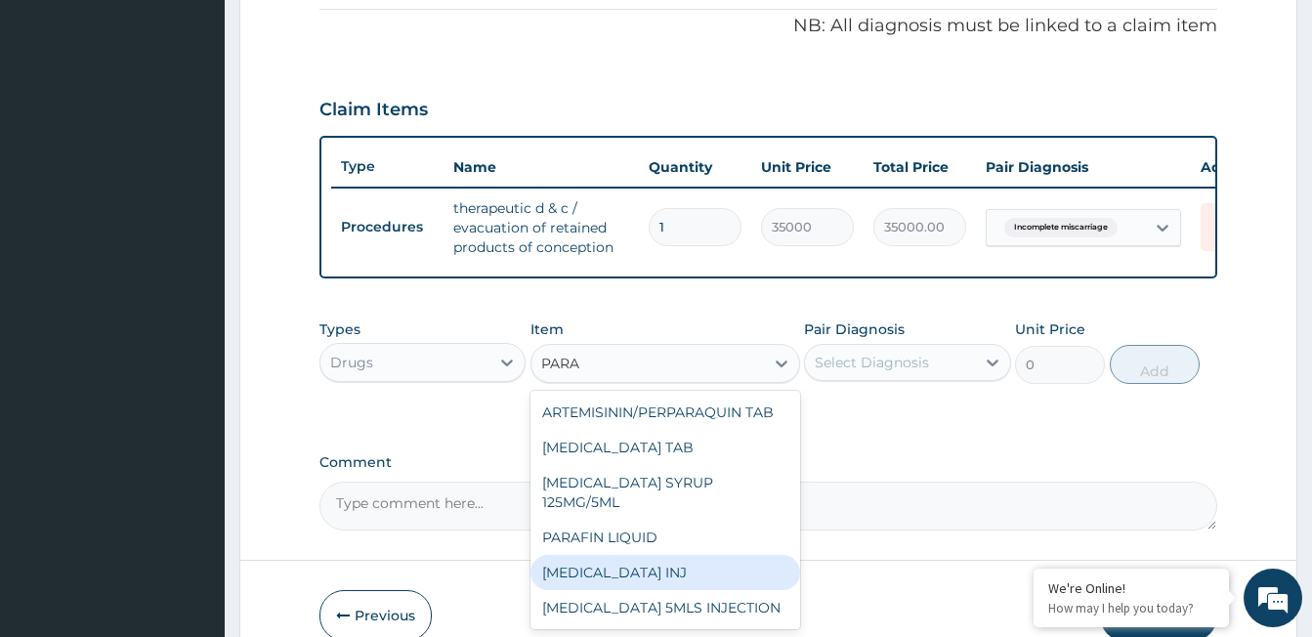
click at [663, 568] on div "PARACETAMOL INJ" at bounding box center [666, 572] width 270 height 35
type input "105.5"
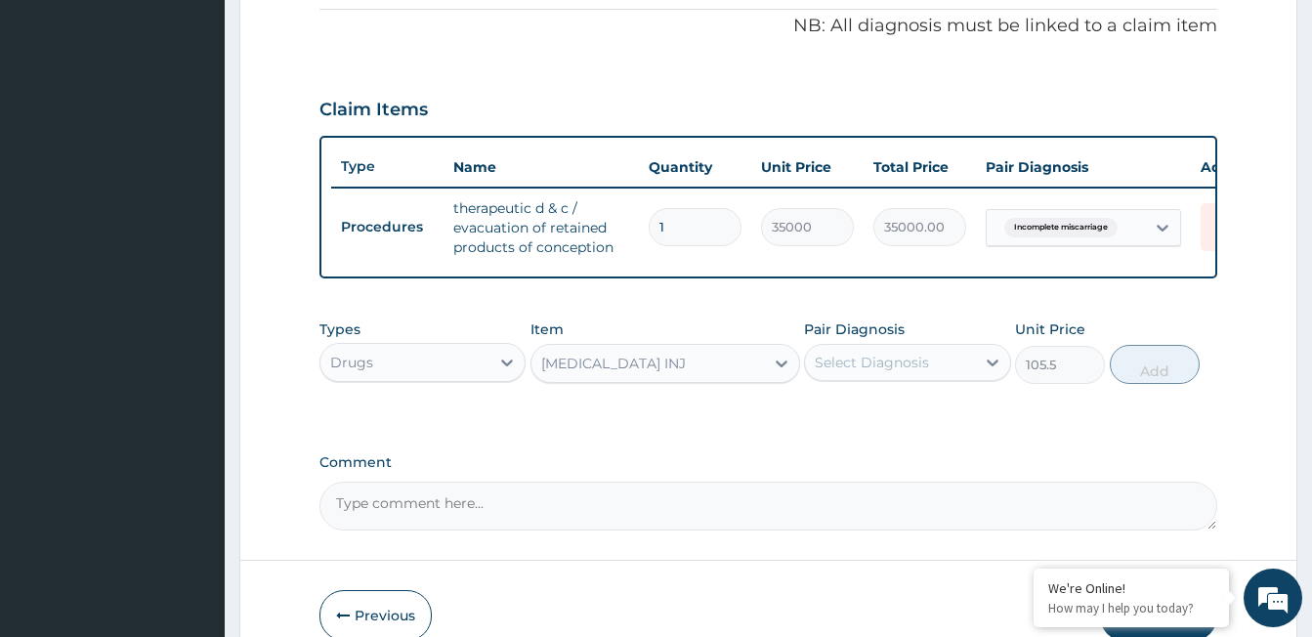
click at [887, 371] on div "Select Diagnosis" at bounding box center [872, 363] width 114 height 20
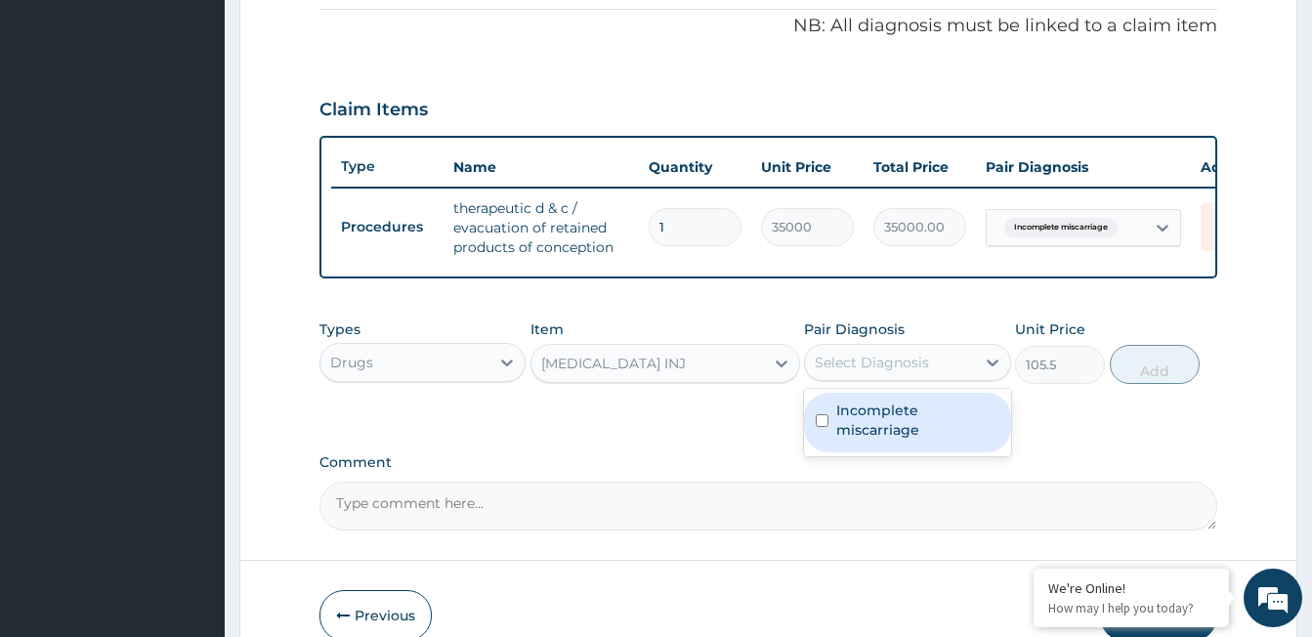
click at [880, 435] on label "Incomplete miscarriage" at bounding box center [917, 420] width 162 height 39
checkbox input "true"
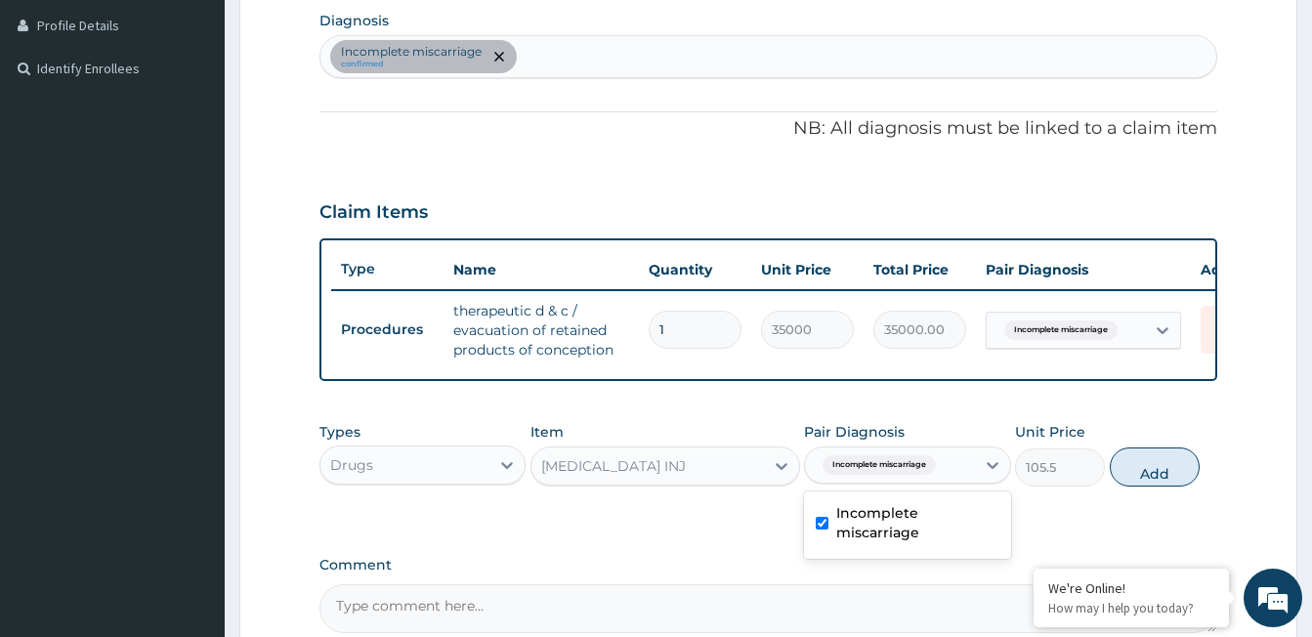
scroll to position [298, 0]
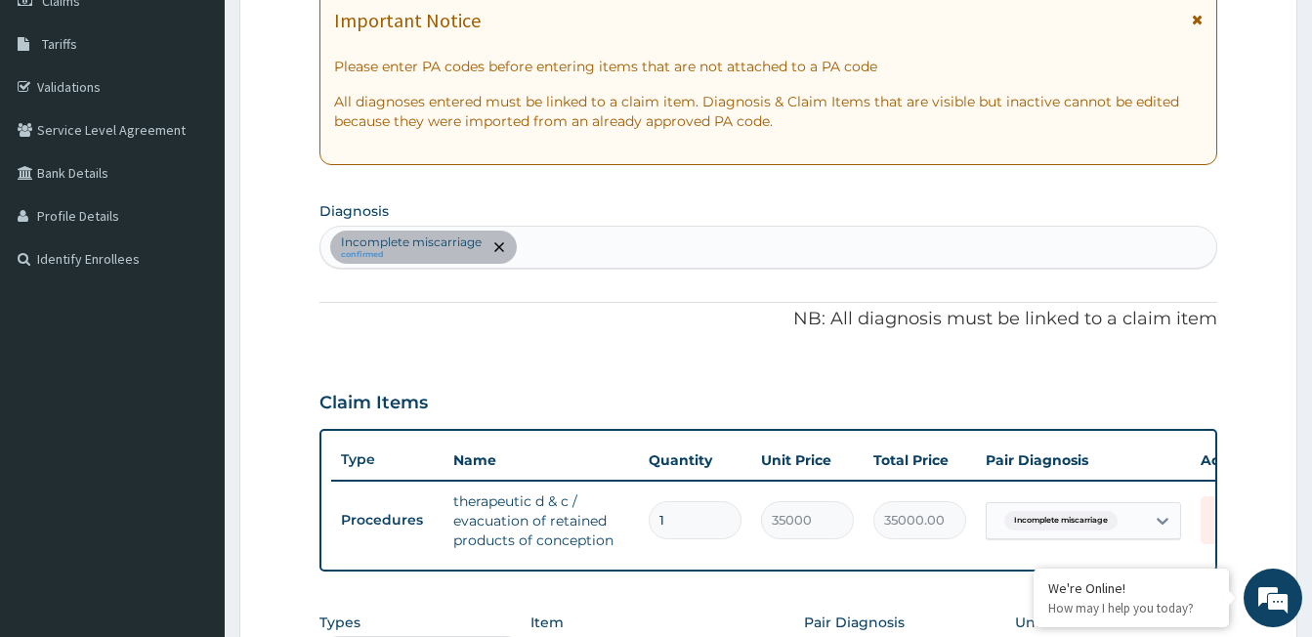
click at [623, 249] on div "Incomplete miscarriage confirmed" at bounding box center [768, 247] width 896 height 41
type input "MYAL"
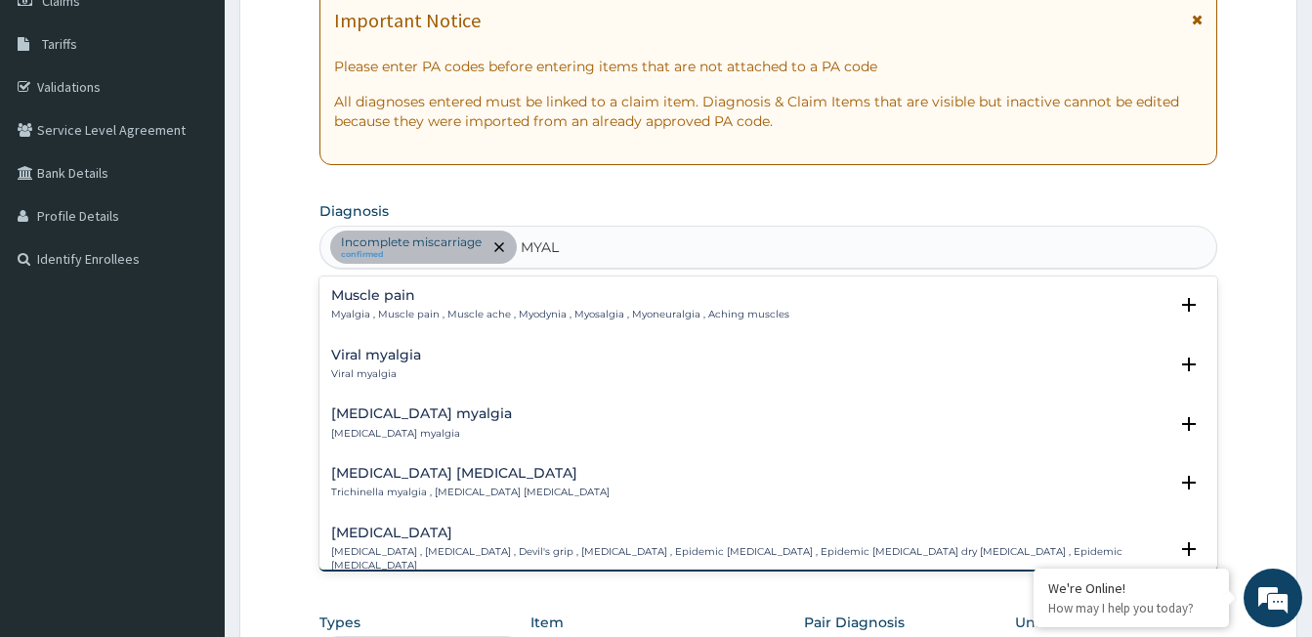
click at [356, 307] on div "Muscle pain Myalgia , Muscle pain , Muscle ache , Myodynia , Myosalgia , Myoneu…" at bounding box center [560, 305] width 458 height 34
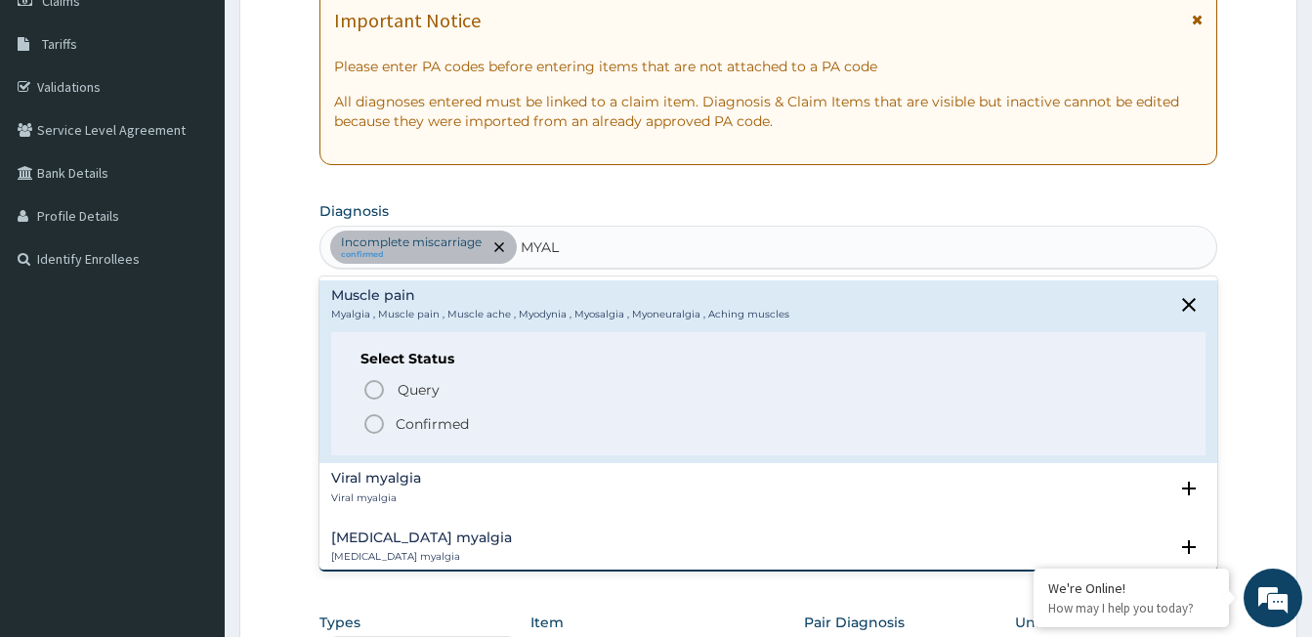
click at [378, 422] on icon "status option filled" at bounding box center [373, 423] width 23 height 23
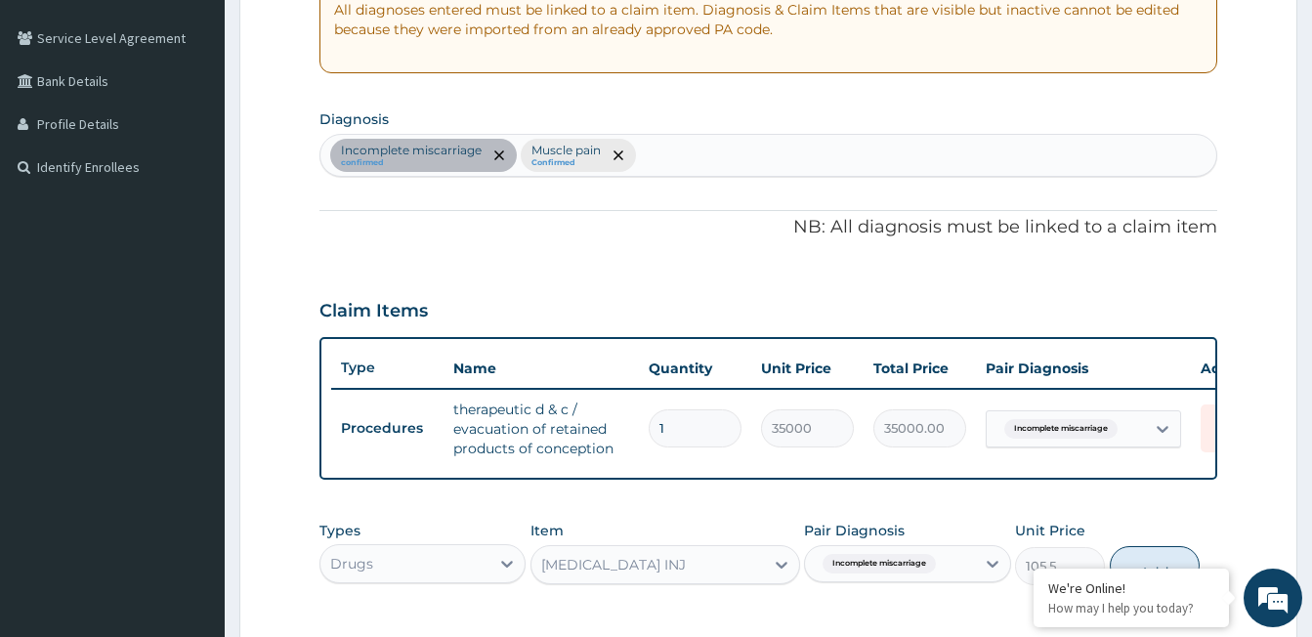
scroll to position [493, 0]
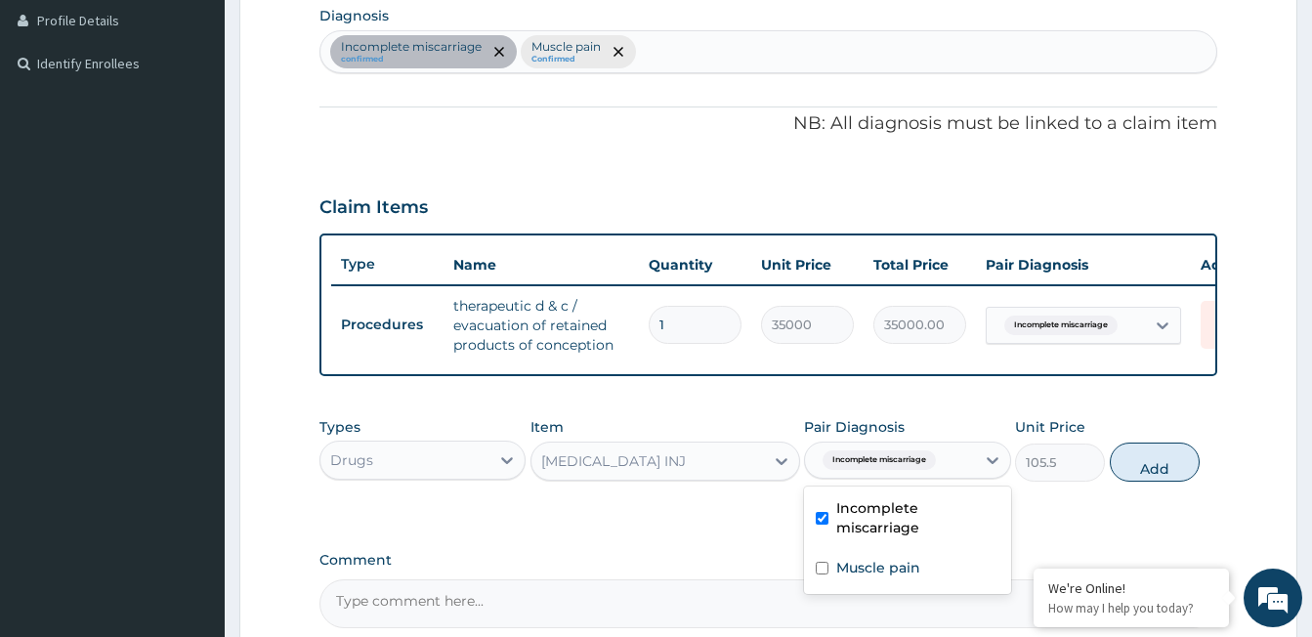
click at [926, 470] on span "Incomplete miscarriage" at bounding box center [879, 460] width 113 height 20
click at [903, 577] on label "Muscle pain" at bounding box center [878, 568] width 84 height 20
checkbox input "true"
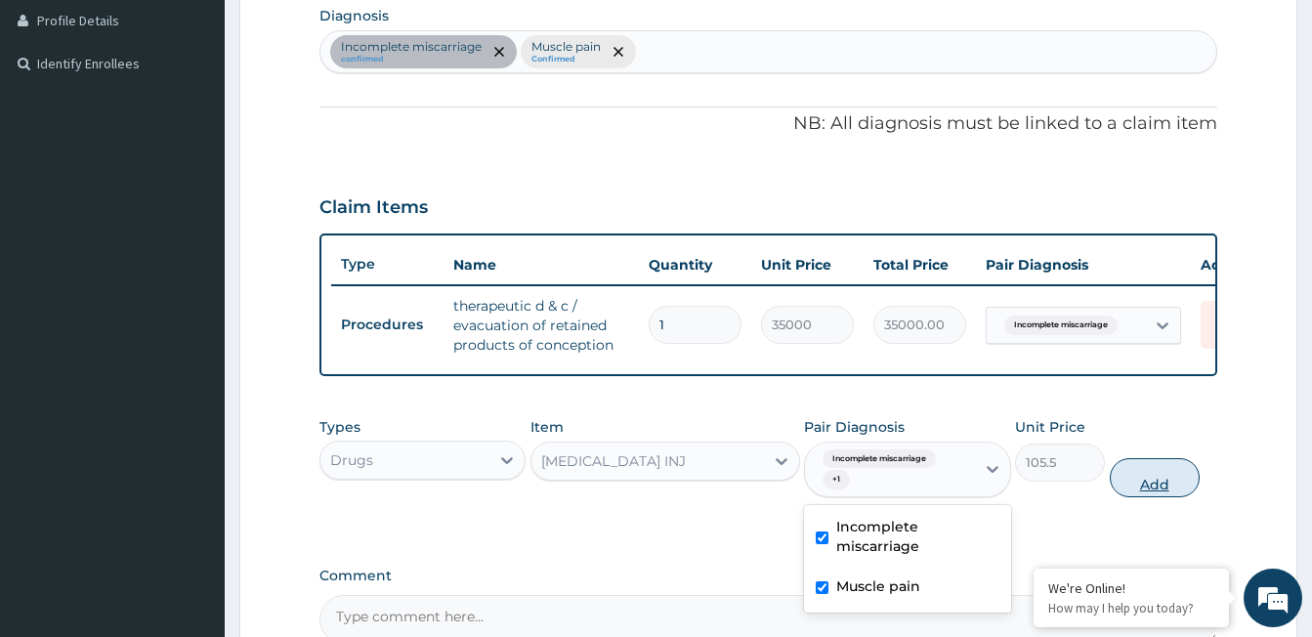
click at [1144, 491] on button "Add" at bounding box center [1155, 477] width 90 height 39
type input "0"
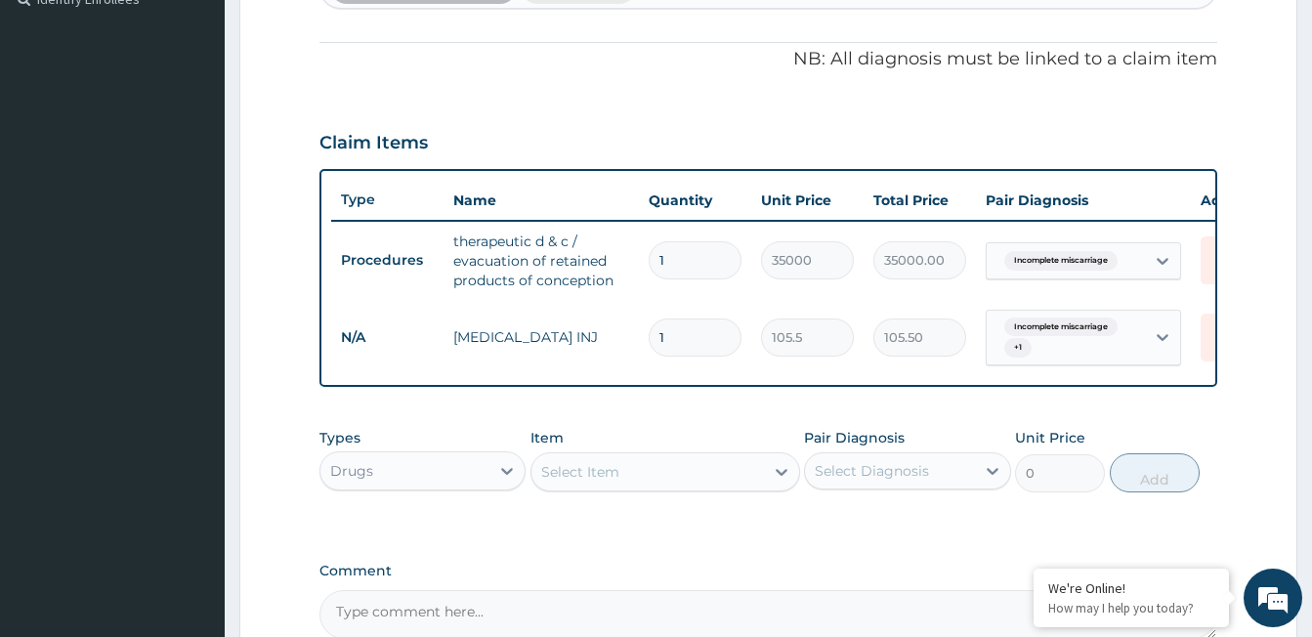
scroll to position [591, 0]
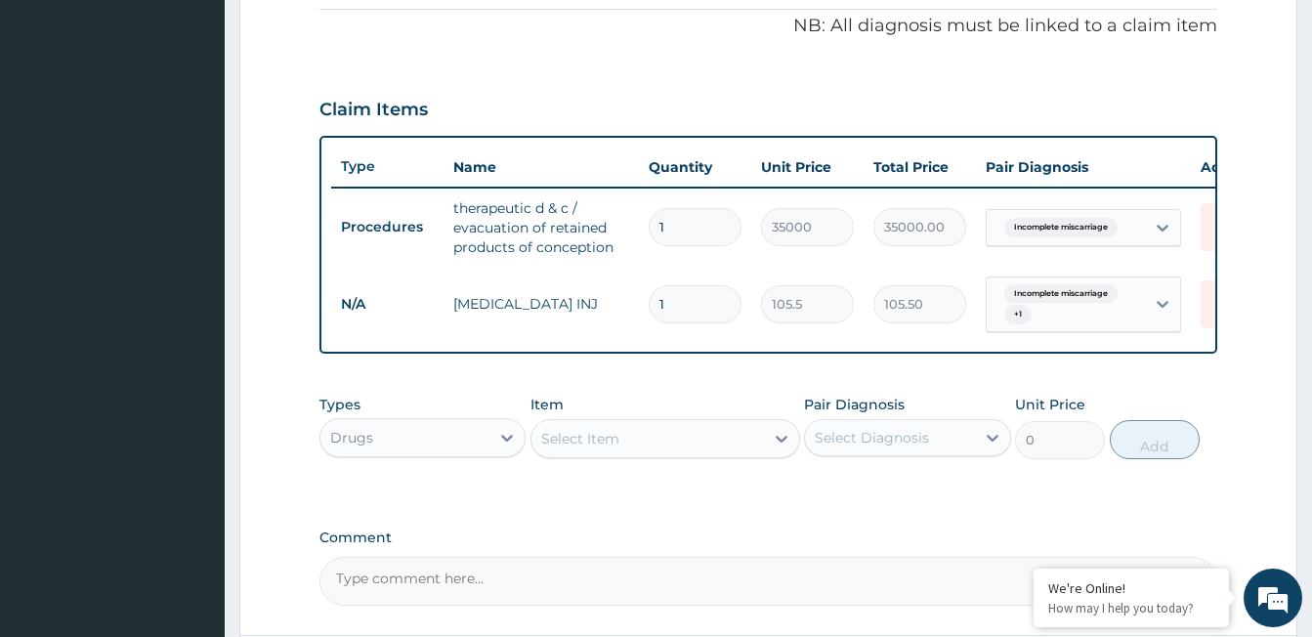
click at [564, 448] on div "Select Item" at bounding box center [580, 439] width 78 height 20
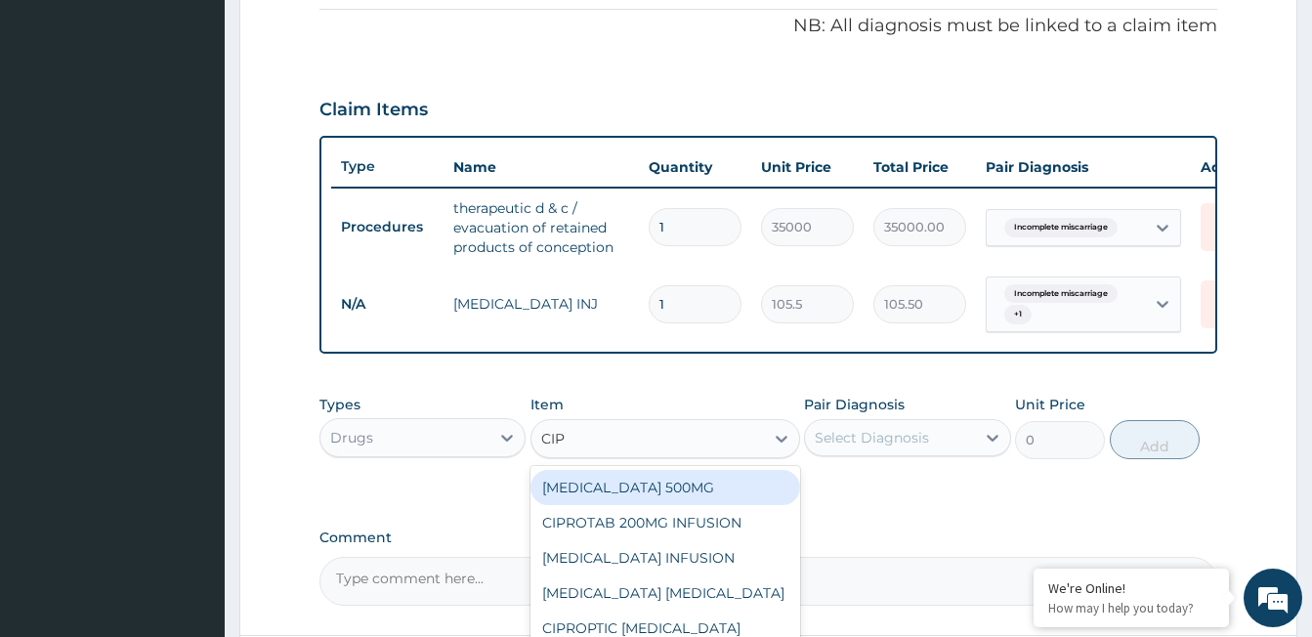
type input "CIPR"
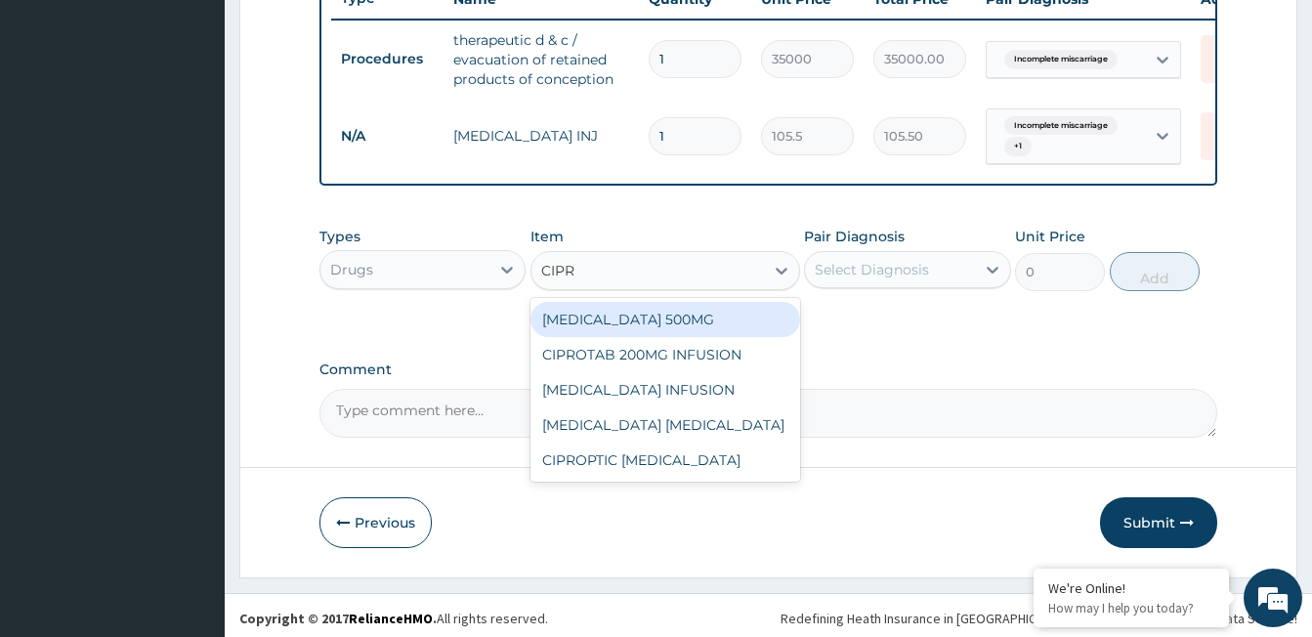
scroll to position [780, 0]
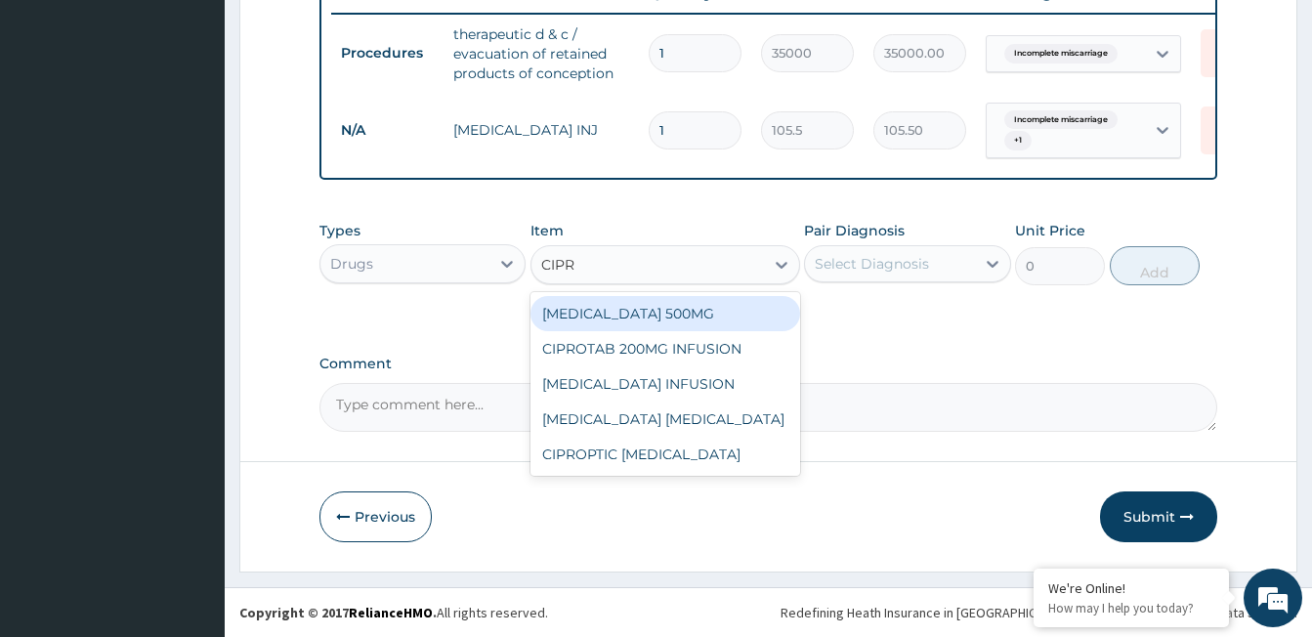
click at [624, 313] on div "CIPROFLOXACIN 500MG" at bounding box center [666, 313] width 270 height 35
type input "103.5"
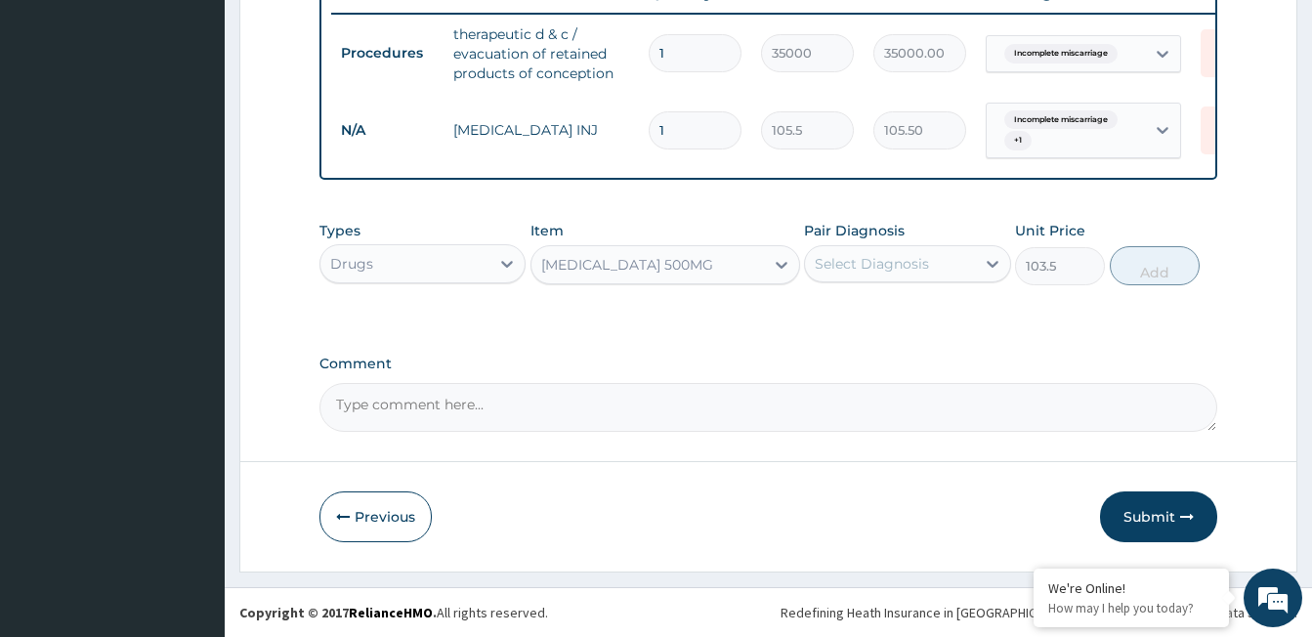
click at [857, 272] on div "Select Diagnosis" at bounding box center [872, 264] width 114 height 20
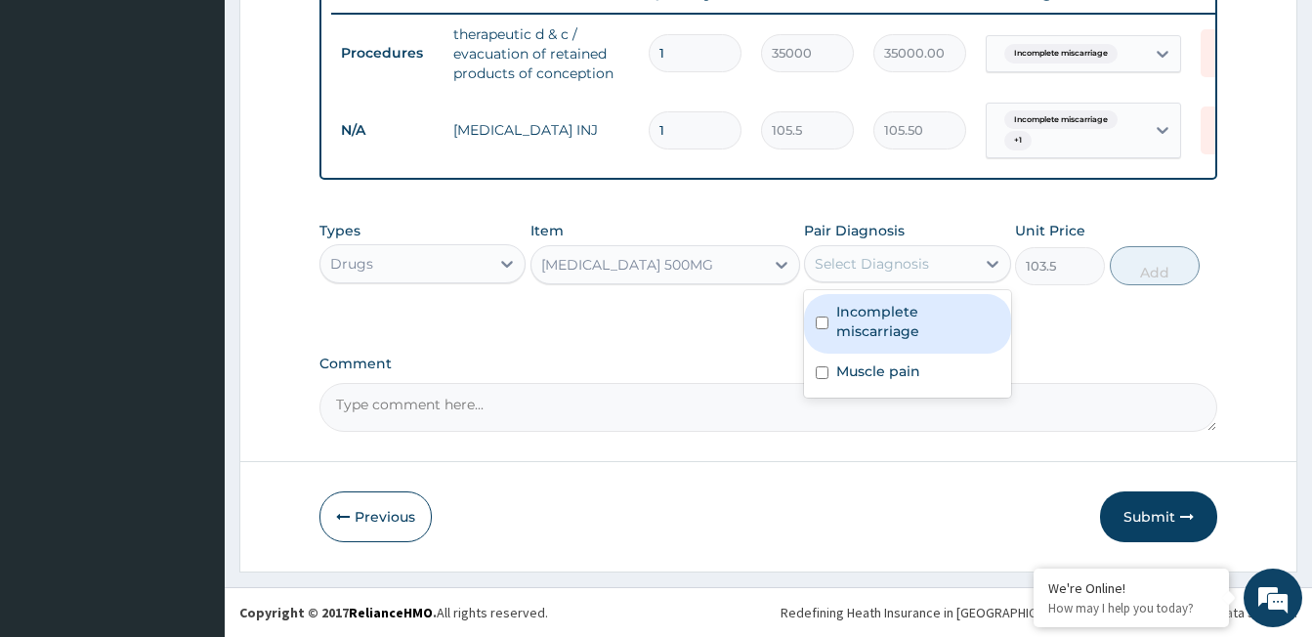
click at [883, 331] on label "Incomplete miscarriage" at bounding box center [917, 321] width 162 height 39
checkbox input "true"
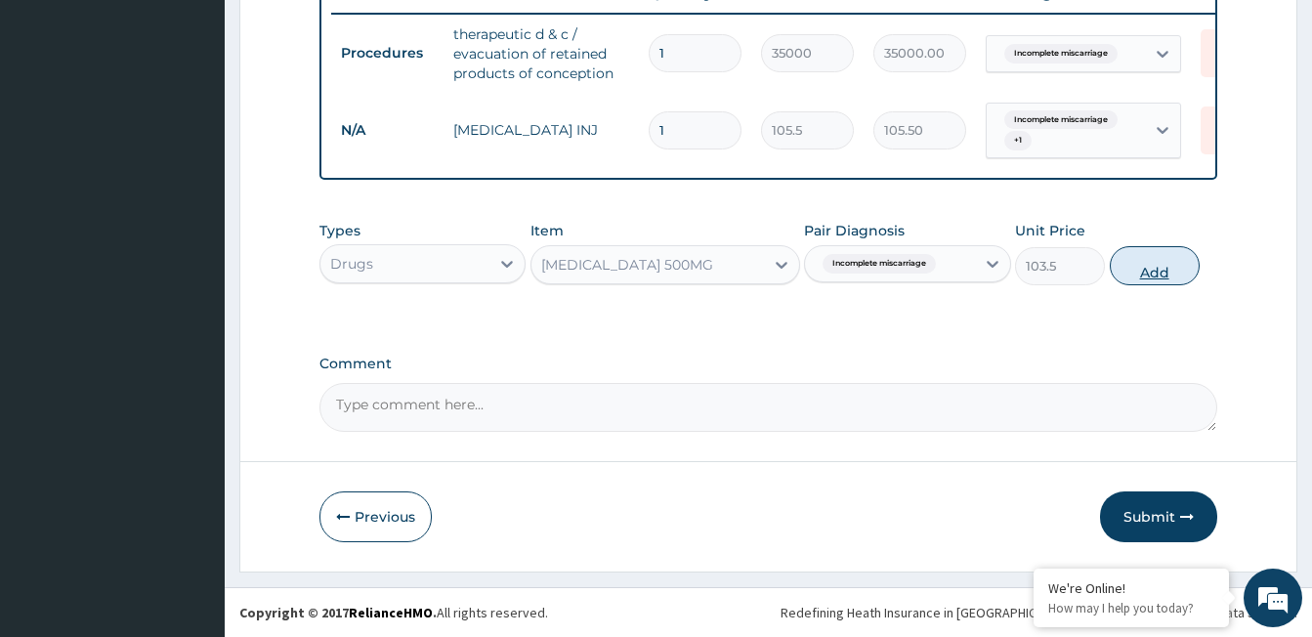
click at [1153, 275] on button "Add" at bounding box center [1155, 265] width 90 height 39
type input "0"
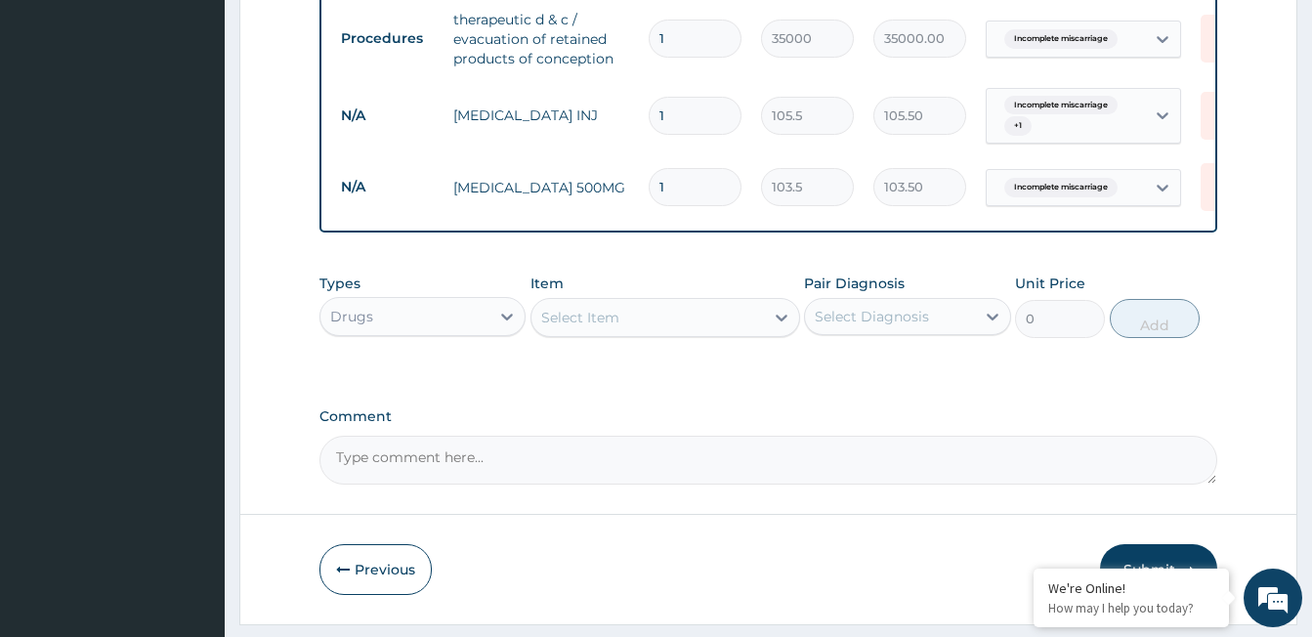
click at [698, 190] on input "1" at bounding box center [695, 187] width 93 height 38
type input "10"
type input "1035.00"
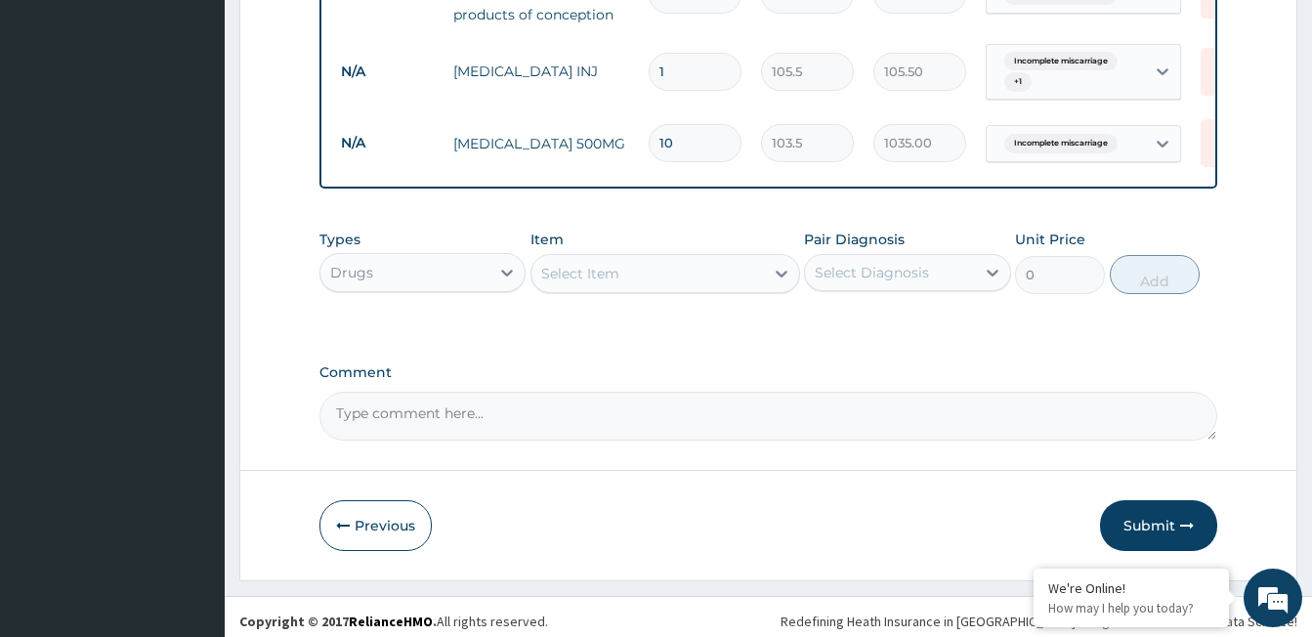
scroll to position [847, 0]
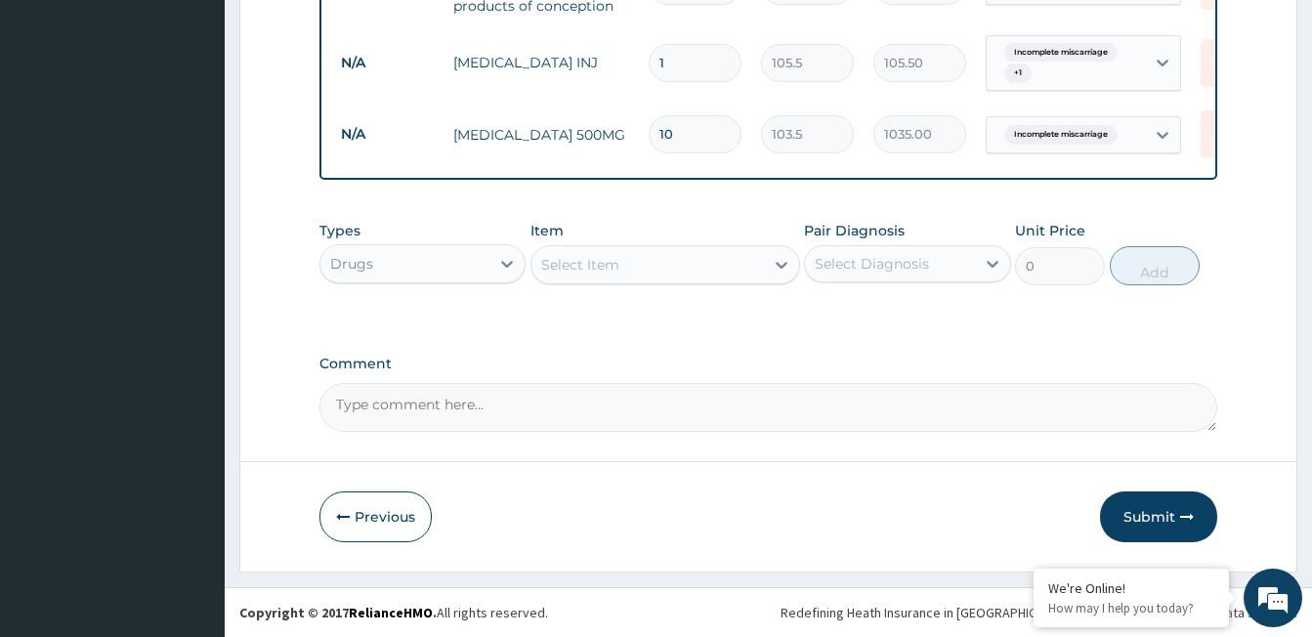
type input "10"
click at [554, 257] on div "Select Item" at bounding box center [580, 265] width 78 height 20
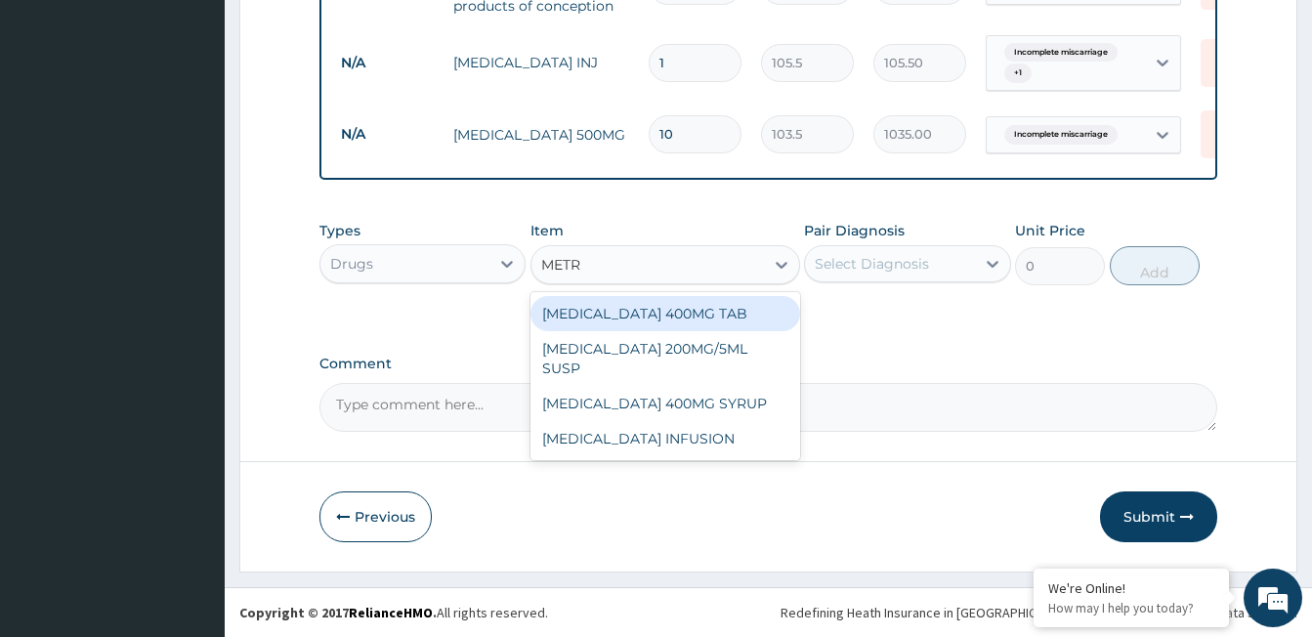
type input "METRO"
click at [628, 318] on div "METRONIDAZOLE 400MG TAB" at bounding box center [666, 313] width 270 height 35
type input "15"
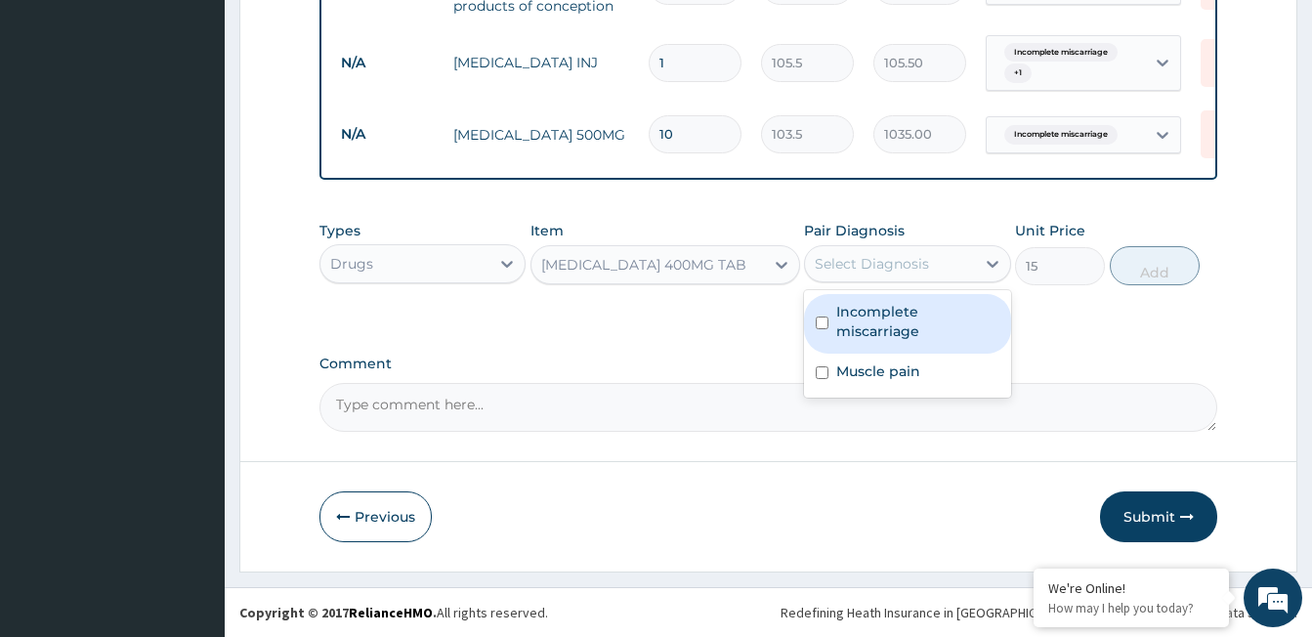
click at [842, 259] on div "Select Diagnosis" at bounding box center [872, 264] width 114 height 20
click at [897, 328] on label "Incomplete miscarriage" at bounding box center [917, 321] width 162 height 39
checkbox input "true"
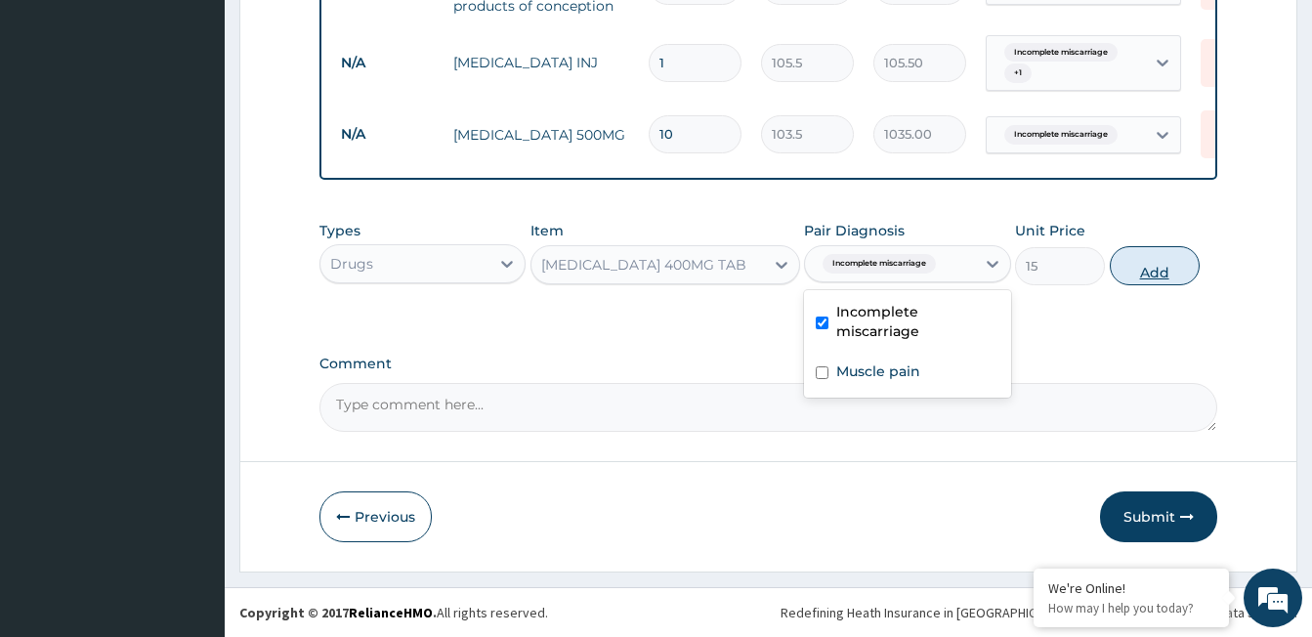
click at [1145, 266] on button "Add" at bounding box center [1155, 265] width 90 height 39
type input "0"
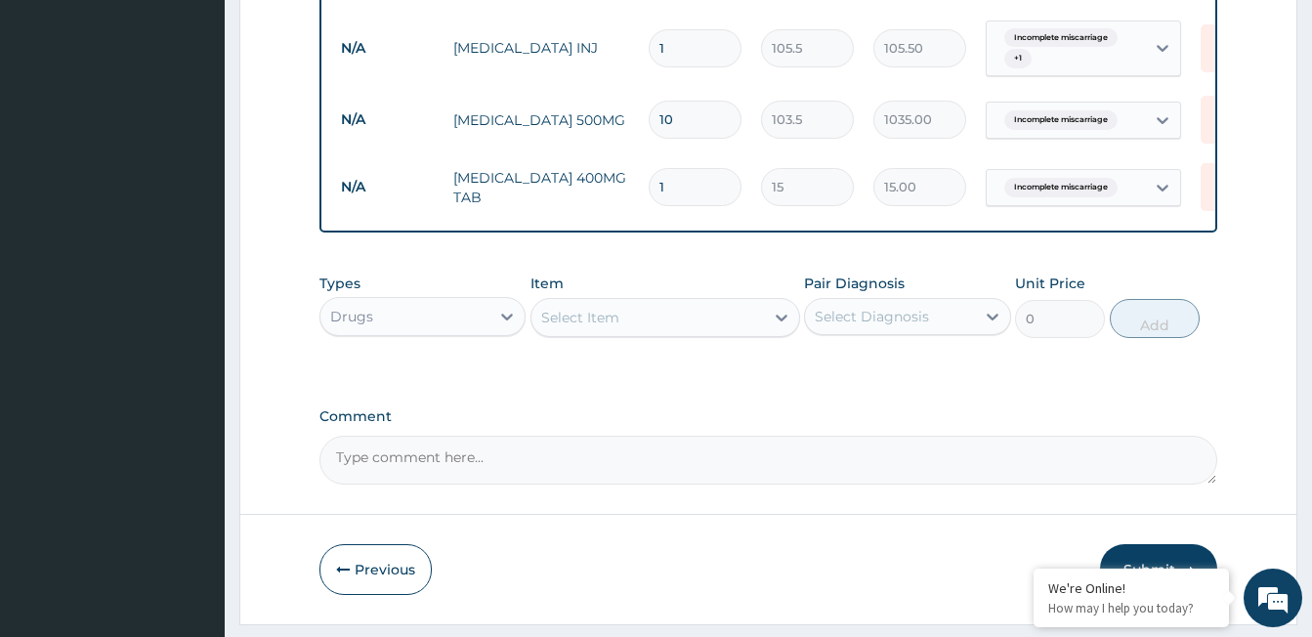
click at [705, 179] on input "1" at bounding box center [695, 187] width 93 height 38
type input "10"
type input "150.00"
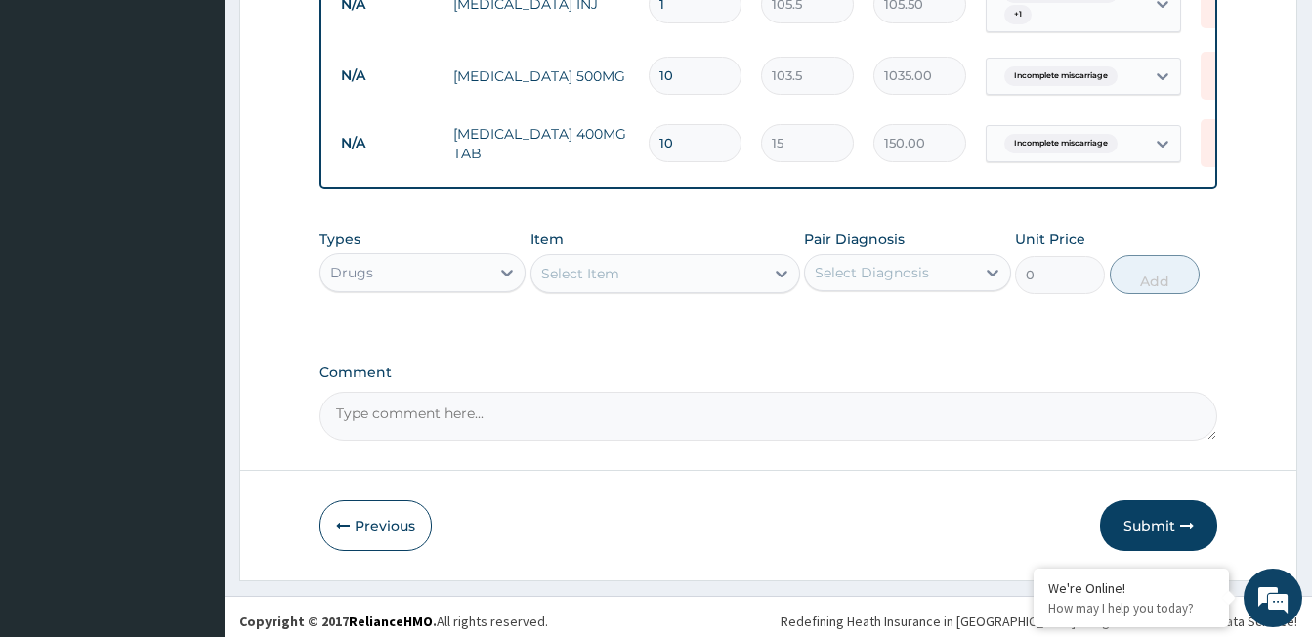
scroll to position [914, 0]
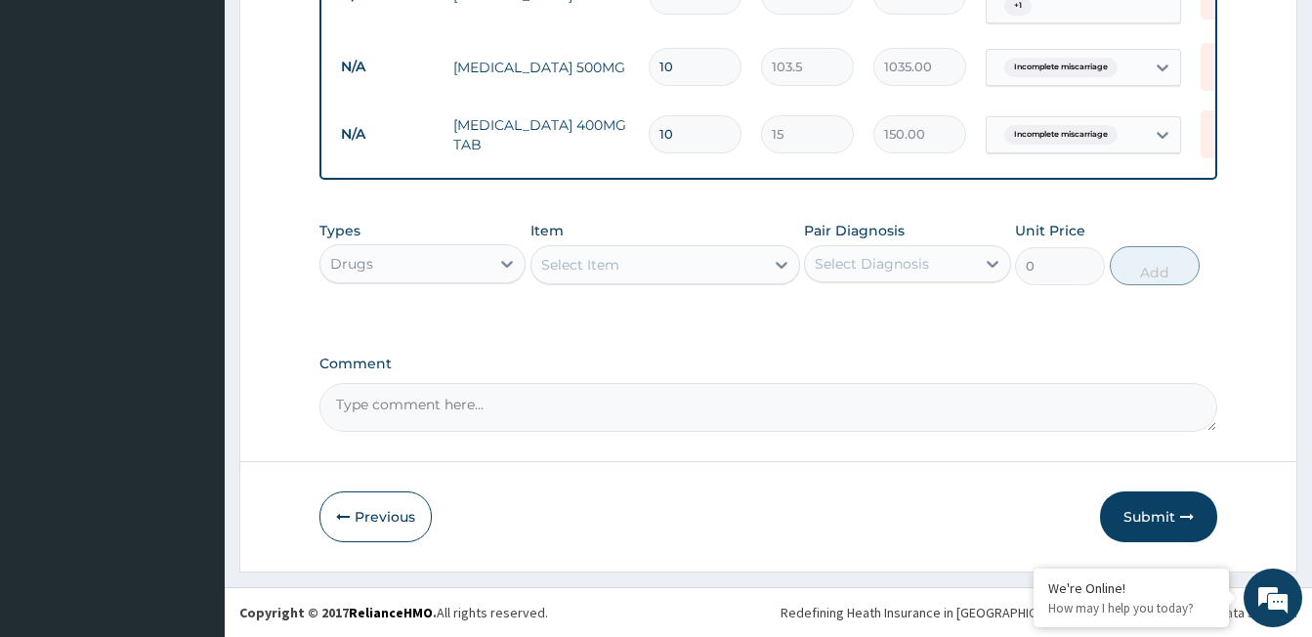
type input "10"
click at [563, 262] on div "Select Item" at bounding box center [580, 265] width 78 height 20
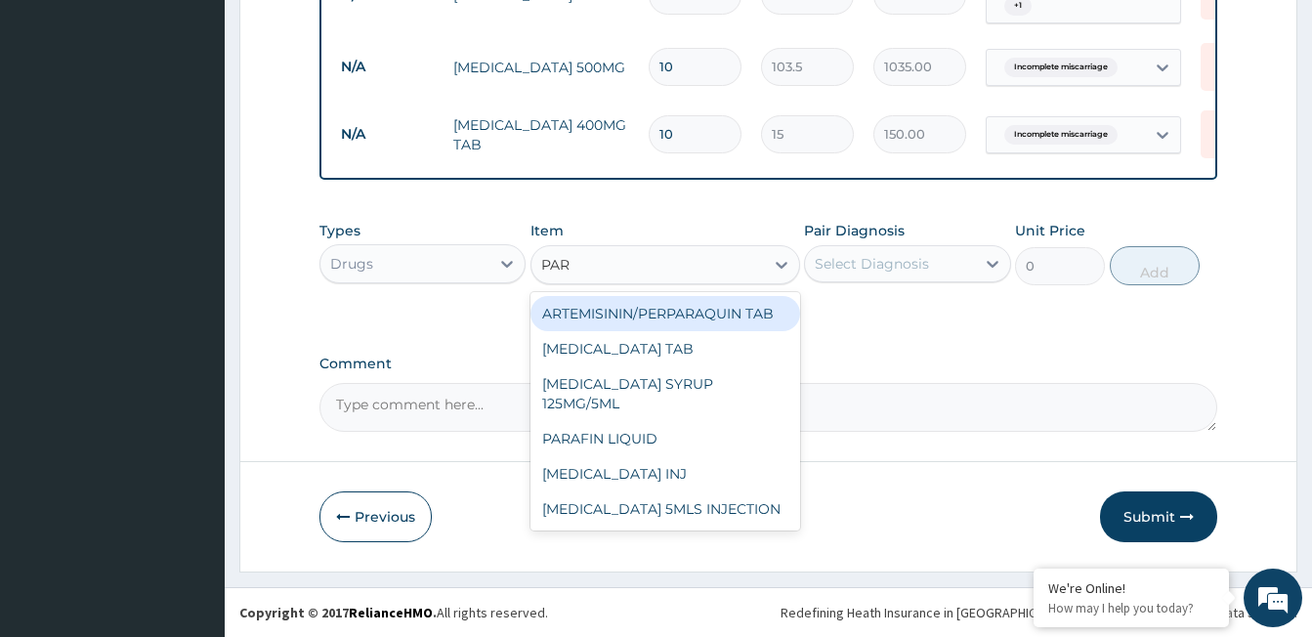
type input "PARA"
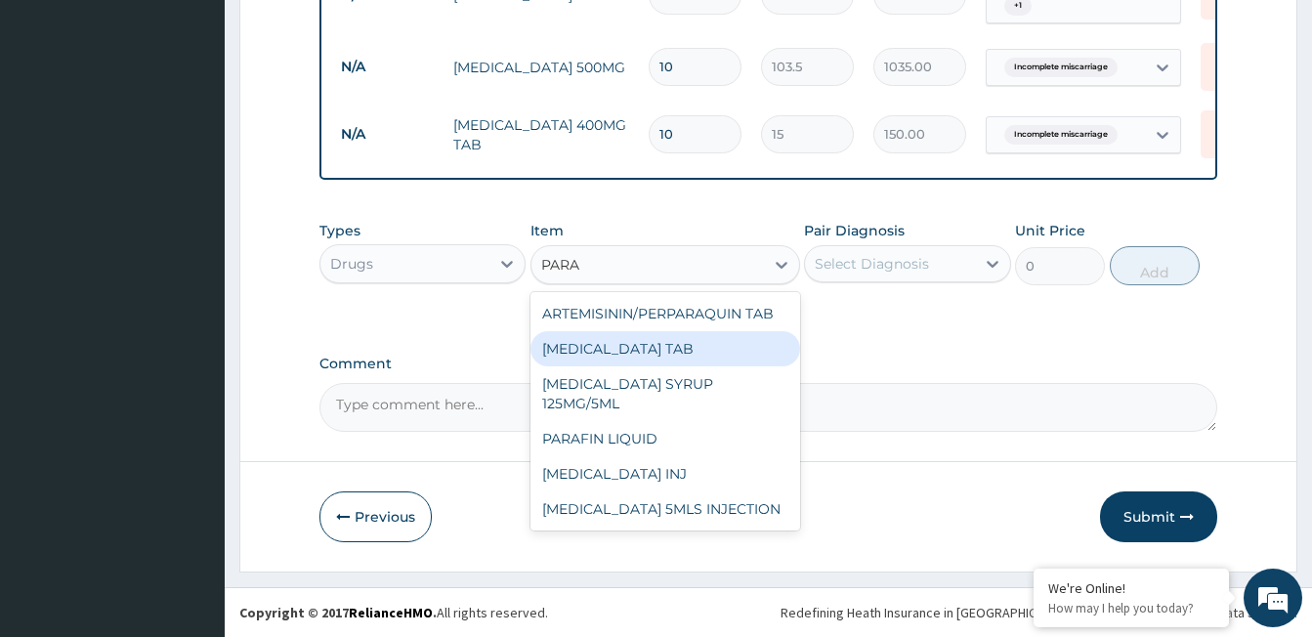
click at [623, 355] on div "PARACETAMOL TAB" at bounding box center [666, 348] width 270 height 35
type input "15"
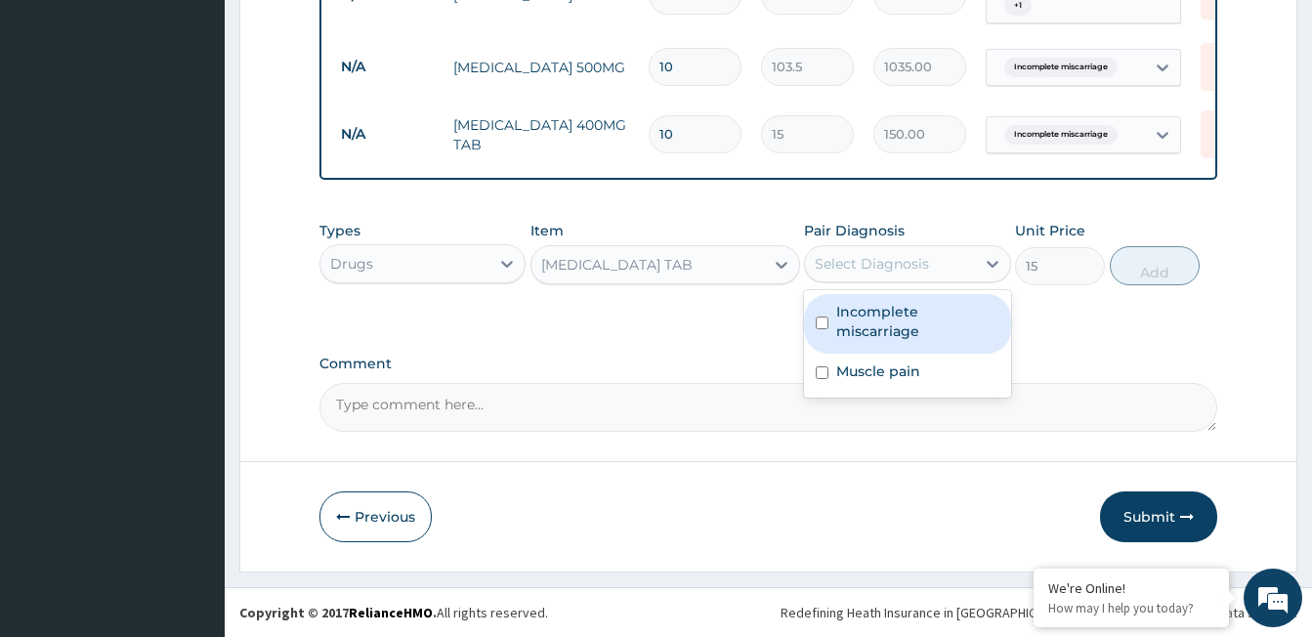
click at [880, 262] on div "Select Diagnosis" at bounding box center [872, 264] width 114 height 20
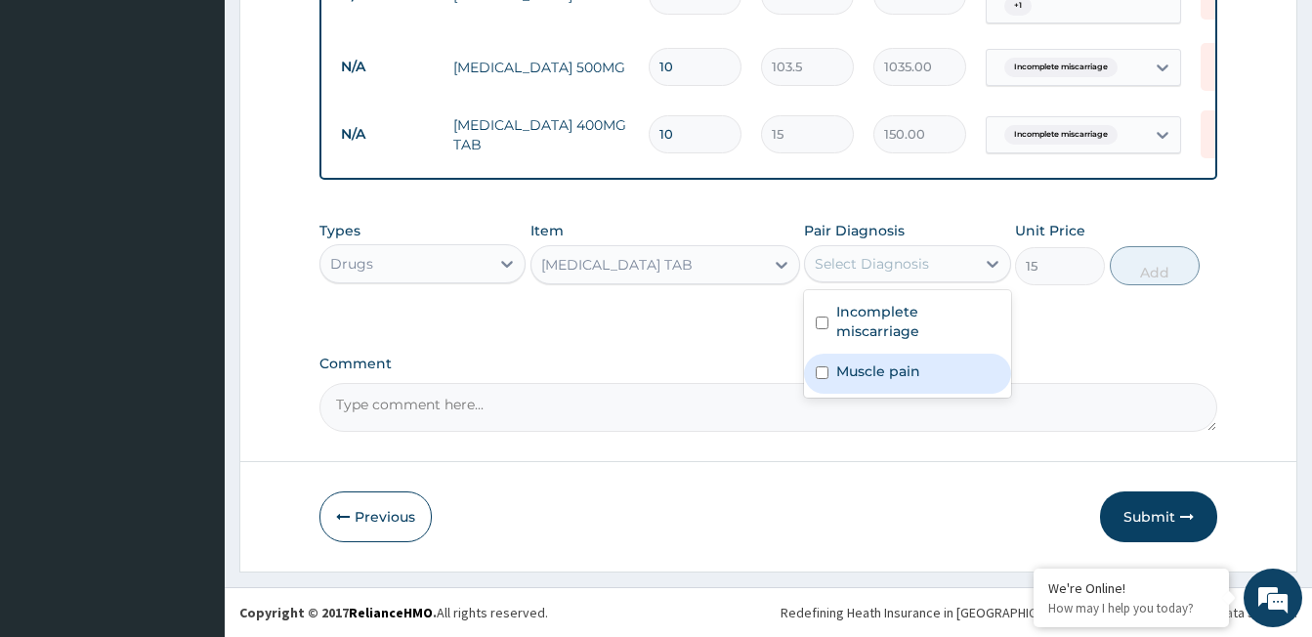
click at [909, 362] on label "Muscle pain" at bounding box center [878, 371] width 84 height 20
checkbox input "true"
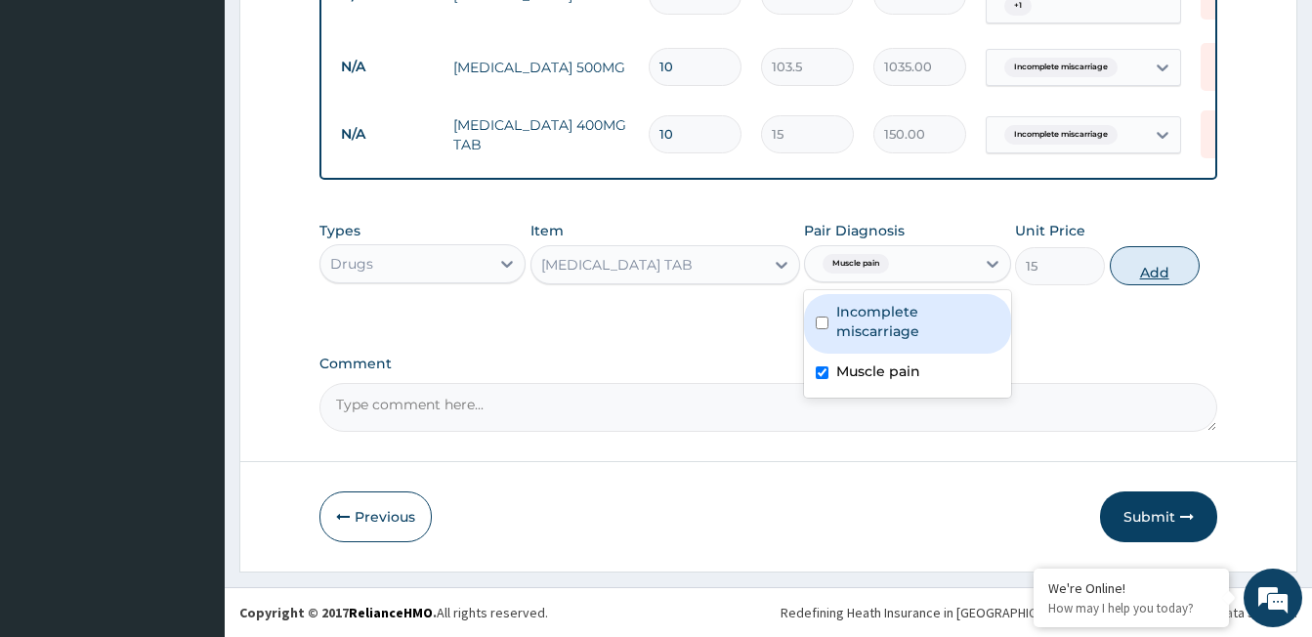
click at [1149, 260] on button "Add" at bounding box center [1155, 265] width 90 height 39
type input "0"
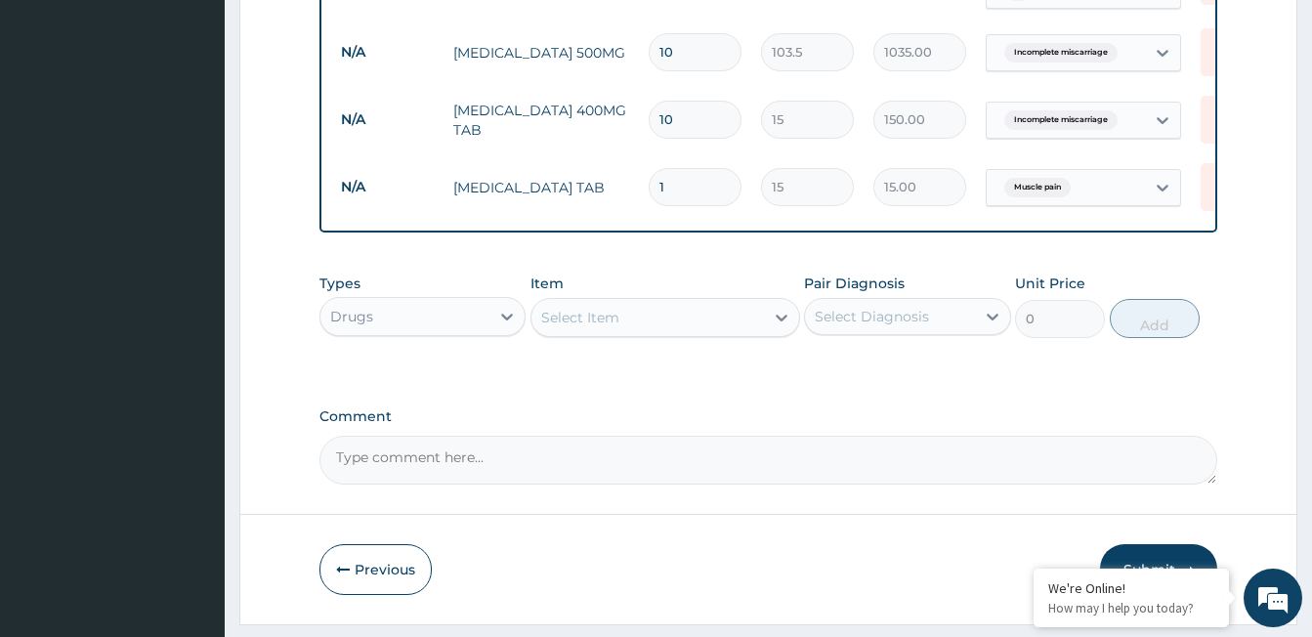
click at [694, 179] on input "1" at bounding box center [695, 187] width 93 height 38
type input "10"
type input "150.00"
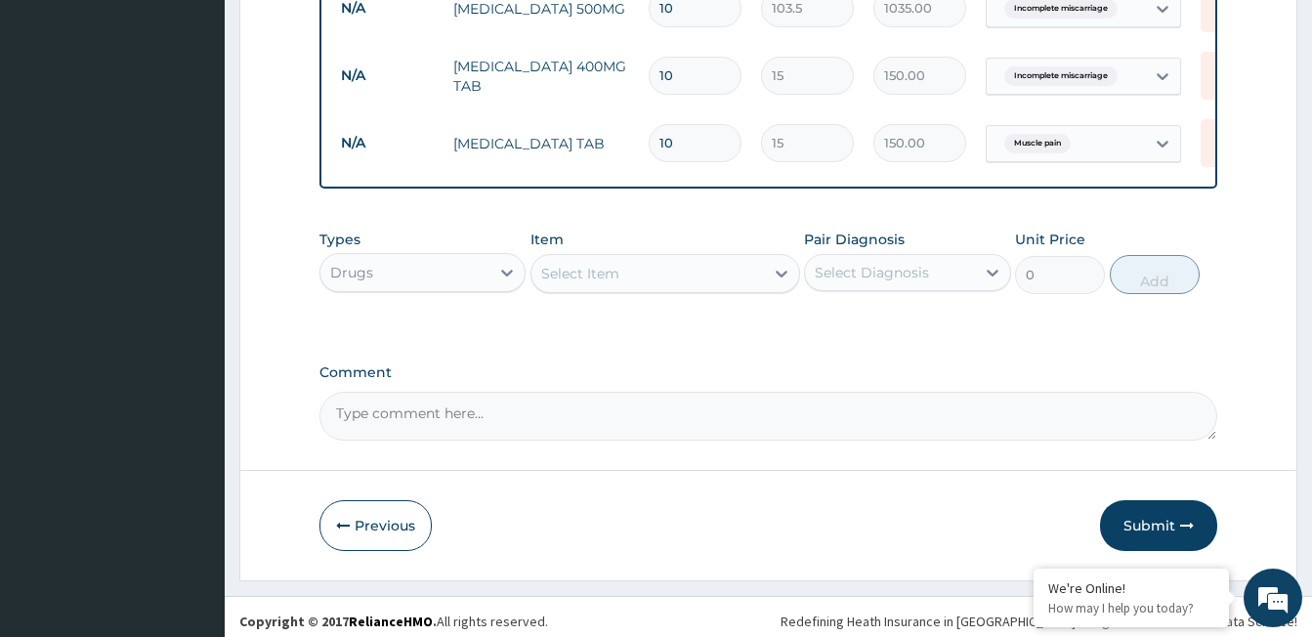
scroll to position [982, 0]
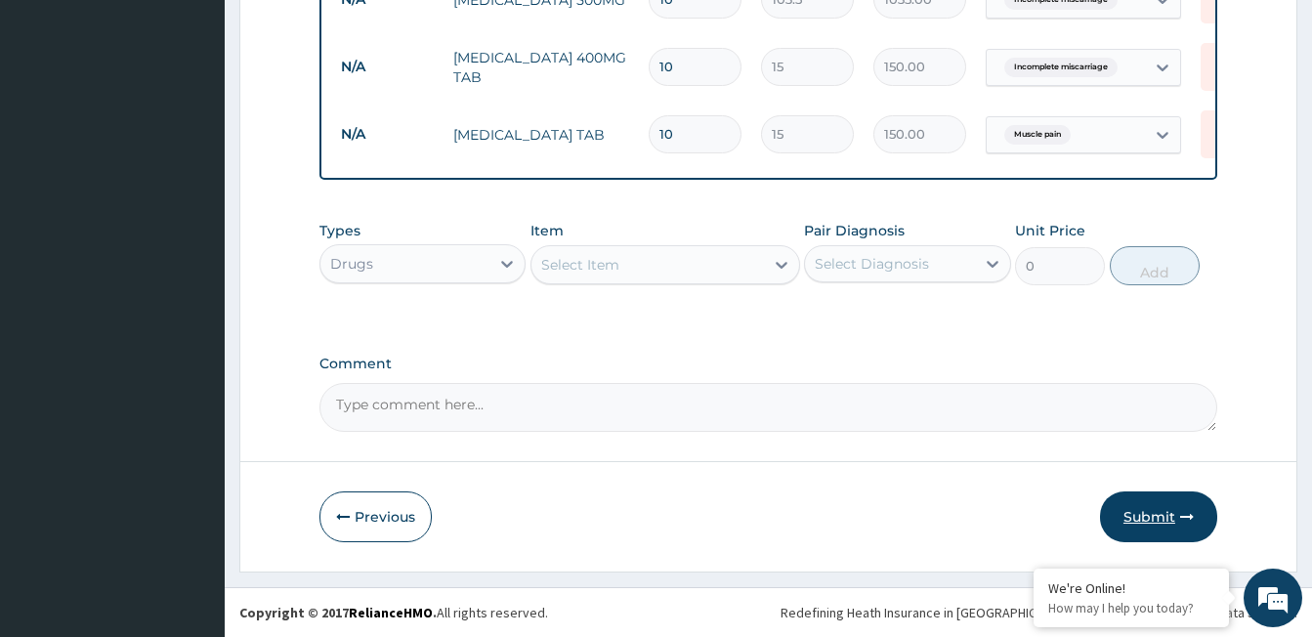
type input "10"
click at [1150, 519] on button "Submit" at bounding box center [1158, 516] width 117 height 51
